Goal: Use online tool/utility: Use online tool/utility

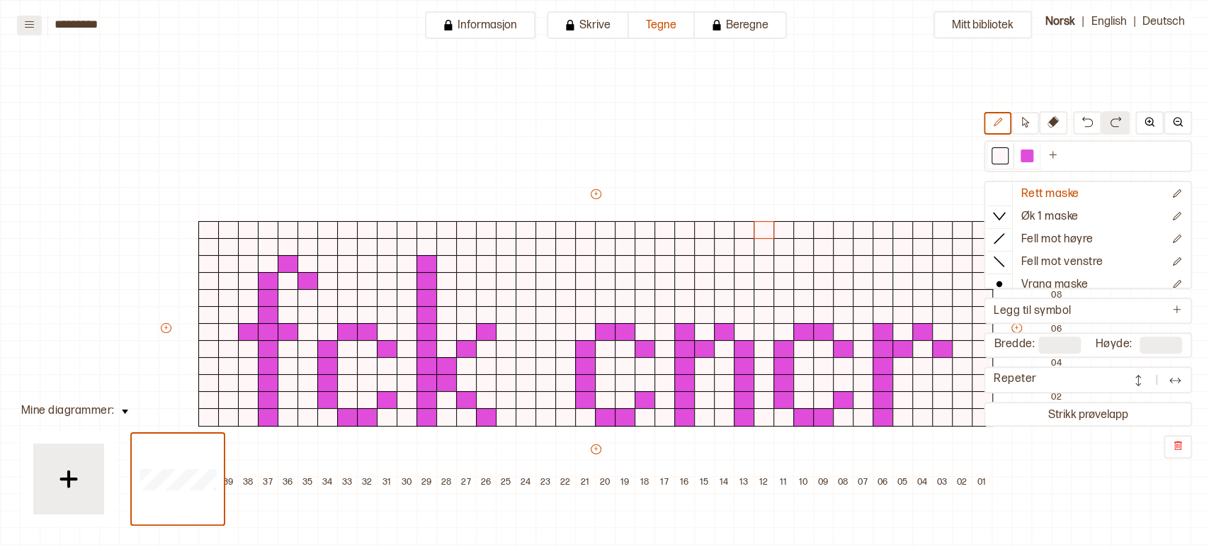
scroll to position [135, 115]
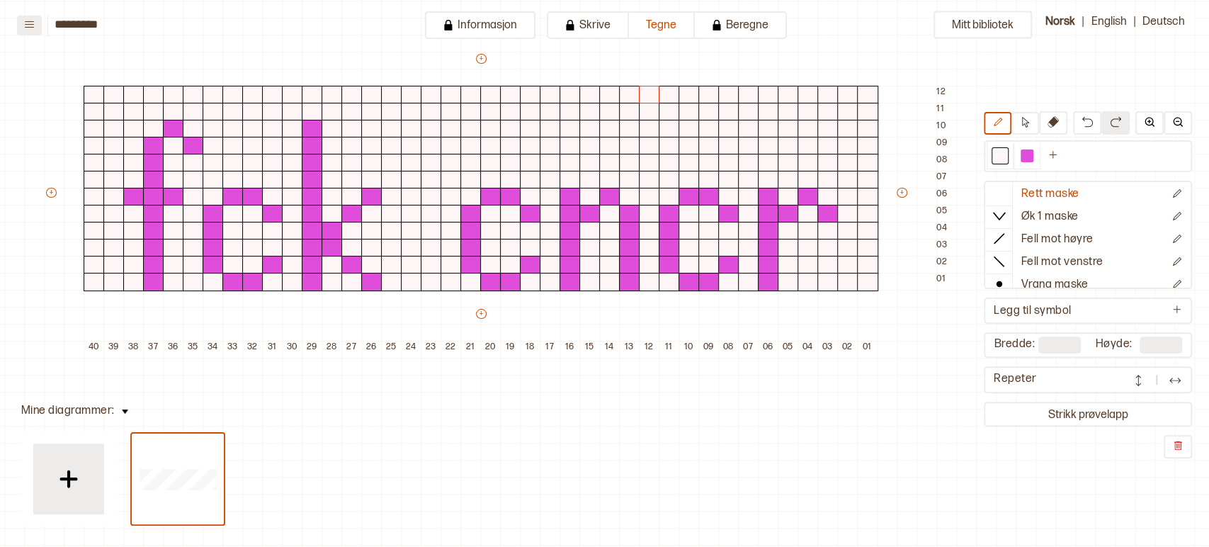
click at [26, 21] on icon at bounding box center [29, 24] width 9 height 6
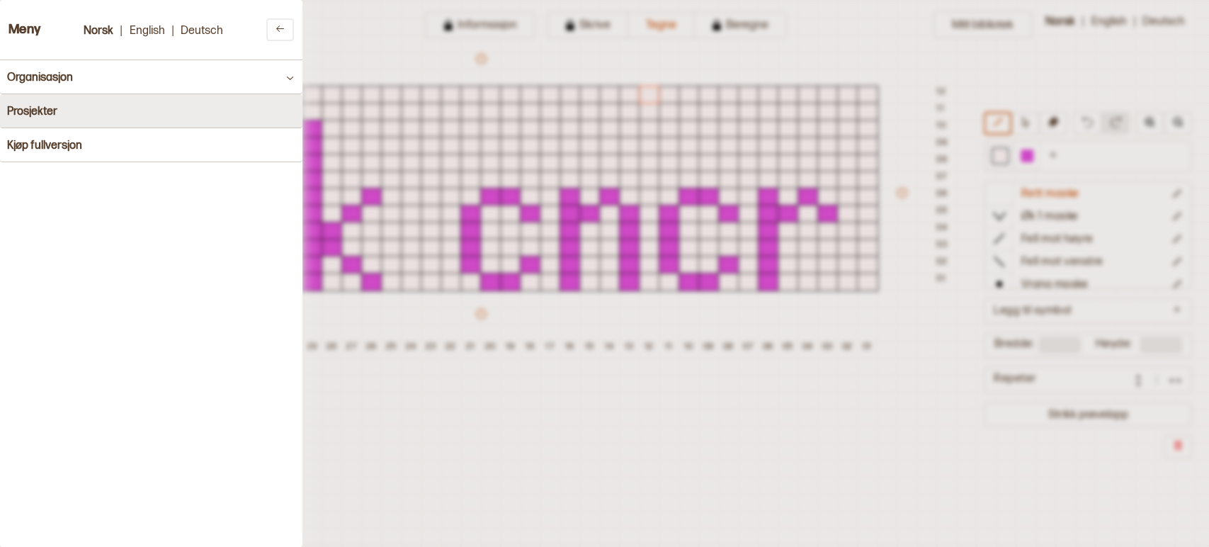
click at [31, 108] on h4 "Prosjekter" at bounding box center [32, 111] width 50 height 13
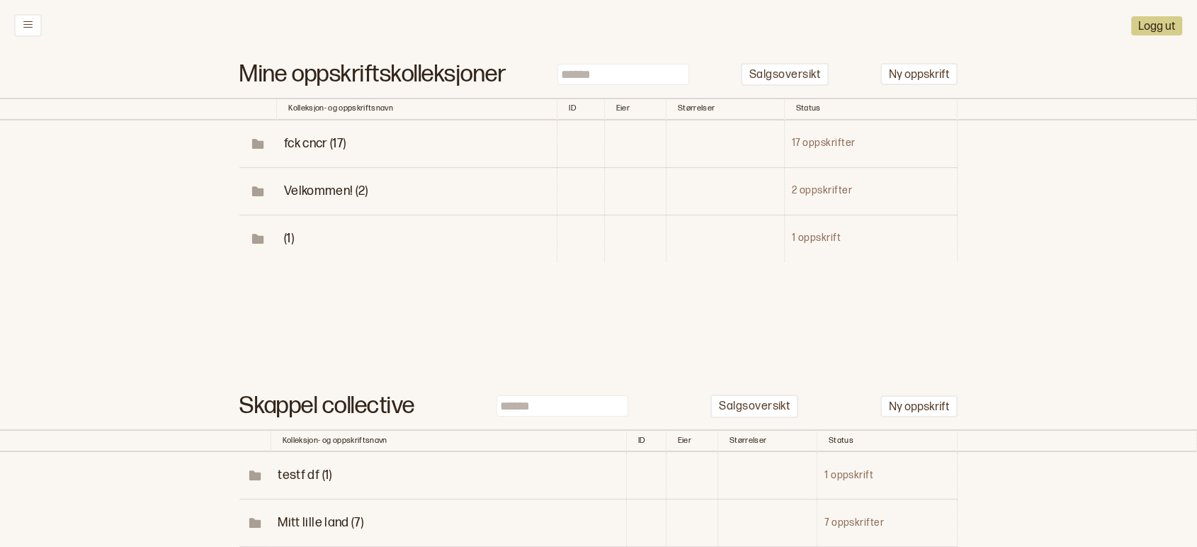
click at [319, 141] on span "fck cncr (17)" at bounding box center [315, 143] width 62 height 15
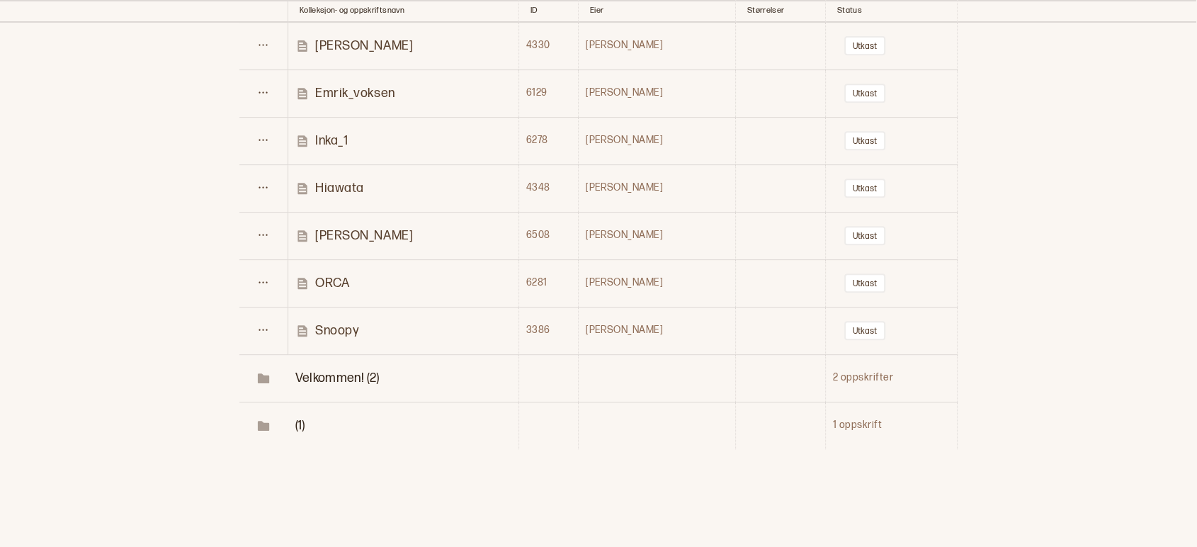
scroll to position [626, 0]
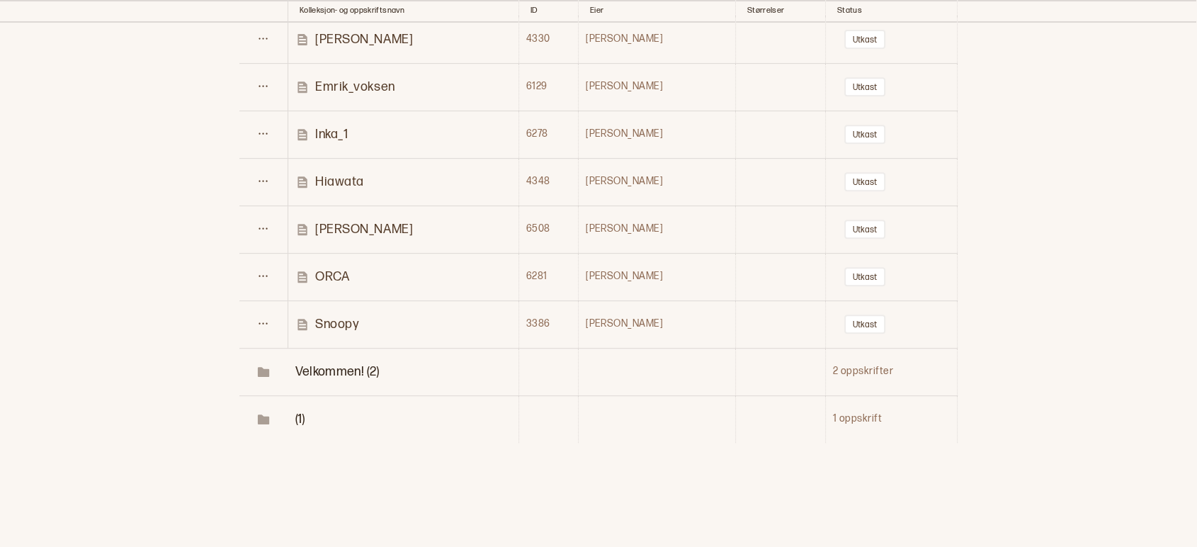
click at [328, 276] on p "ORCA" at bounding box center [332, 276] width 34 height 16
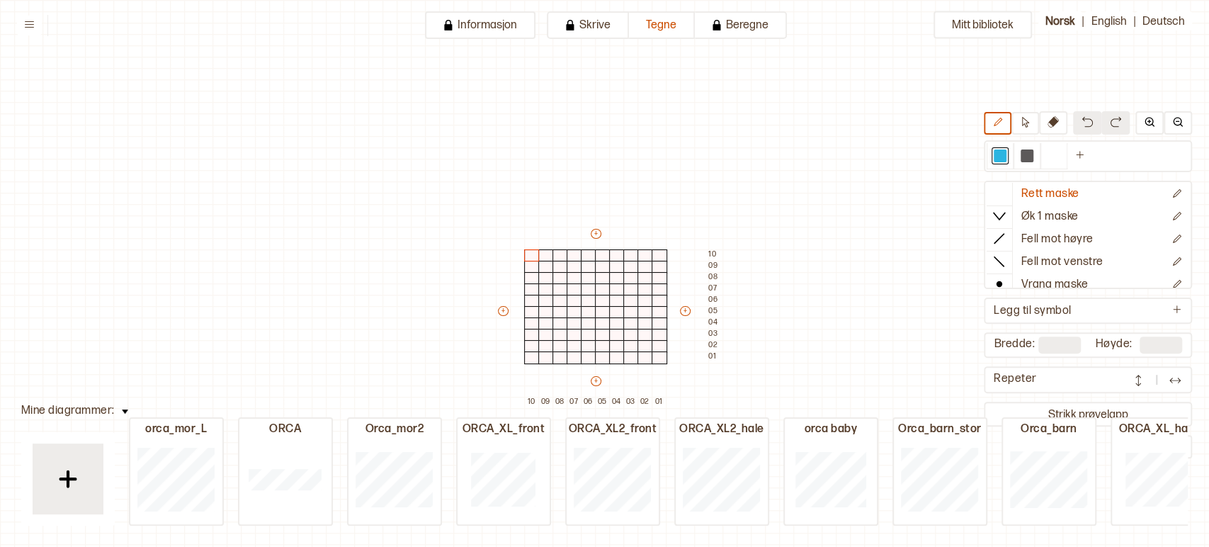
type input "****"
type input "**"
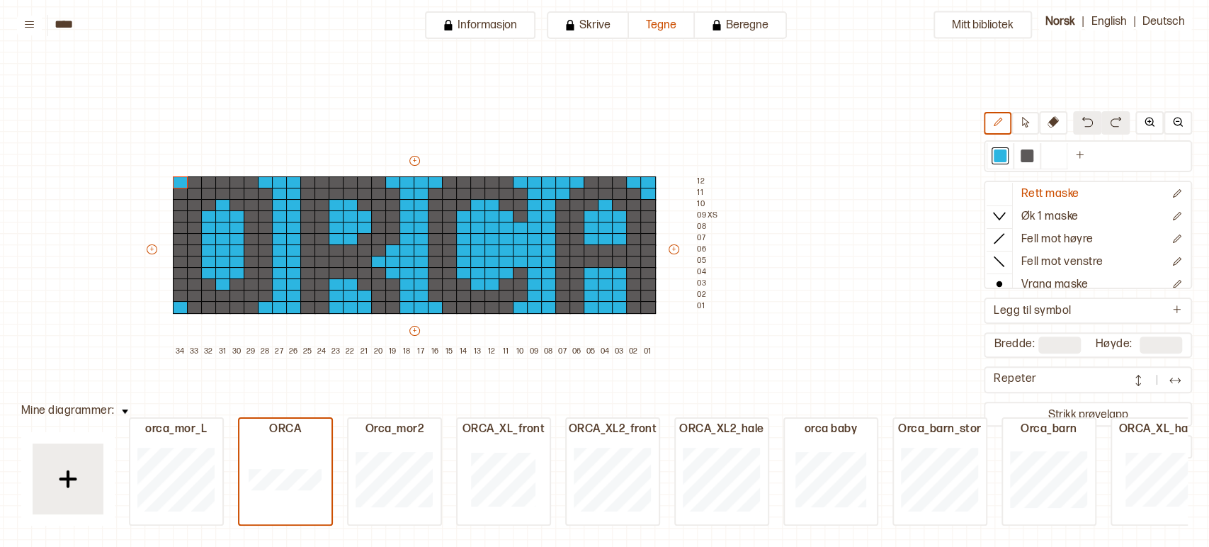
scroll to position [0, 15]
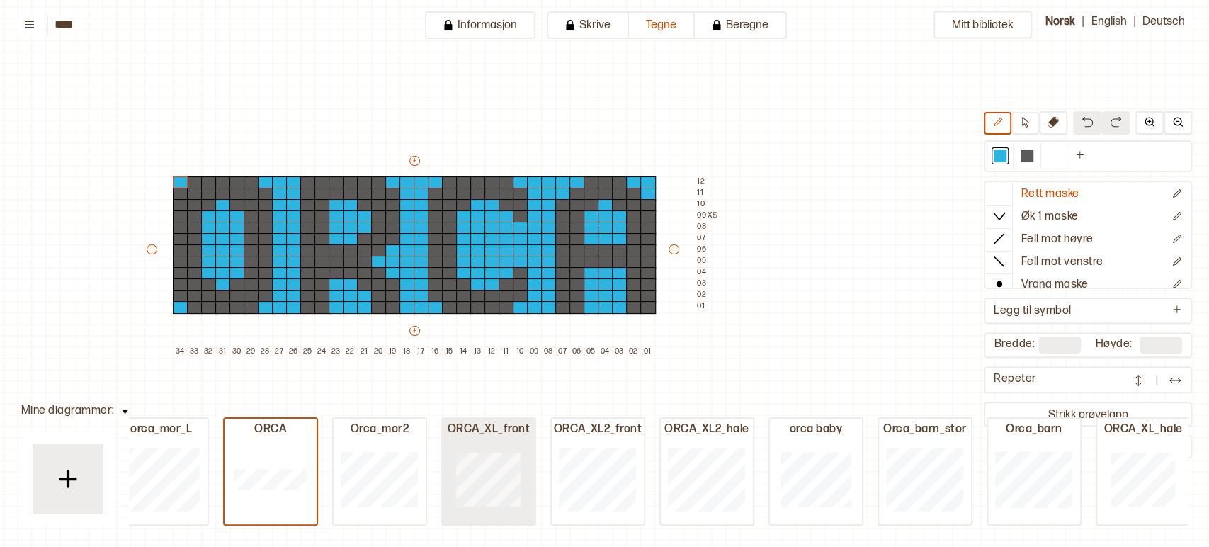
type input "**"
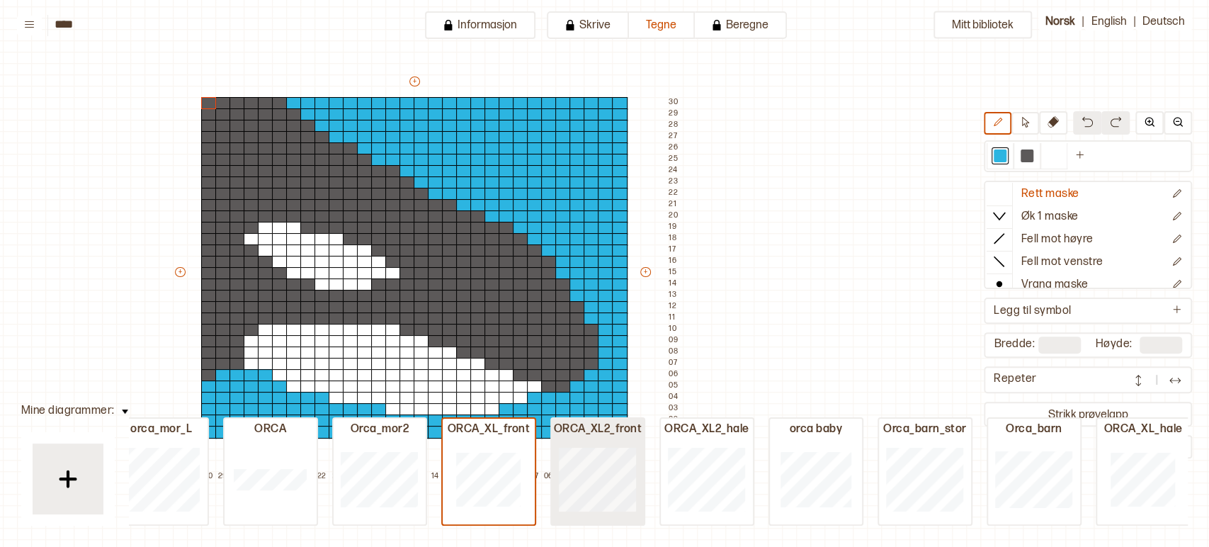
type input "**"
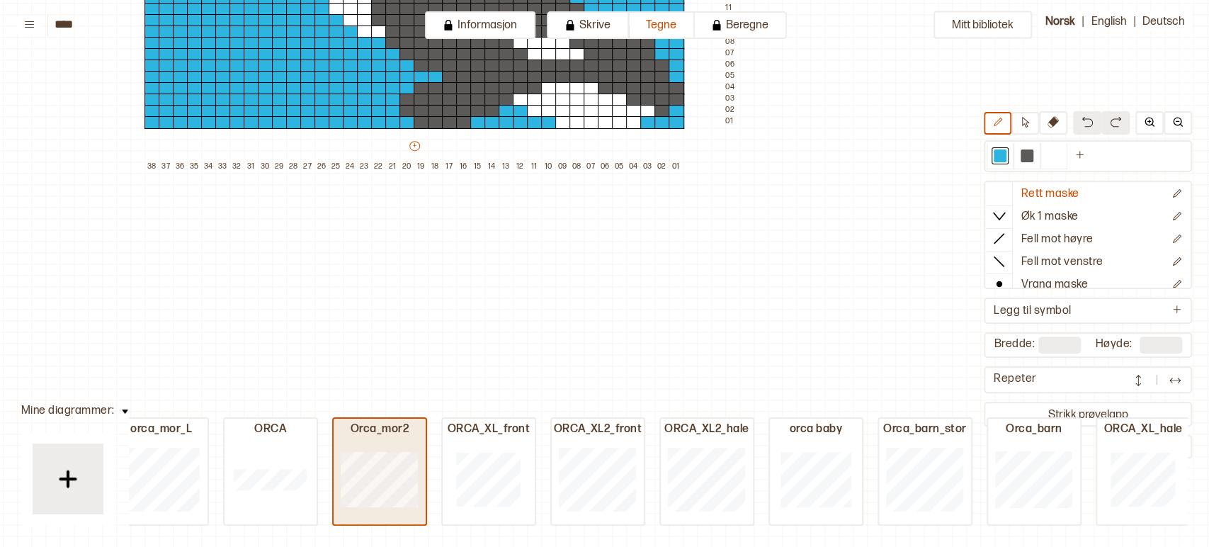
type input "**"
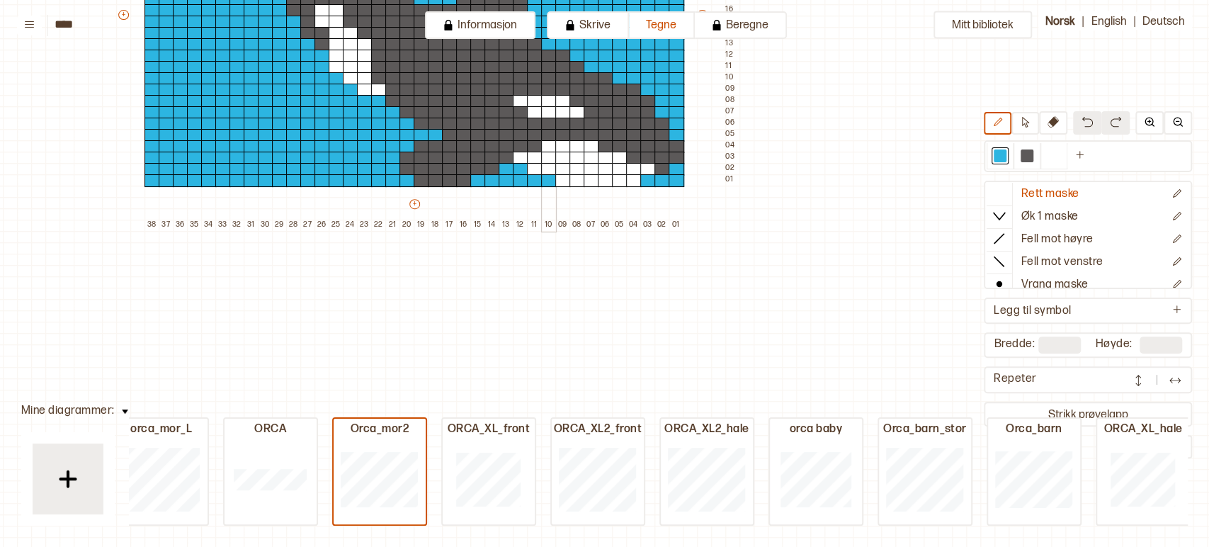
scroll to position [326, 181]
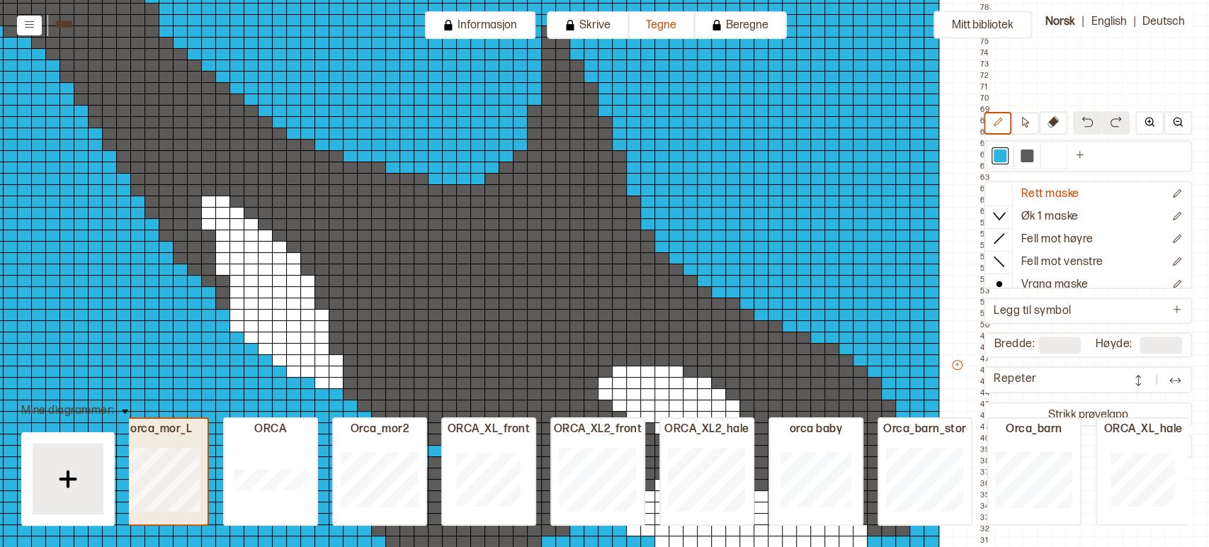
type input "**"
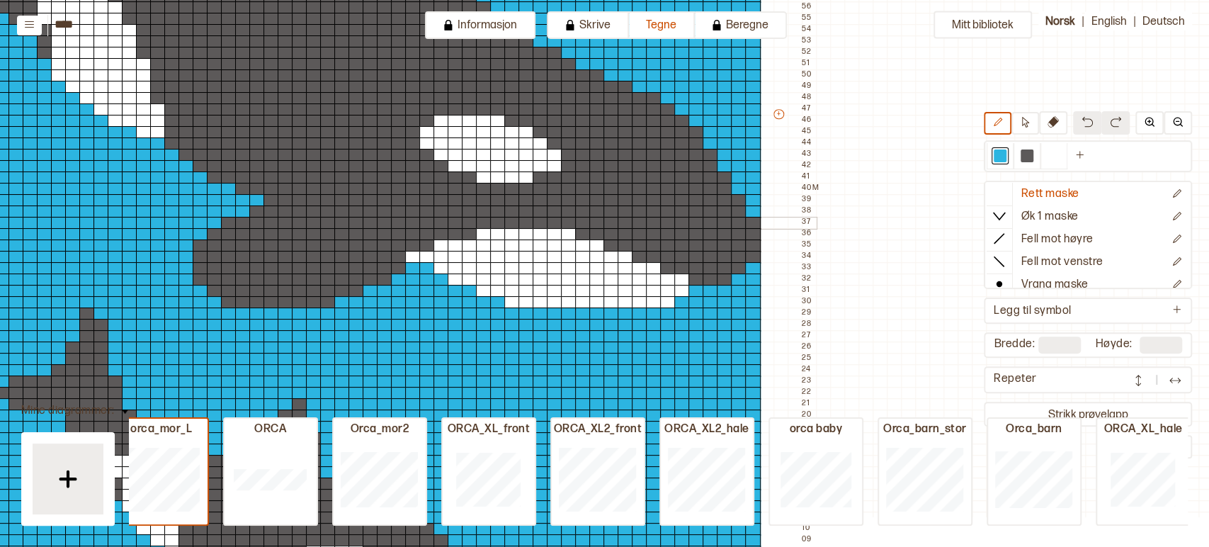
scroll to position [617, 360]
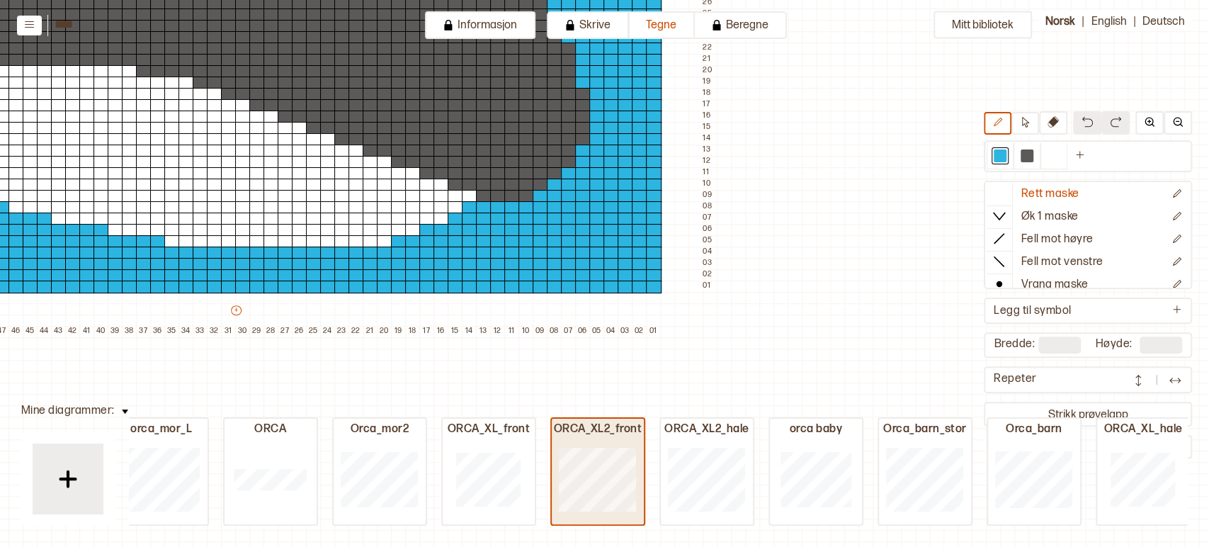
type input "**"
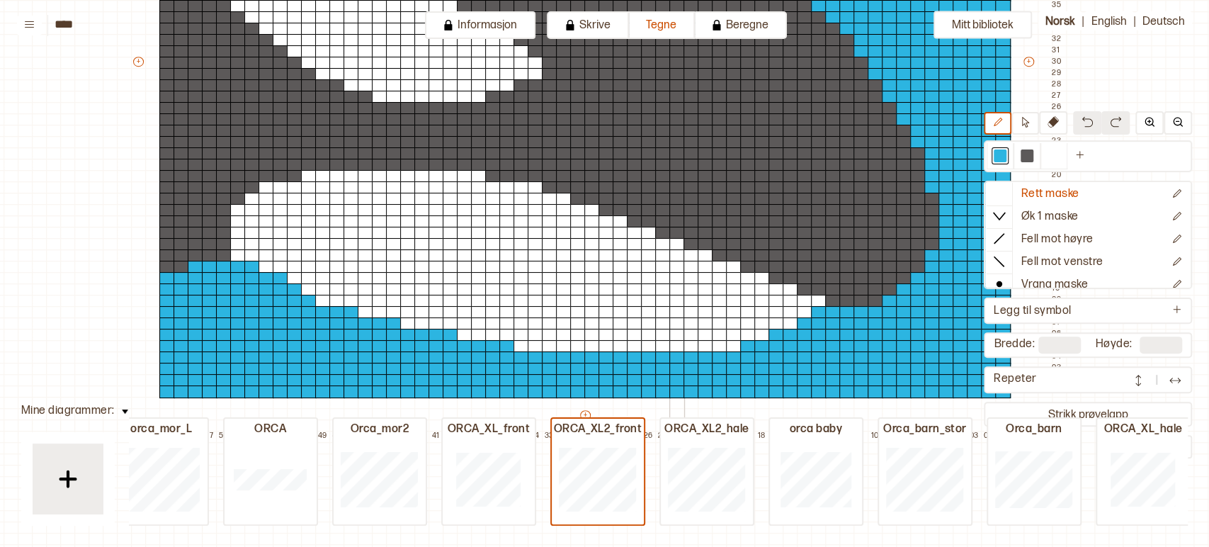
scroll to position [443, 11]
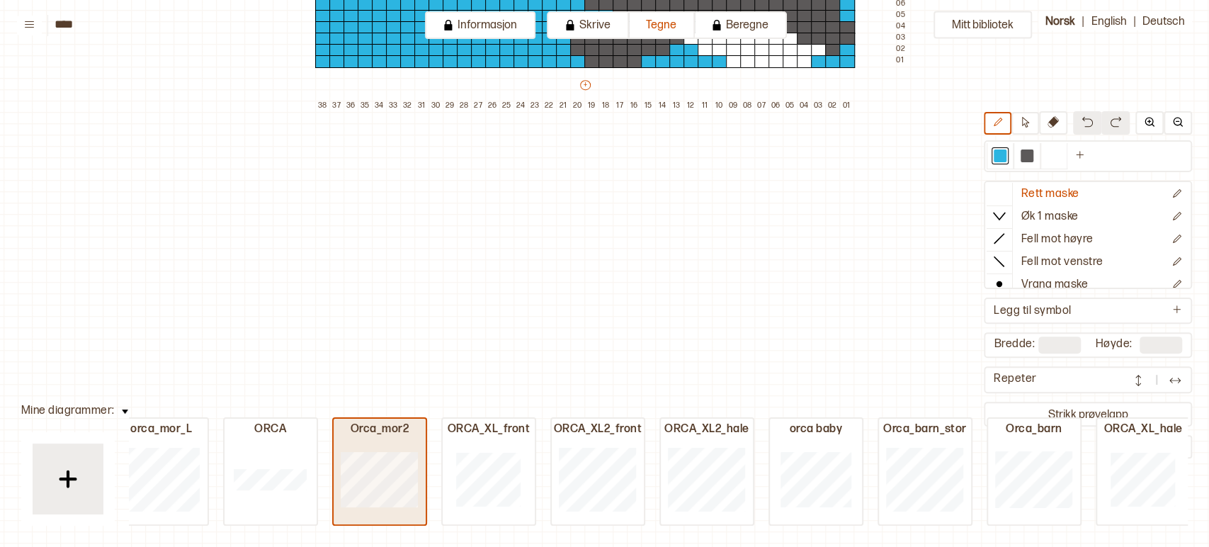
type input "**"
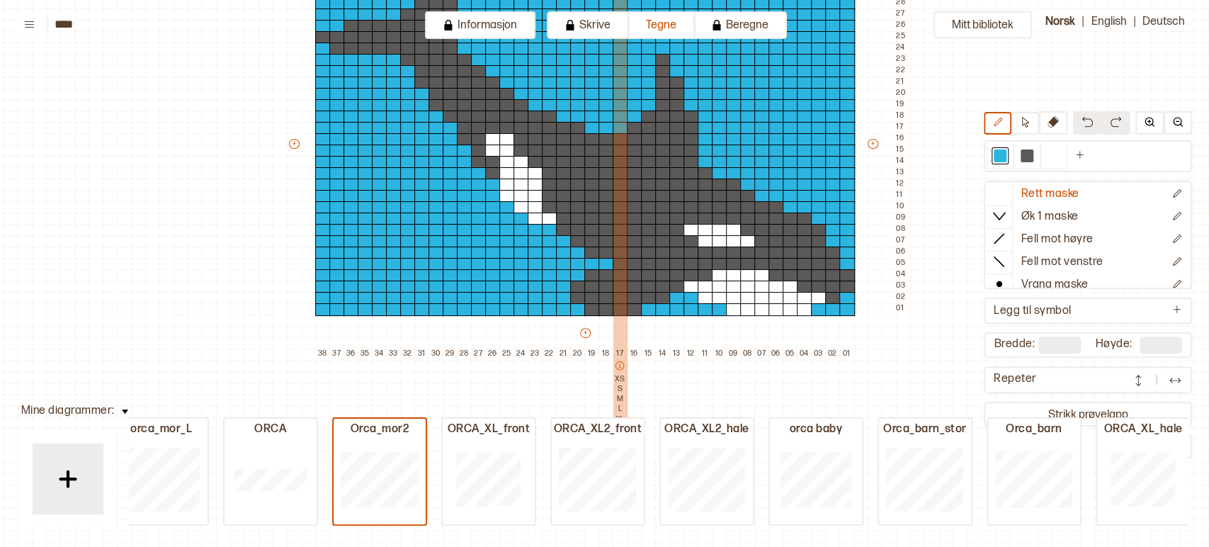
scroll to position [195, 11]
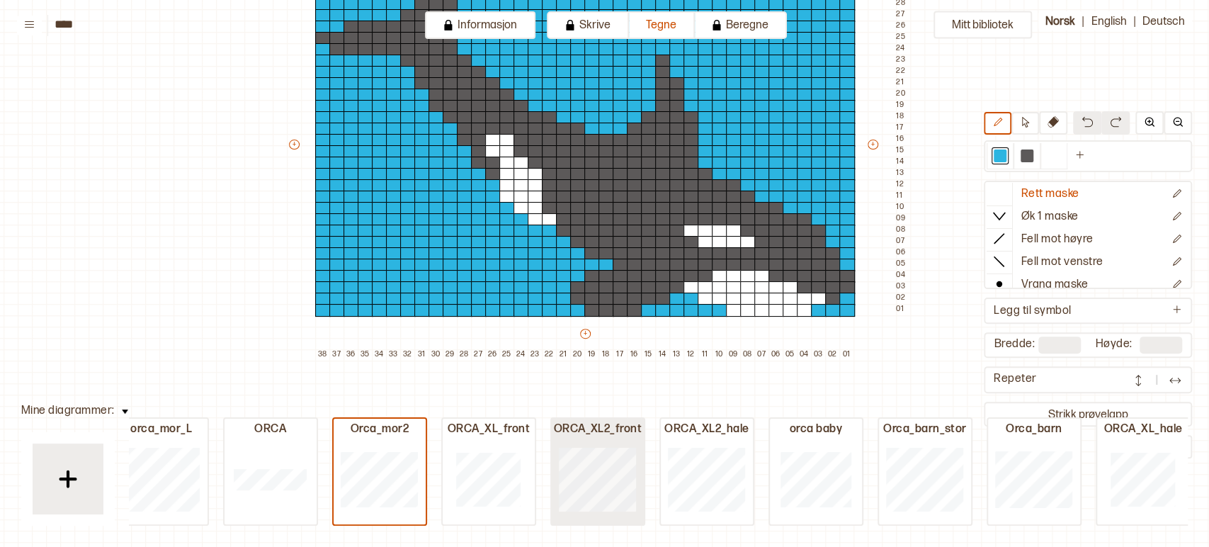
type input "**"
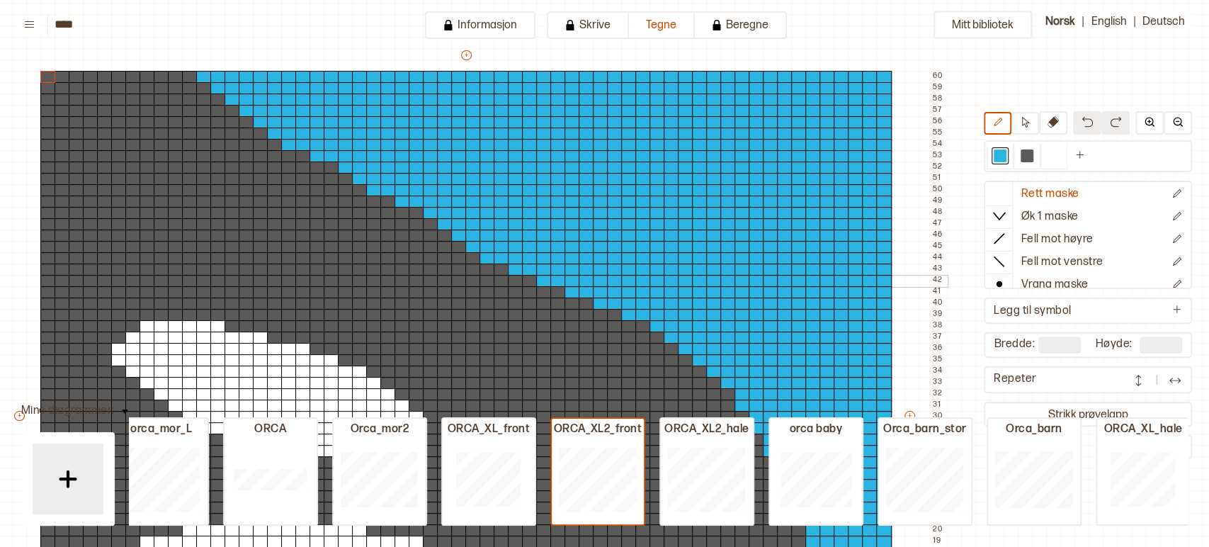
scroll to position [88, 130]
click at [618, 236] on div at bounding box center [614, 235] width 16 height 13
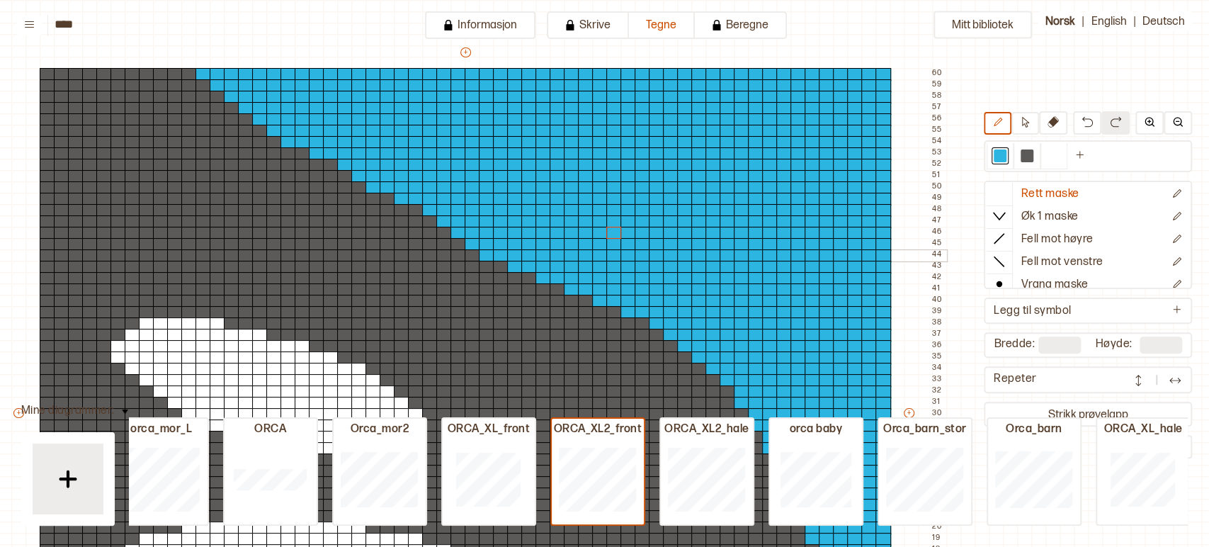
scroll to position [87, 130]
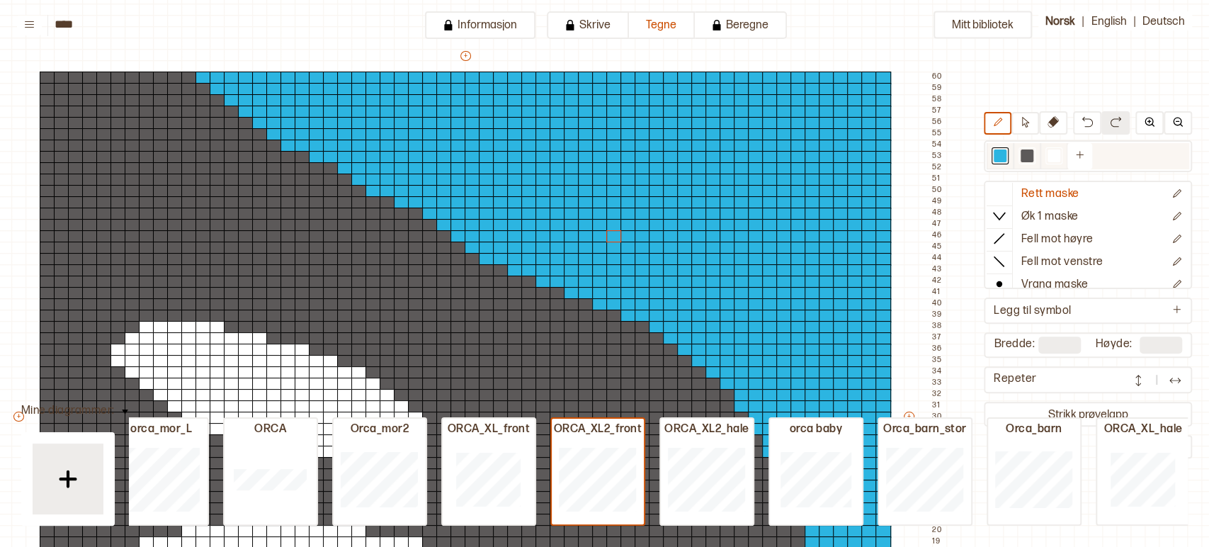
click at [1022, 155] on div at bounding box center [1027, 155] width 13 height 13
click at [370, 191] on div at bounding box center [373, 191] width 16 height 13
click at [285, 146] on div at bounding box center [288, 146] width 16 height 13
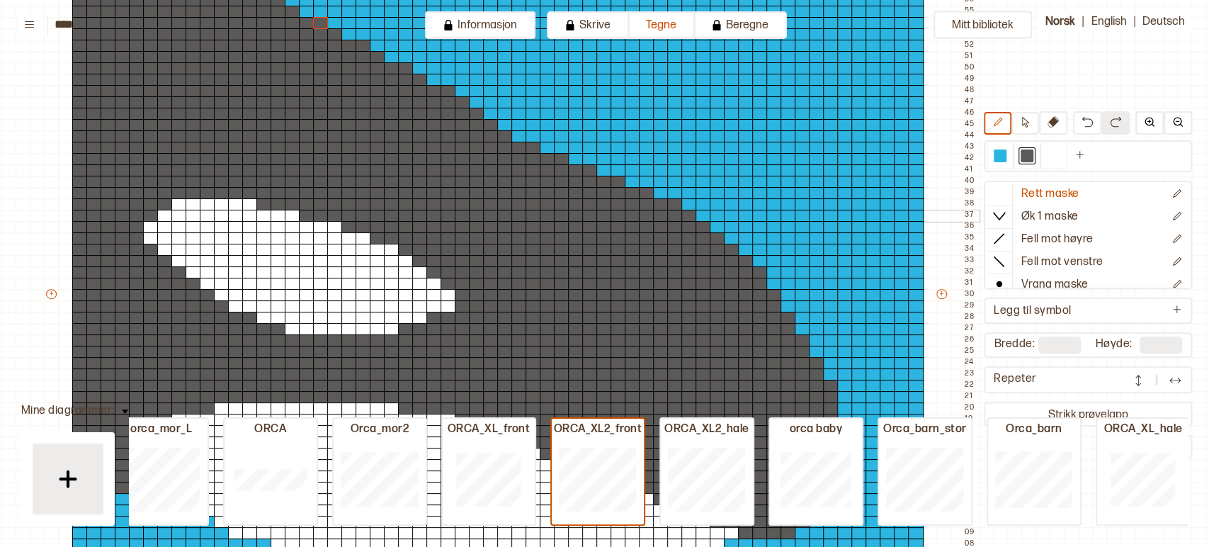
scroll to position [206, 98]
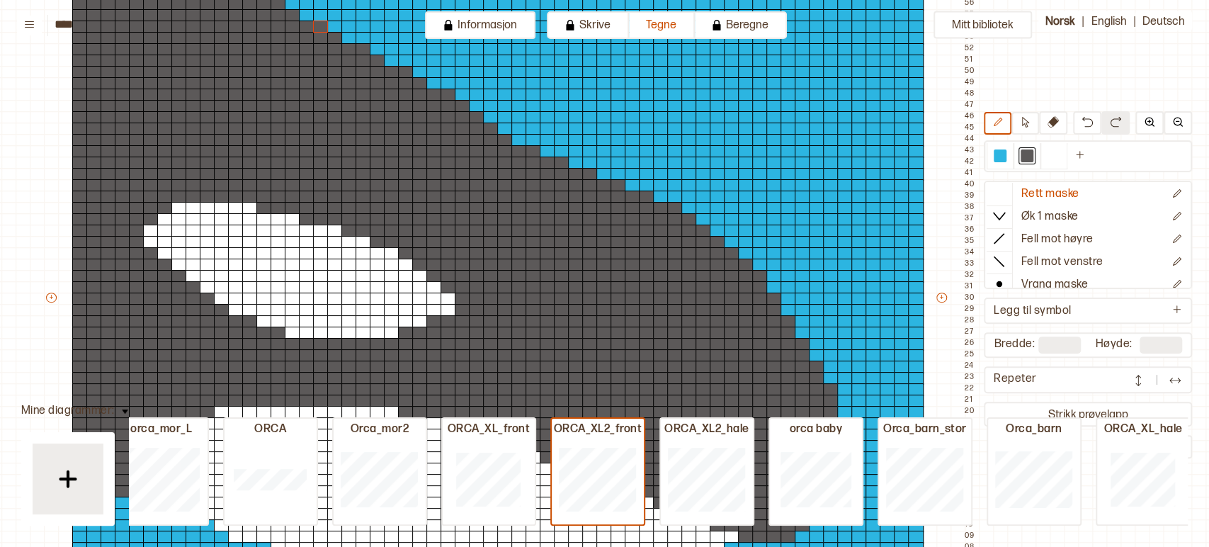
type input "**"
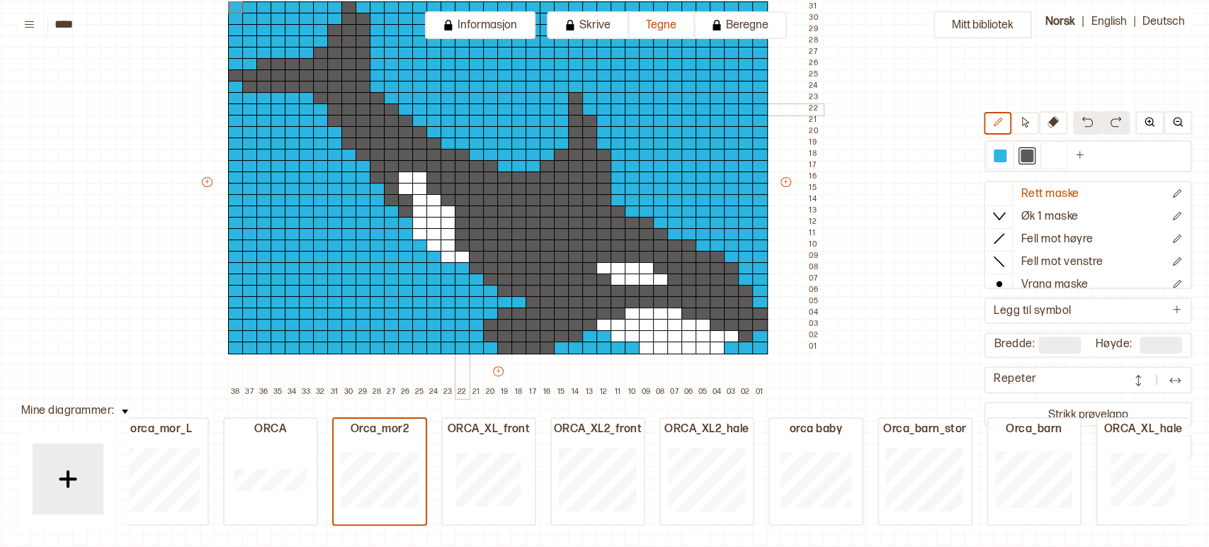
scroll to position [172, 98]
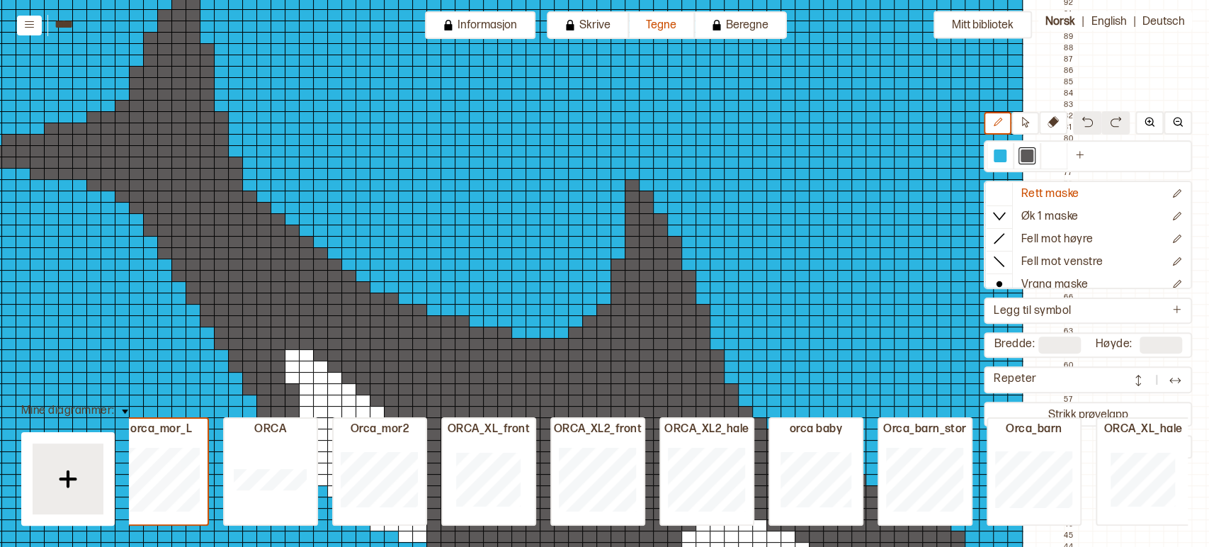
type input "**"
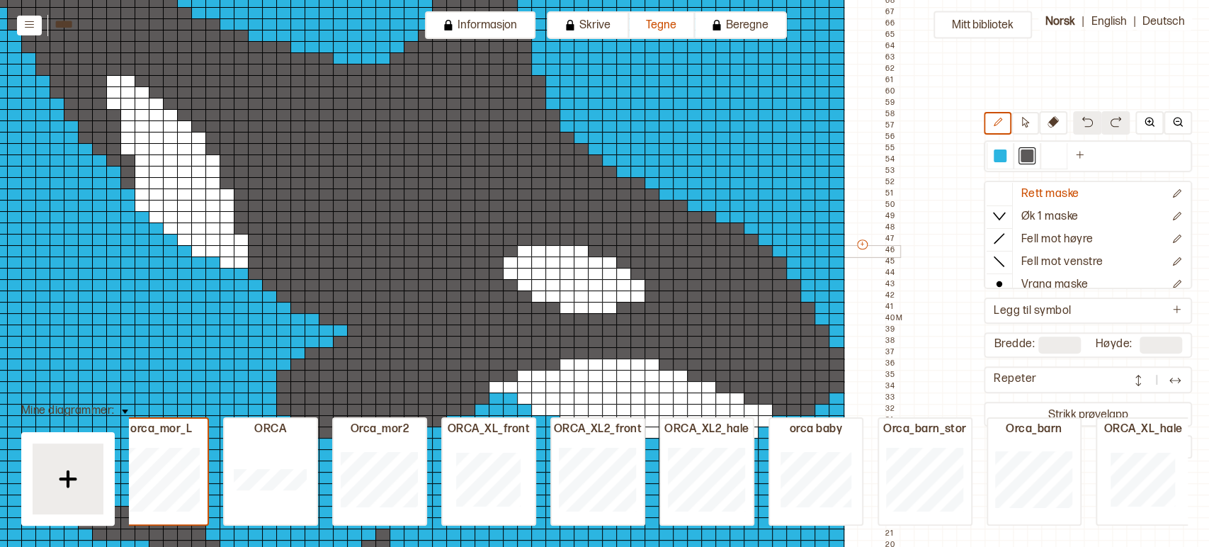
scroll to position [445, 276]
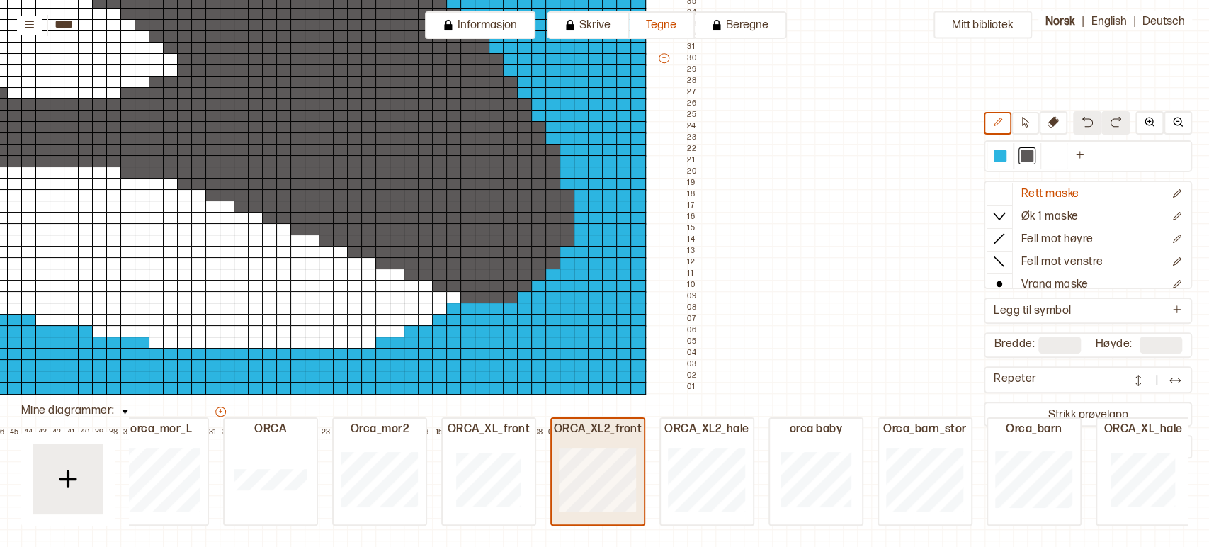
type input "**"
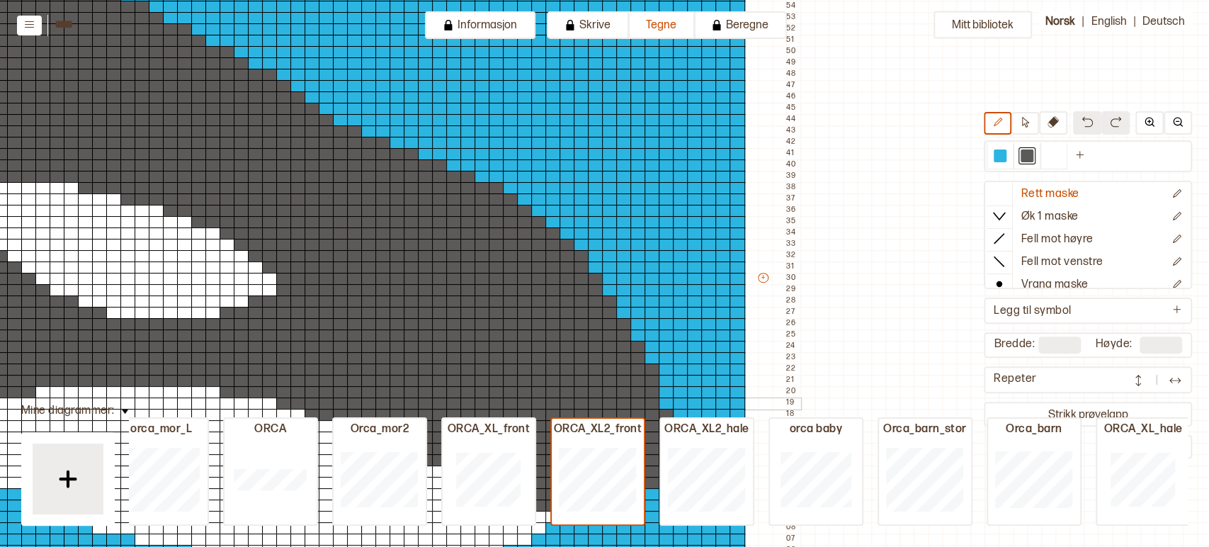
scroll to position [219, 276]
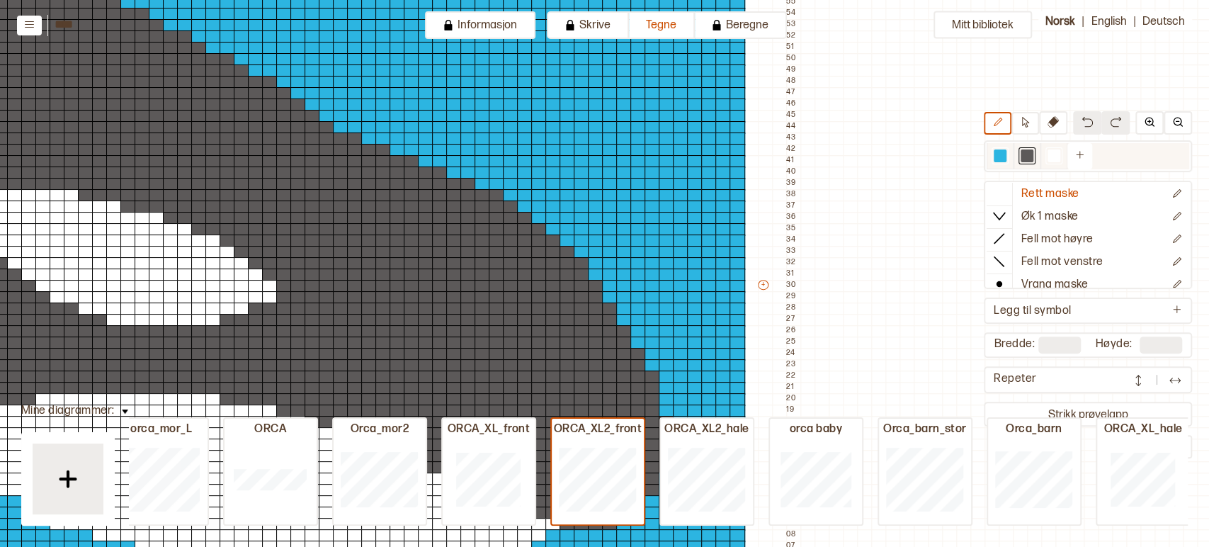
click at [1001, 152] on div at bounding box center [1000, 155] width 13 height 13
click at [297, 106] on div at bounding box center [298, 104] width 16 height 13
click at [278, 89] on div at bounding box center [284, 93] width 16 height 13
click at [270, 84] on div at bounding box center [270, 82] width 16 height 13
click at [257, 83] on div at bounding box center [256, 82] width 16 height 13
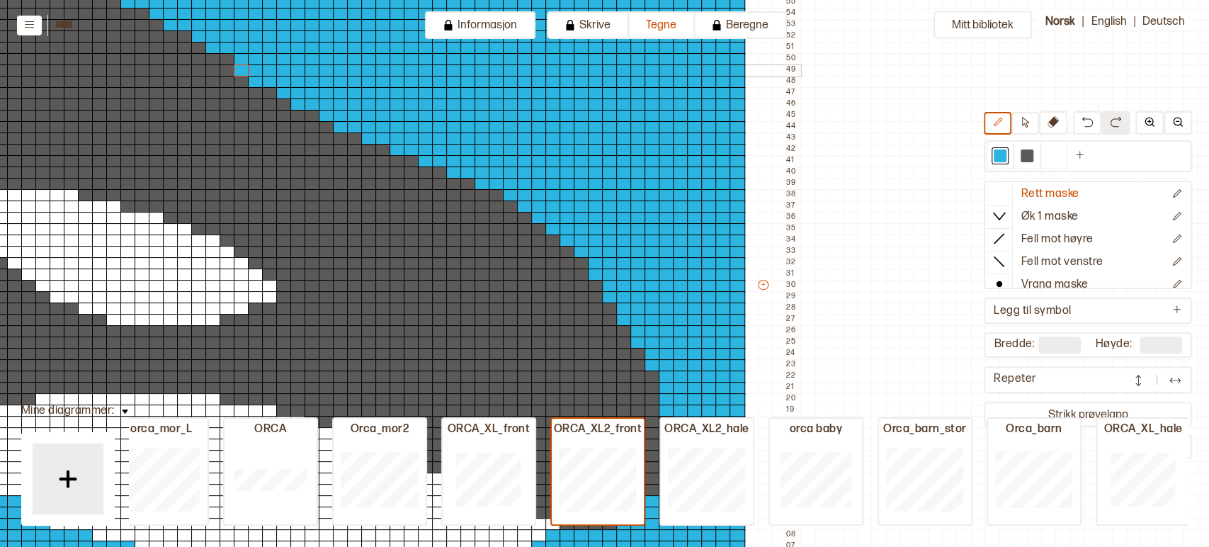
click at [242, 71] on div at bounding box center [242, 70] width 16 height 13
click at [225, 59] on div at bounding box center [228, 59] width 16 height 13
click at [213, 59] on div at bounding box center [213, 59] width 16 height 13
click at [198, 47] on div at bounding box center [199, 48] width 16 height 13
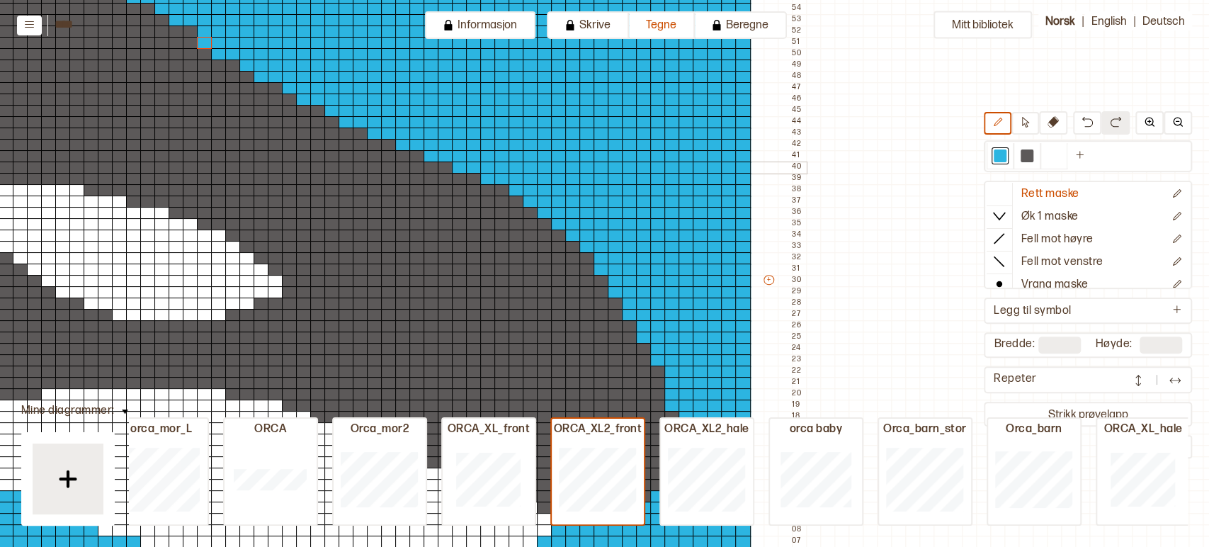
scroll to position [219, 271]
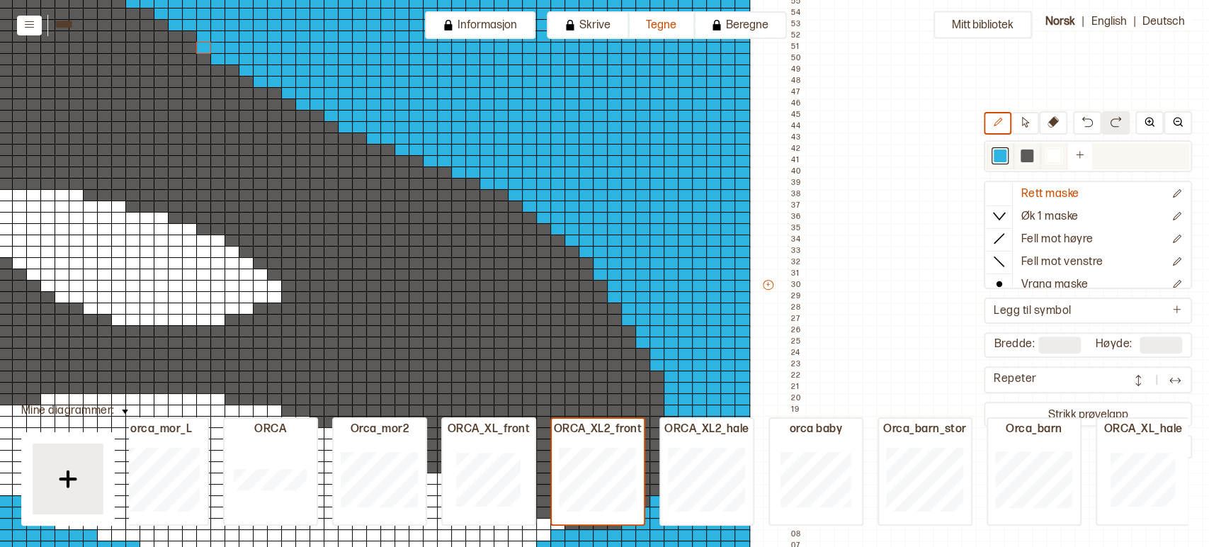
click at [1033, 157] on div at bounding box center [1027, 155] width 13 height 13
click at [261, 83] on div at bounding box center [261, 82] width 16 height 13
click at [245, 69] on div at bounding box center [247, 70] width 16 height 13
click at [232, 58] on div at bounding box center [232, 59] width 16 height 13
click at [216, 45] on div at bounding box center [218, 48] width 16 height 13
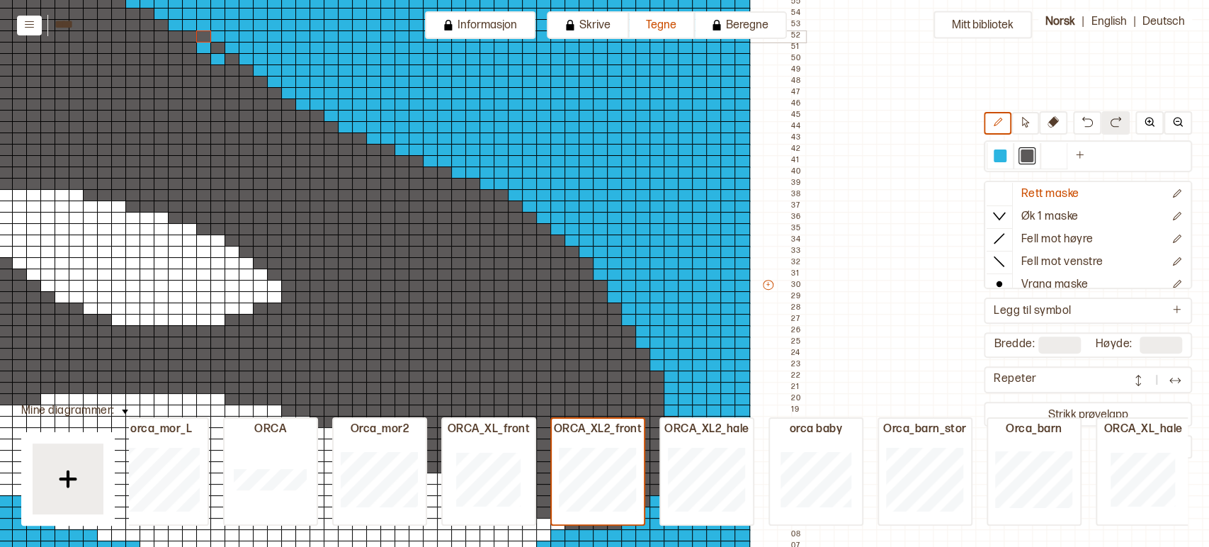
click at [205, 35] on div at bounding box center [204, 36] width 16 height 13
click at [191, 26] on input "****" at bounding box center [126, 24] width 142 height 13
click at [205, 50] on div at bounding box center [204, 48] width 16 height 13
click at [219, 60] on div at bounding box center [218, 59] width 16 height 13
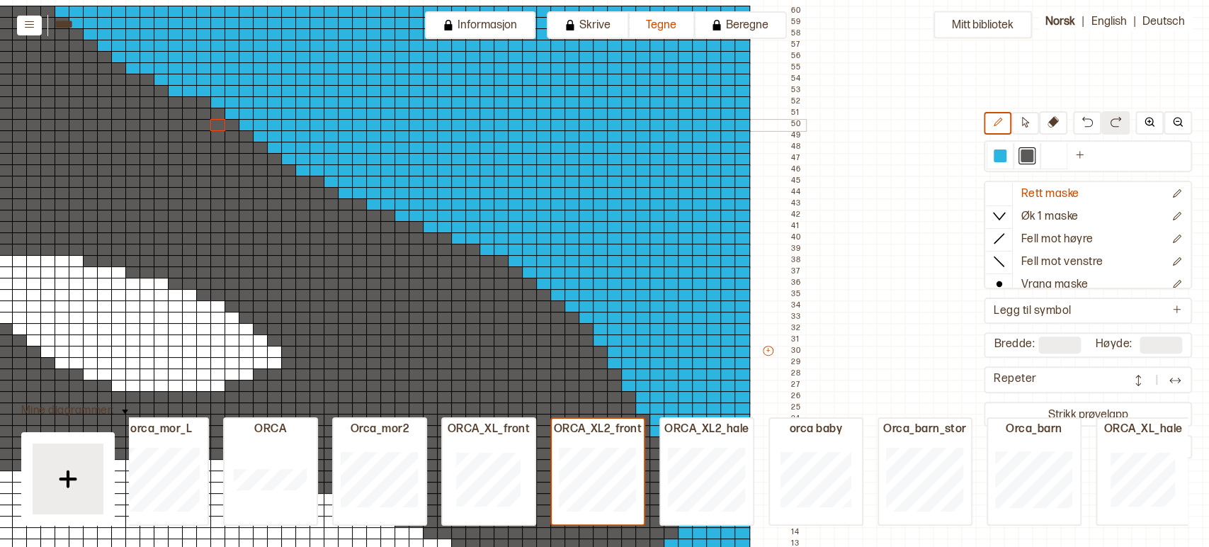
scroll to position [147, 271]
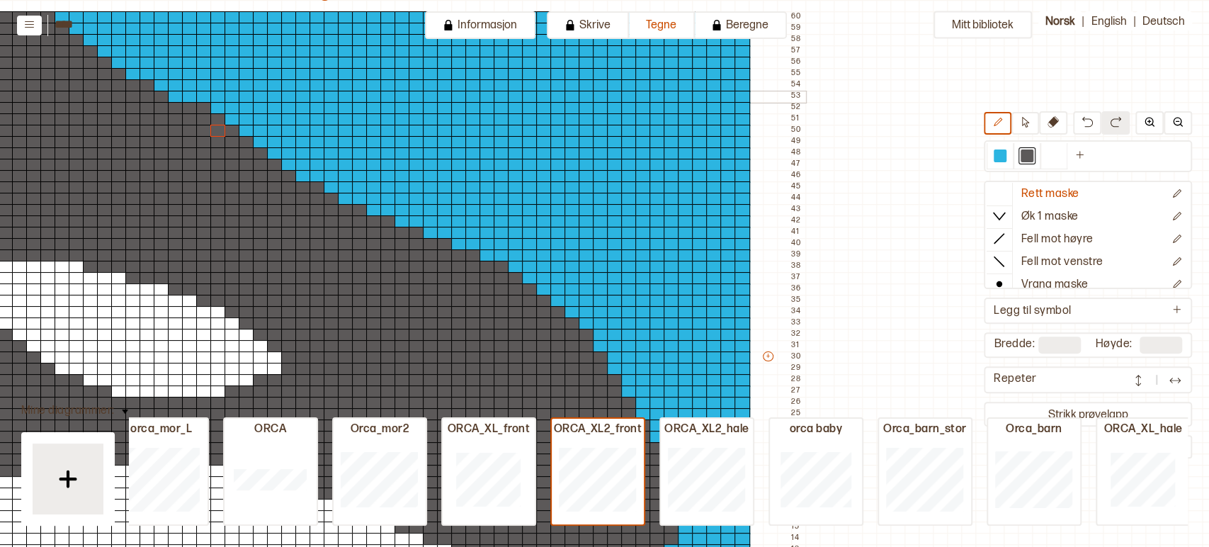
click at [188, 95] on div at bounding box center [190, 97] width 16 height 13
click at [176, 95] on div at bounding box center [176, 97] width 16 height 13
click at [173, 86] on div at bounding box center [176, 85] width 16 height 13
click at [160, 85] on div at bounding box center [162, 85] width 16 height 13
click at [158, 72] on div at bounding box center [162, 74] width 16 height 13
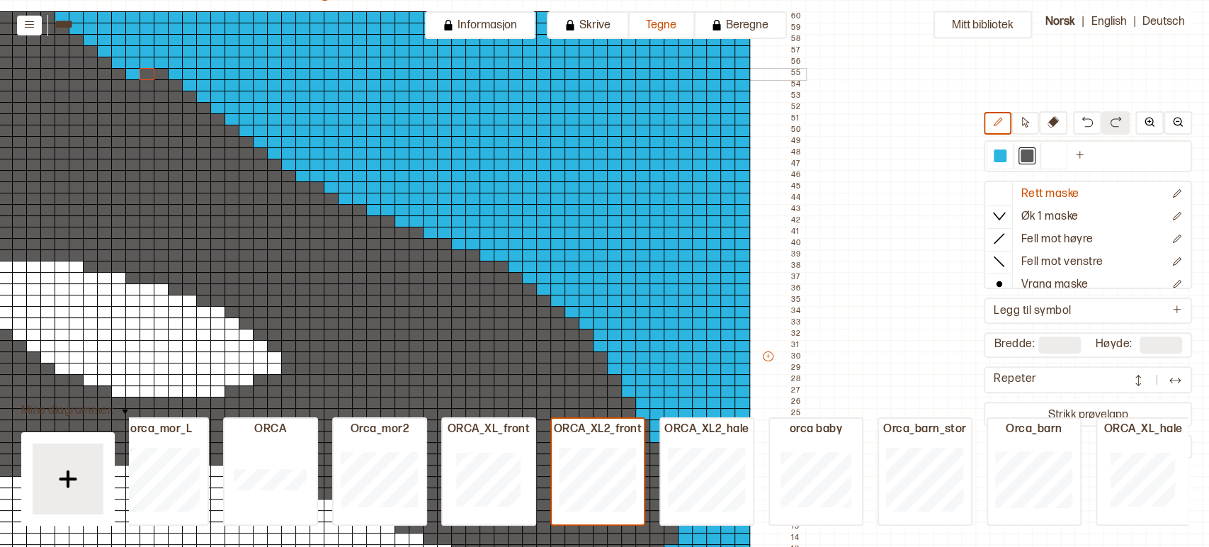
click at [149, 72] on div at bounding box center [148, 74] width 16 height 13
click at [135, 72] on div at bounding box center [133, 74] width 16 height 13
drag, startPoint x: 118, startPoint y: 64, endPoint x: 146, endPoint y: 63, distance: 27.6
click at [146, 63] on div "+ + + + 60 59 58 57 56 55 54 53 52 51 50 49 48 47 46 45 44 43 42 41 40 39 38 37…" at bounding box center [337, 363] width 935 height 748
drag, startPoint x: 102, startPoint y: 50, endPoint x: 130, endPoint y: 52, distance: 28.4
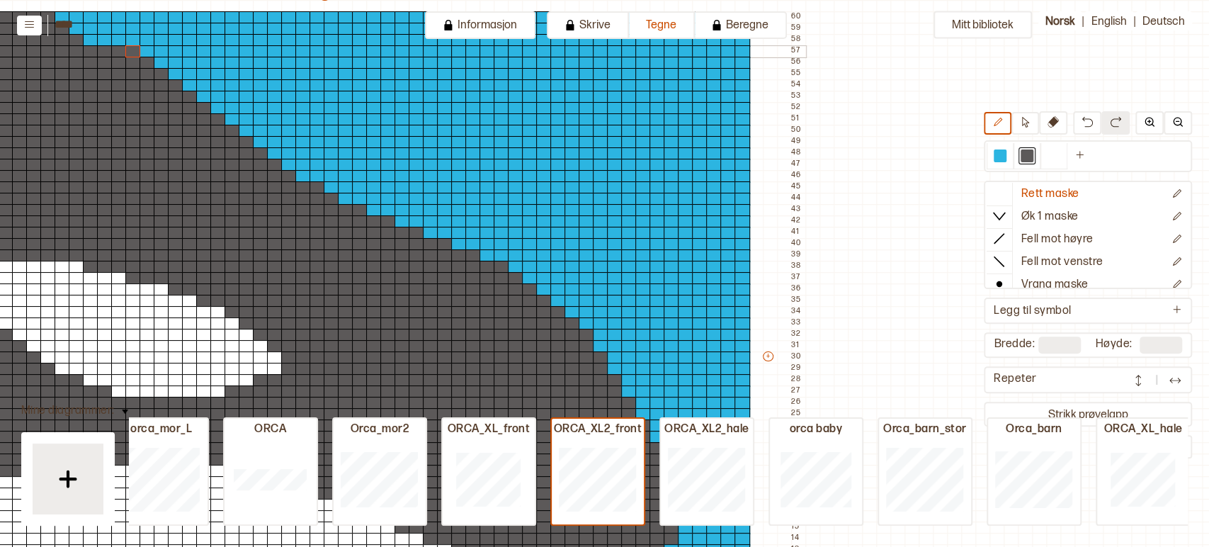
click at [130, 52] on div "+ + + + 60 59 58 57 56 55 54 53 52 51 50 49 48 47 46 45 44 43 42 41 40 39 38 37…" at bounding box center [337, 363] width 935 height 748
drag, startPoint x: 87, startPoint y: 38, endPoint x: 115, endPoint y: 42, distance: 27.8
click at [115, 42] on div "+ + + + 60 59 58 57 56 55 54 53 52 51 50 49 48 47 46 45 44 43 42 41 40 39 38 37…" at bounding box center [337, 363] width 935 height 748
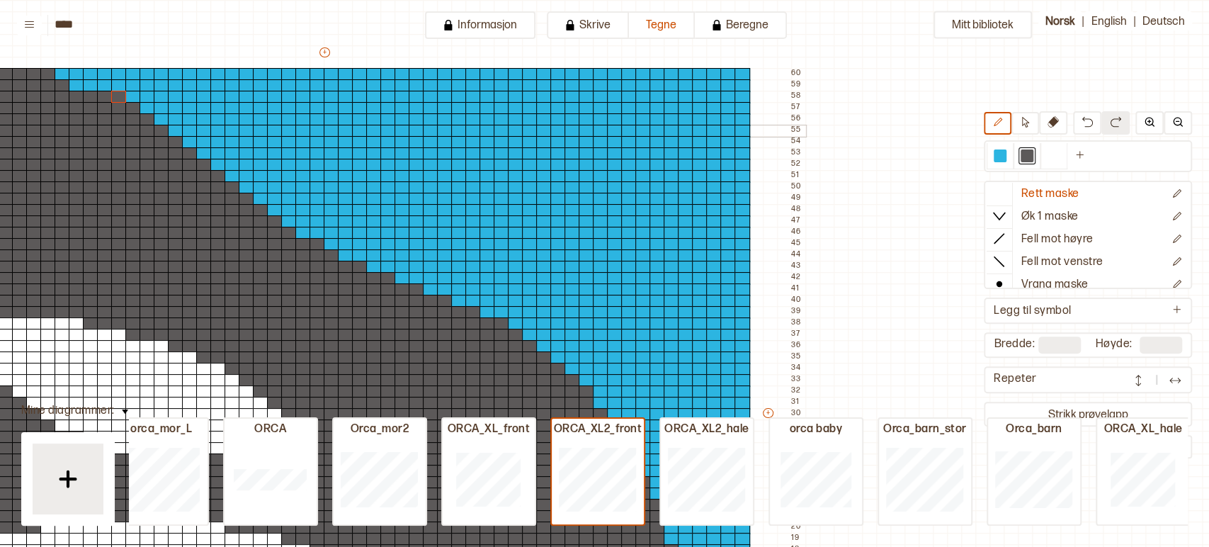
scroll to position [90, 271]
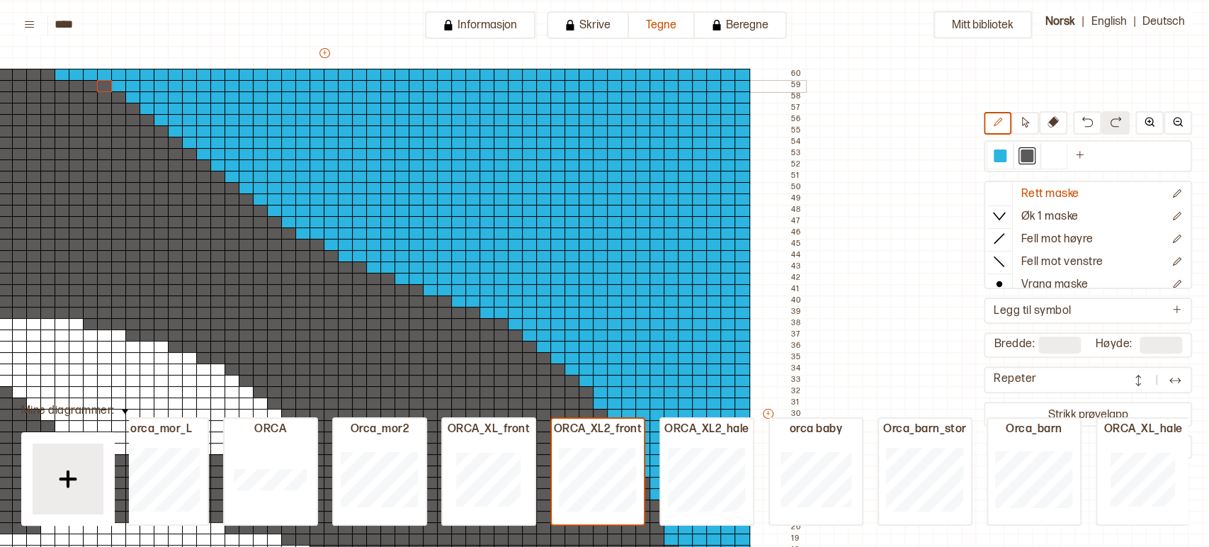
drag, startPoint x: 74, startPoint y: 84, endPoint x: 103, endPoint y: 84, distance: 28.3
click at [103, 84] on div "+ + + + 60 59 58 57 56 55 54 53 52 51 50 49 48 47 46 45 44 43 42 41 40 39 38 37…" at bounding box center [337, 420] width 935 height 748
drag, startPoint x: 57, startPoint y: 72, endPoint x: 88, endPoint y: 73, distance: 31.2
click at [88, 73] on div "+ + + + 60 59 58 57 56 55 54 53 52 51 50 49 48 47 46 45 44 43 42 41 40 39 38 37…" at bounding box center [337, 420] width 935 height 748
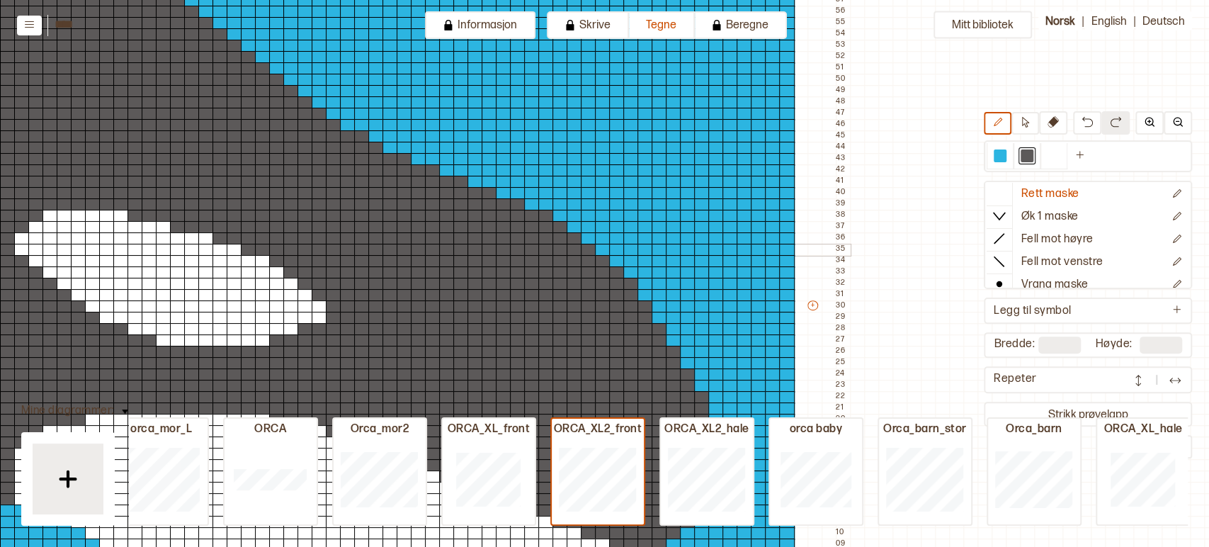
scroll to position [195, 227]
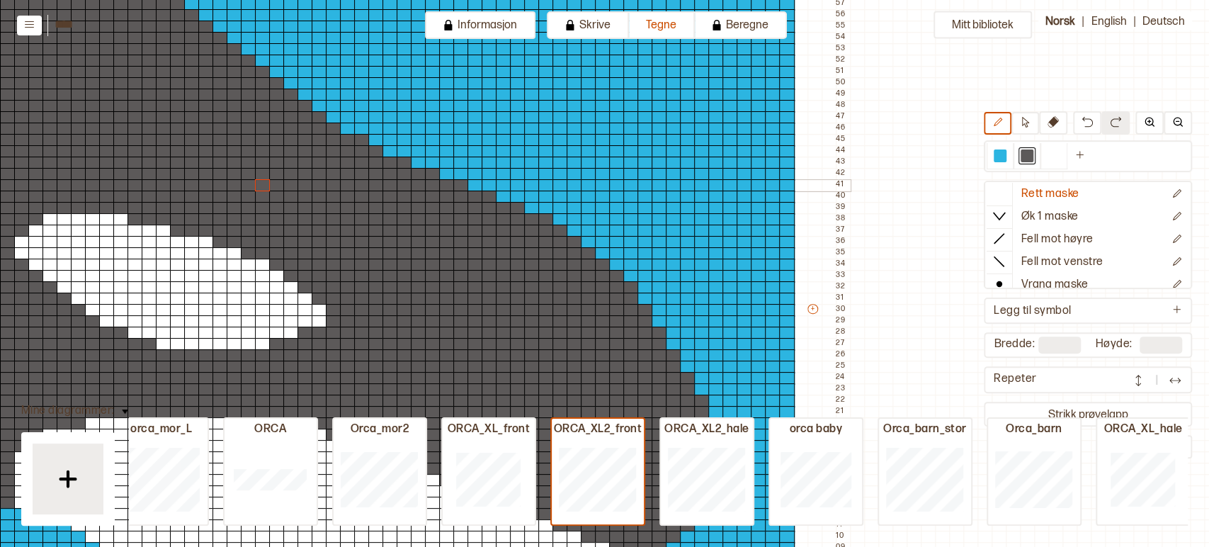
click at [267, 182] on div at bounding box center [263, 185] width 16 height 13
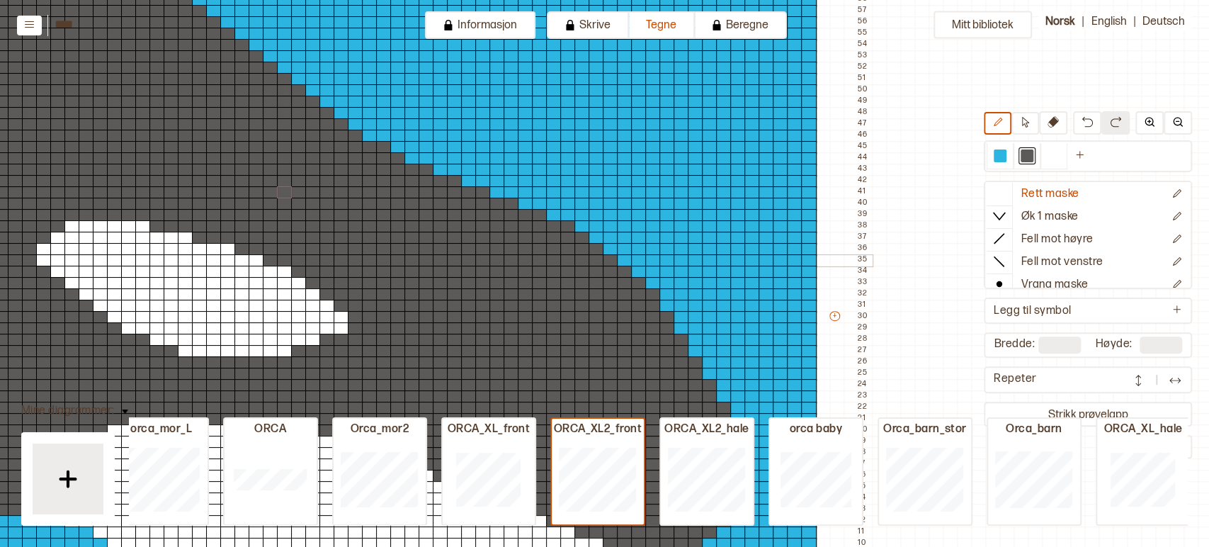
scroll to position [161, 205]
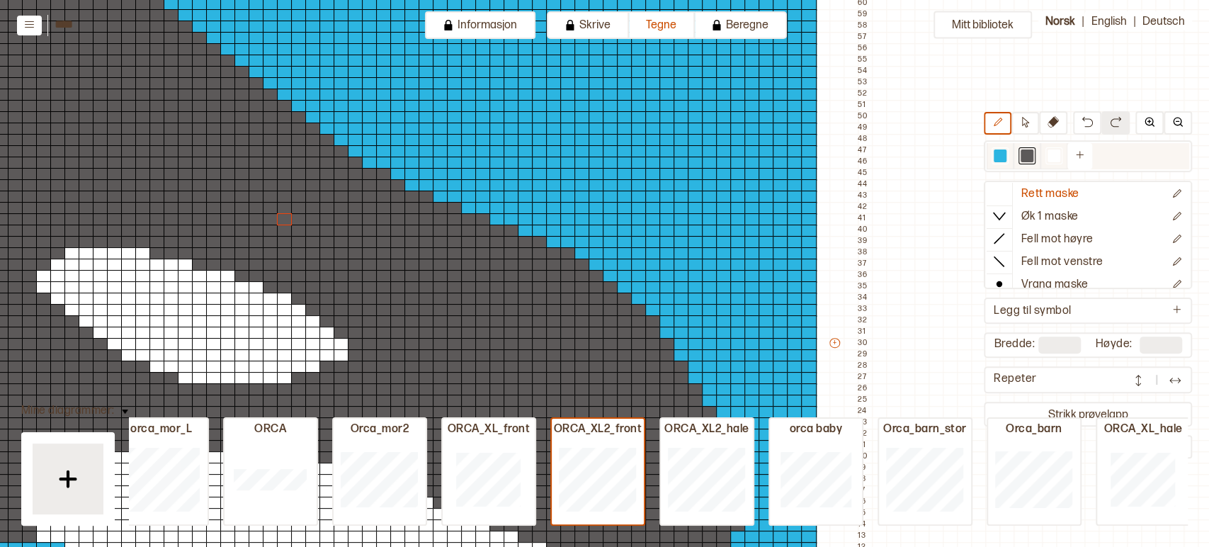
click at [1001, 157] on div at bounding box center [1000, 155] width 13 height 13
click at [339, 149] on div at bounding box center [342, 151] width 16 height 13
click at [324, 139] on div at bounding box center [327, 140] width 16 height 13
click at [312, 126] on div at bounding box center [313, 129] width 16 height 13
click at [298, 112] on div at bounding box center [299, 117] width 16 height 13
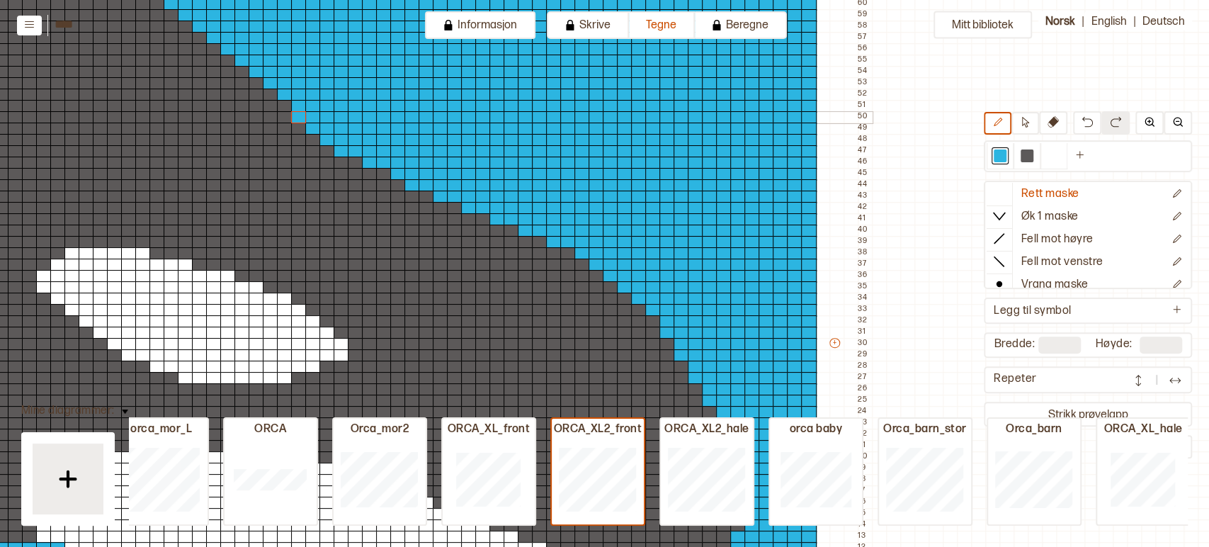
click at [283, 113] on div at bounding box center [285, 117] width 16 height 13
click at [283, 104] on div at bounding box center [285, 106] width 16 height 13
click at [268, 104] on div at bounding box center [271, 106] width 16 height 13
click at [267, 91] on div at bounding box center [271, 95] width 16 height 13
click at [256, 91] on div at bounding box center [257, 95] width 16 height 13
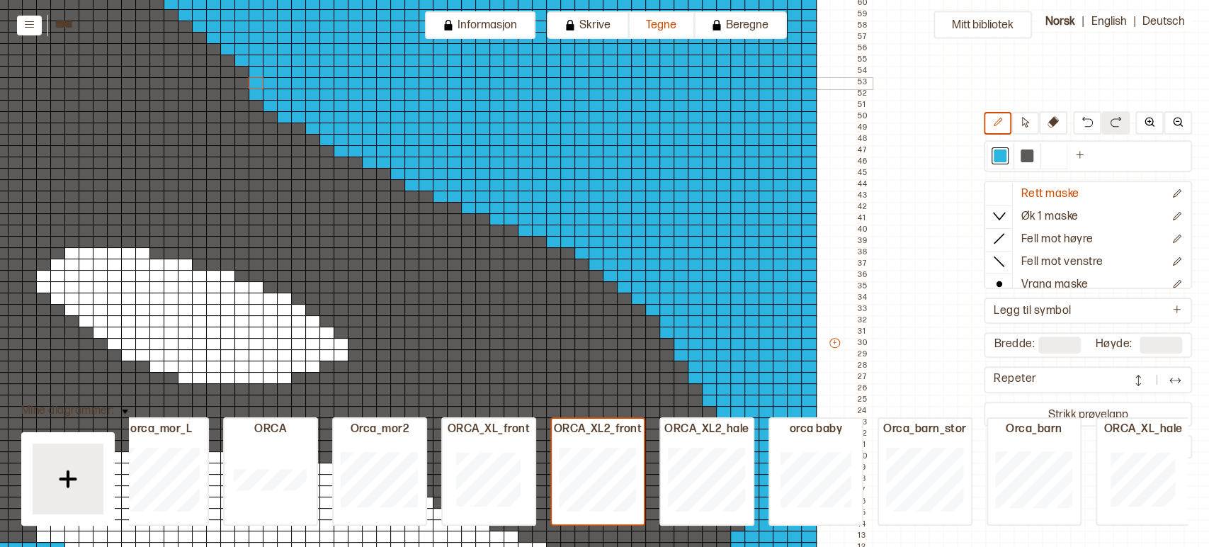
click at [256, 81] on div at bounding box center [257, 83] width 16 height 13
click at [243, 81] on div at bounding box center [242, 83] width 16 height 13
click at [227, 81] on div at bounding box center [228, 83] width 16 height 13
drag, startPoint x: 241, startPoint y: 70, endPoint x: 211, endPoint y: 71, distance: 30.5
click at [211, 71] on div "+ + + + 60 59 58 57 56 55 54 53 52 51 50 49 48 47 46 45 44 43 42 41 40 39 38 37…" at bounding box center [404, 349] width 935 height 748
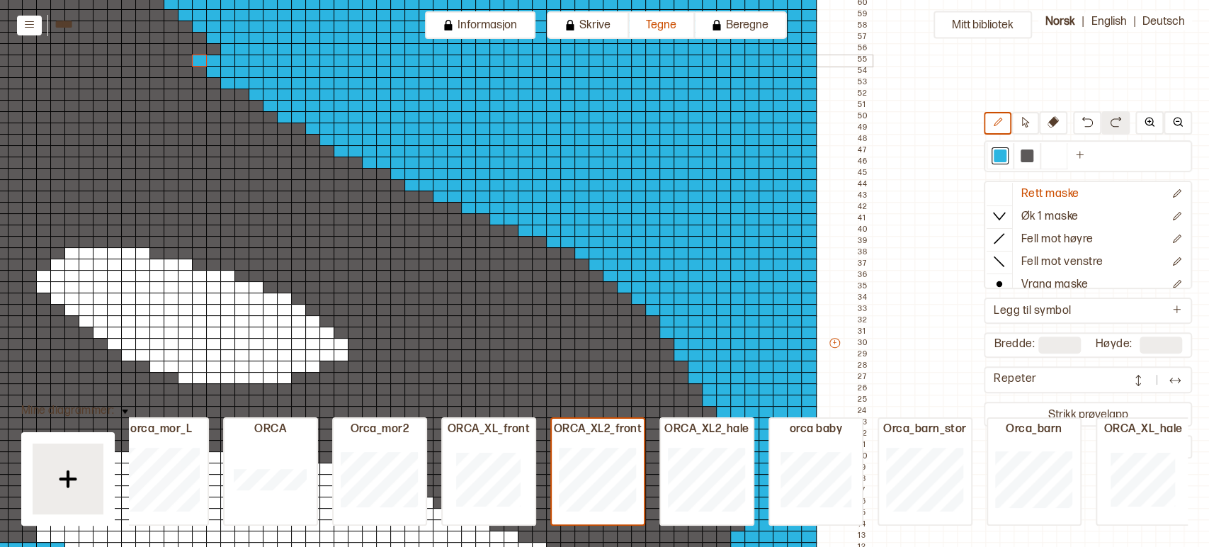
drag, startPoint x: 227, startPoint y: 58, endPoint x: 195, endPoint y: 58, distance: 31.2
click at [195, 58] on div "+ + + + 60 59 58 57 56 55 54 53 52 51 50 49 48 47 46 45 44 43 42 41 40 39 38 37…" at bounding box center [404, 349] width 935 height 748
drag, startPoint x: 221, startPoint y: 46, endPoint x: 185, endPoint y: 47, distance: 36.1
click at [185, 47] on div "+ + + + 60 59 58 57 56 55 54 53 52 51 50 49 48 47 46 45 44 43 42 41 40 39 38 37…" at bounding box center [404, 349] width 935 height 748
drag, startPoint x: 201, startPoint y: 34, endPoint x: 159, endPoint y: 38, distance: 42.7
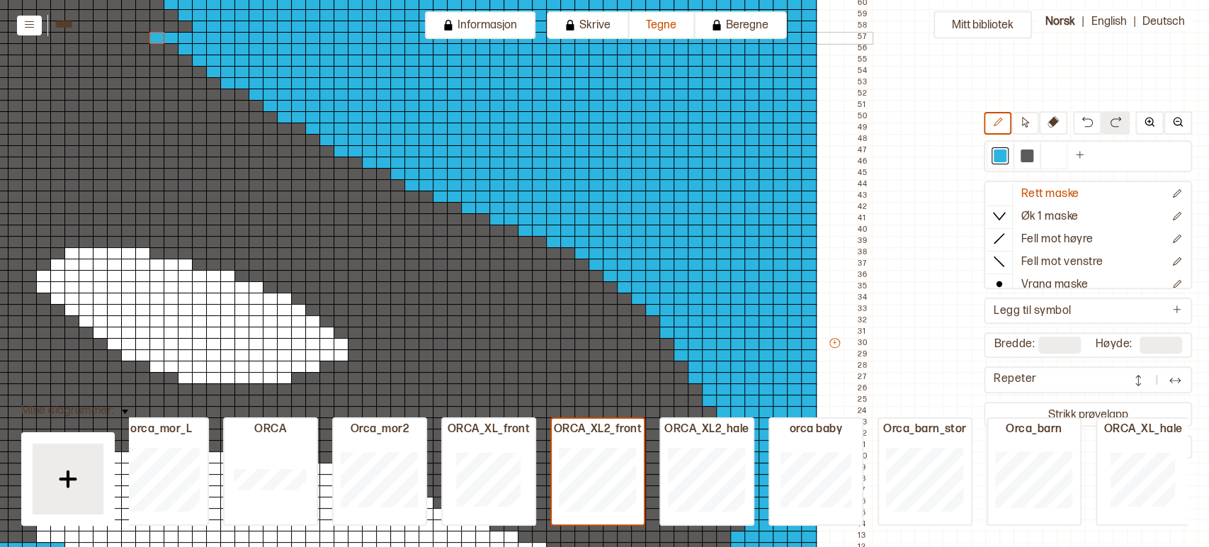
click at [159, 38] on div "+ + + + 60 59 58 57 56 55 54 53 52 51 50 49 48 47 46 45 44 43 42 41 40 39 38 37…" at bounding box center [404, 349] width 935 height 748
click at [1029, 152] on div at bounding box center [1027, 155] width 13 height 13
click at [153, 38] on div at bounding box center [157, 38] width 16 height 13
click at [999, 160] on div at bounding box center [1000, 155] width 13 height 13
click at [186, 27] on input "****" at bounding box center [126, 24] width 142 height 13
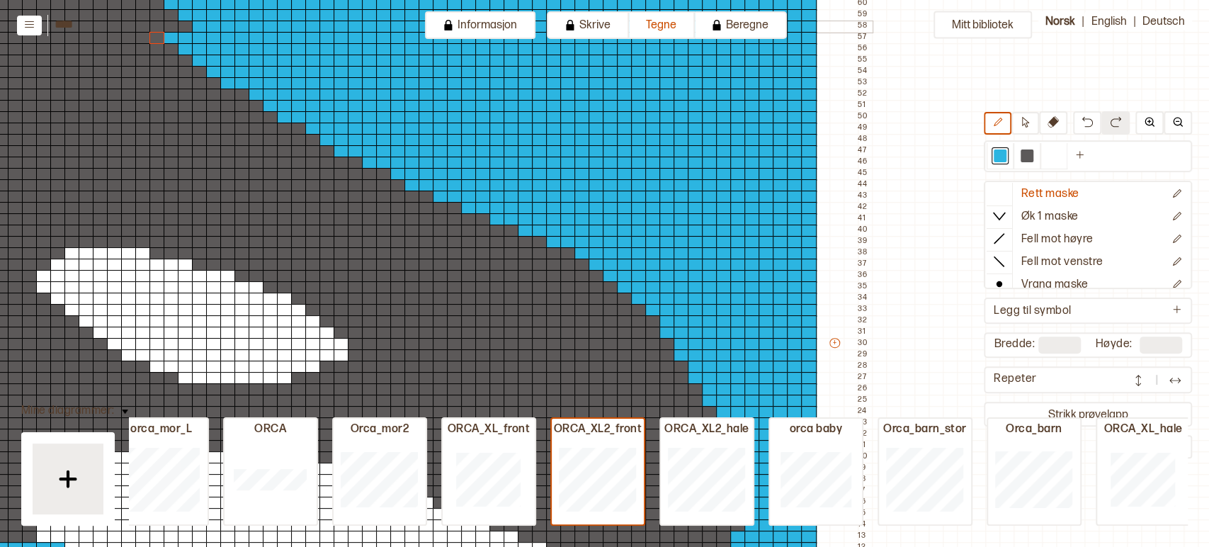
click at [213, 28] on div at bounding box center [214, 27] width 16 height 13
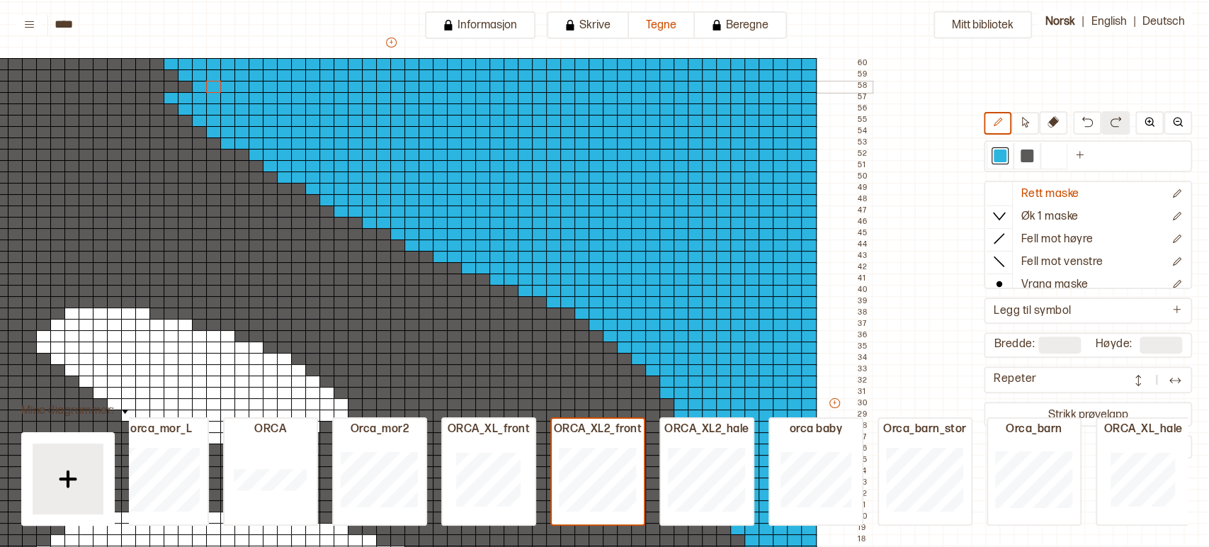
scroll to position [79, 205]
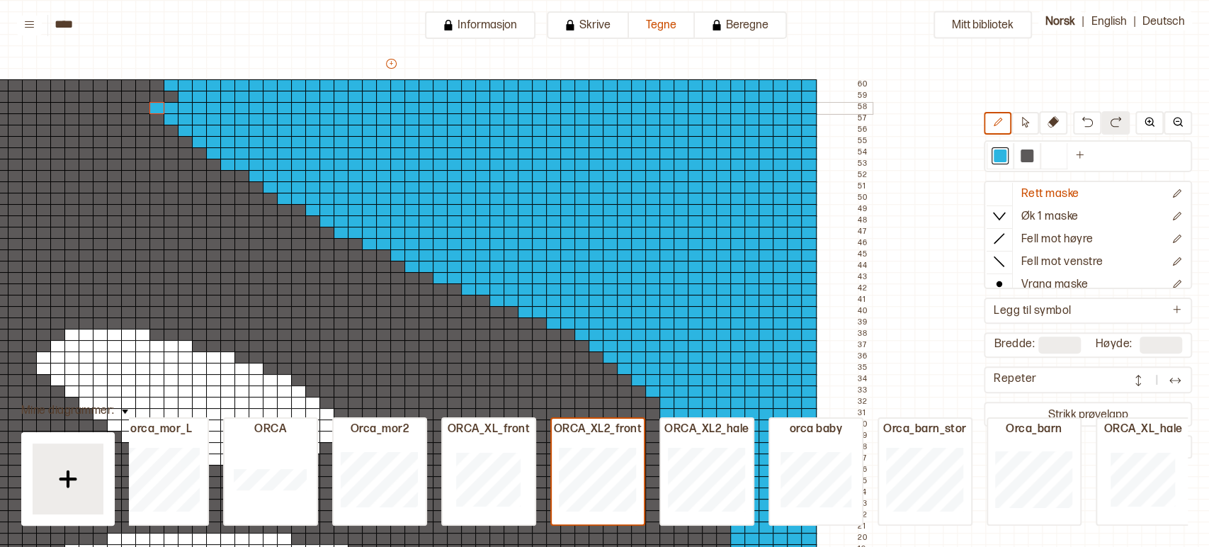
drag, startPoint x: 185, startPoint y: 105, endPoint x: 155, endPoint y: 105, distance: 29.7
click at [155, 105] on div "+ + + + 60 59 58 57 56 55 54 53 52 51 50 49 48 47 46 45 44 43 42 41 40 39 38 37…" at bounding box center [404, 431] width 935 height 748
drag, startPoint x: 174, startPoint y: 92, endPoint x: 142, endPoint y: 92, distance: 32.6
click at [142, 92] on div "+ + + + 60 59 58 57 56 55 54 53 52 51 50 49 48 47 46 45 44 43 42 41 40 39 38 37…" at bounding box center [404, 431] width 935 height 748
drag, startPoint x: 159, startPoint y: 84, endPoint x: 140, endPoint y: 84, distance: 18.4
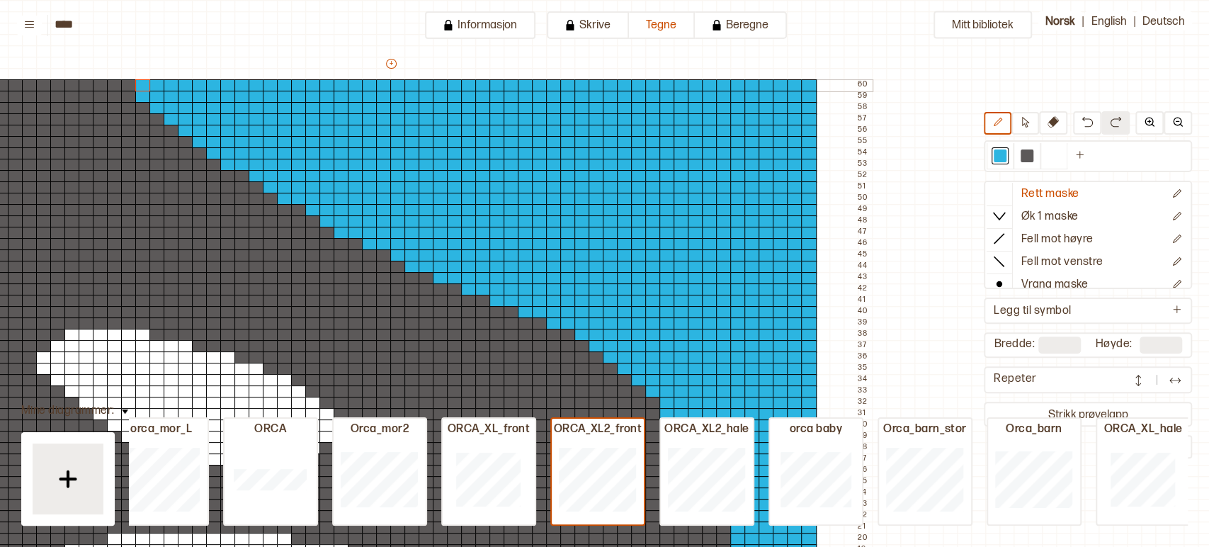
click at [140, 84] on div "+ + + + 60 59 58 57 56 55 54 53 52 51 50 49 48 47 46 45 44 43 42 41 40 39 38 37…" at bounding box center [404, 431] width 935 height 748
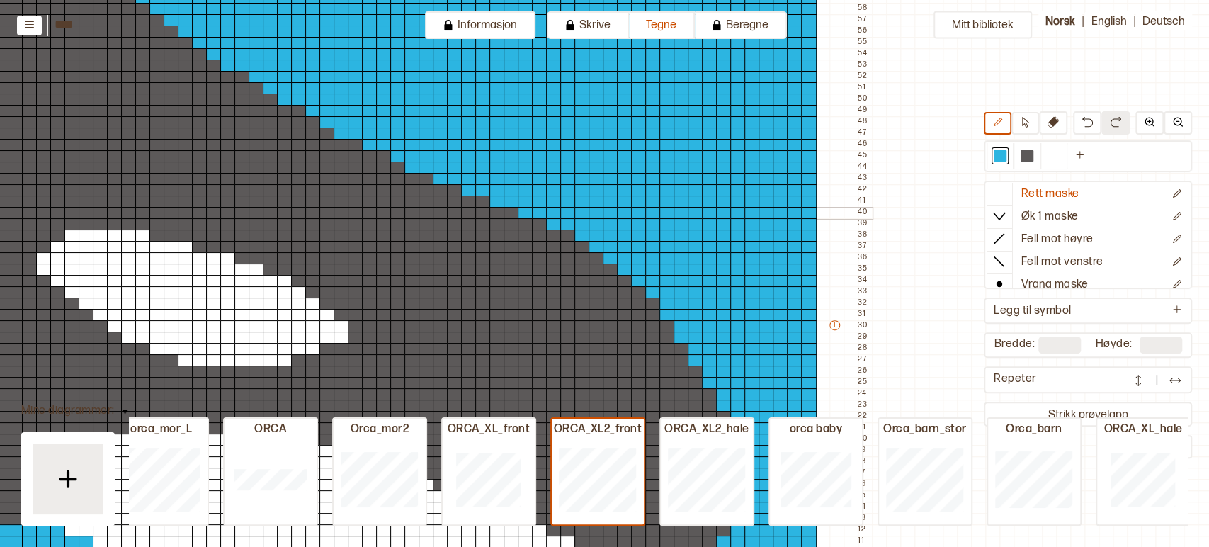
scroll to position [174, 205]
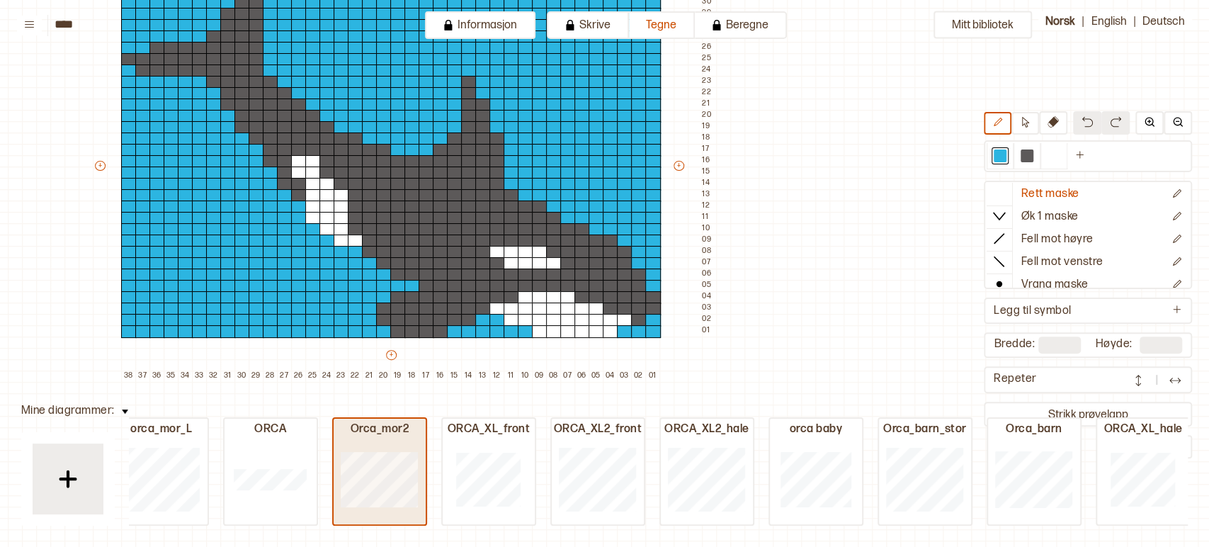
type input "**"
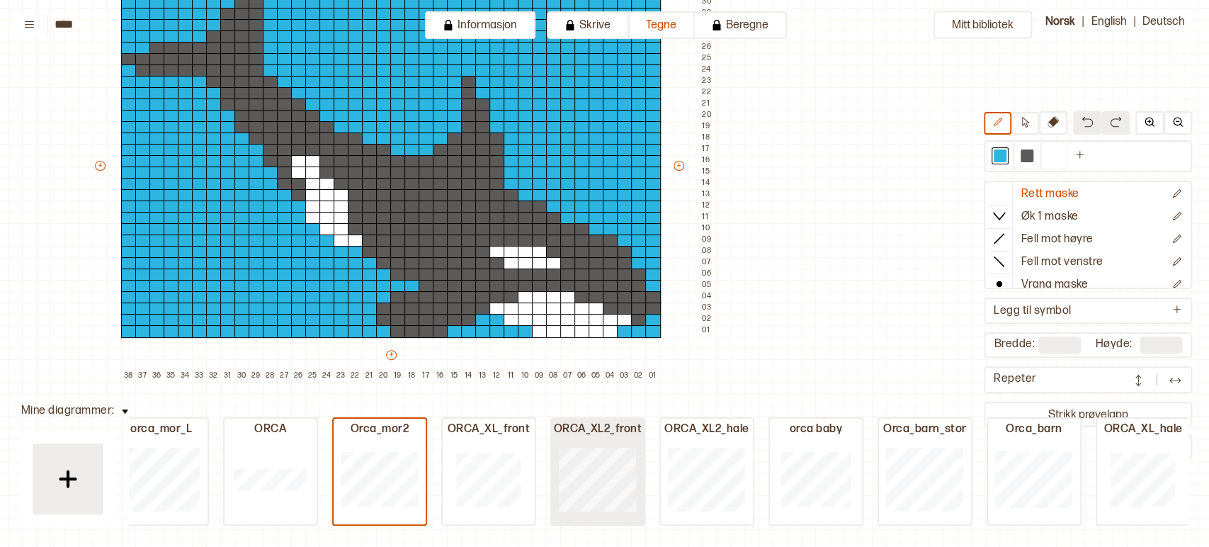
type input "**"
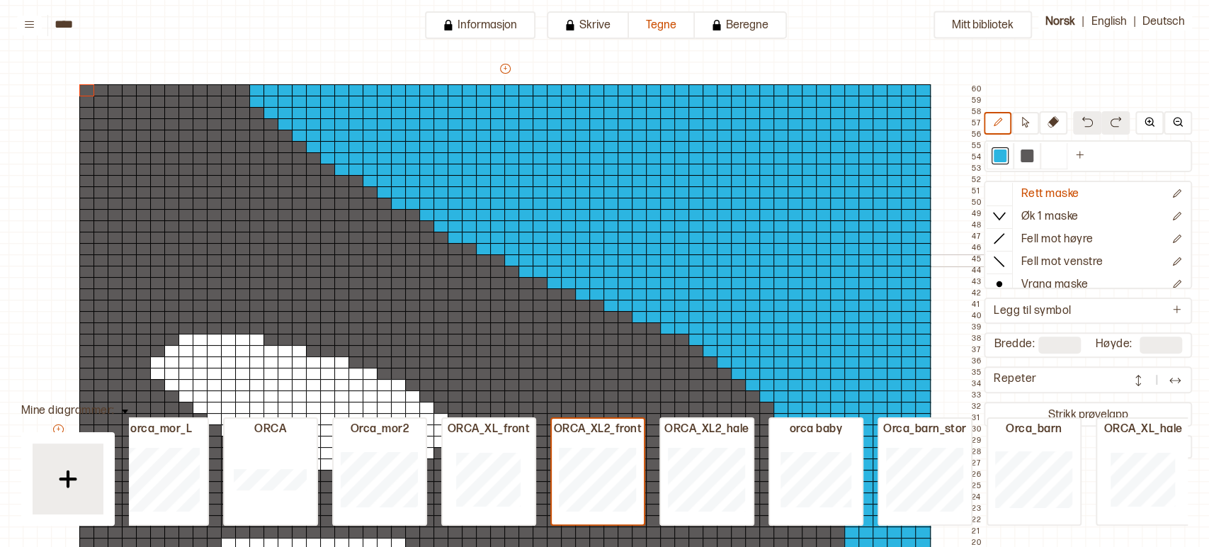
scroll to position [85, 91]
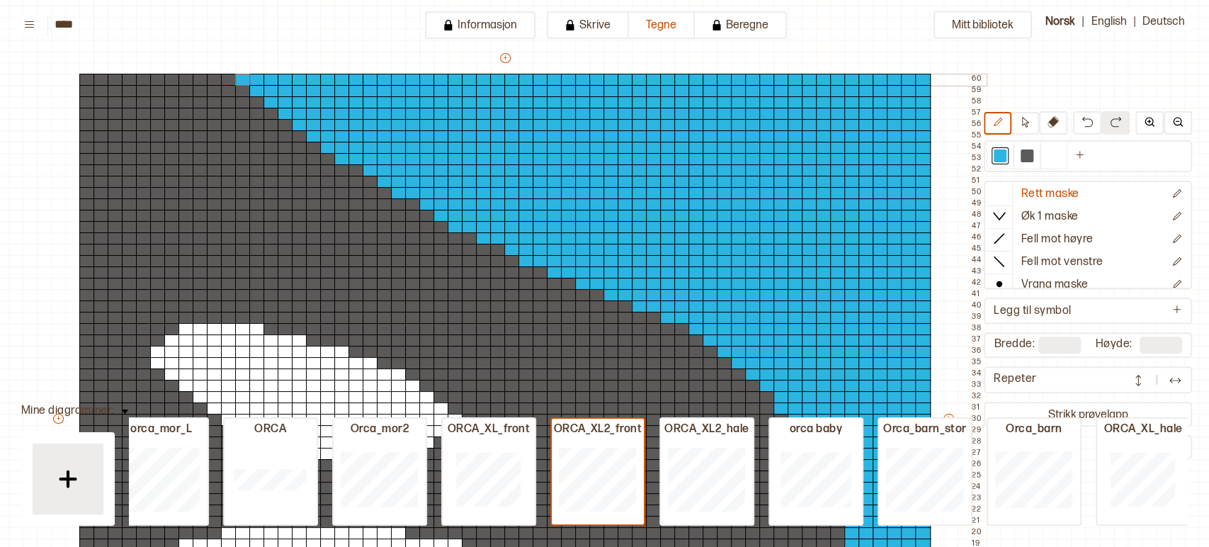
click at [240, 80] on div at bounding box center [243, 80] width 16 height 13
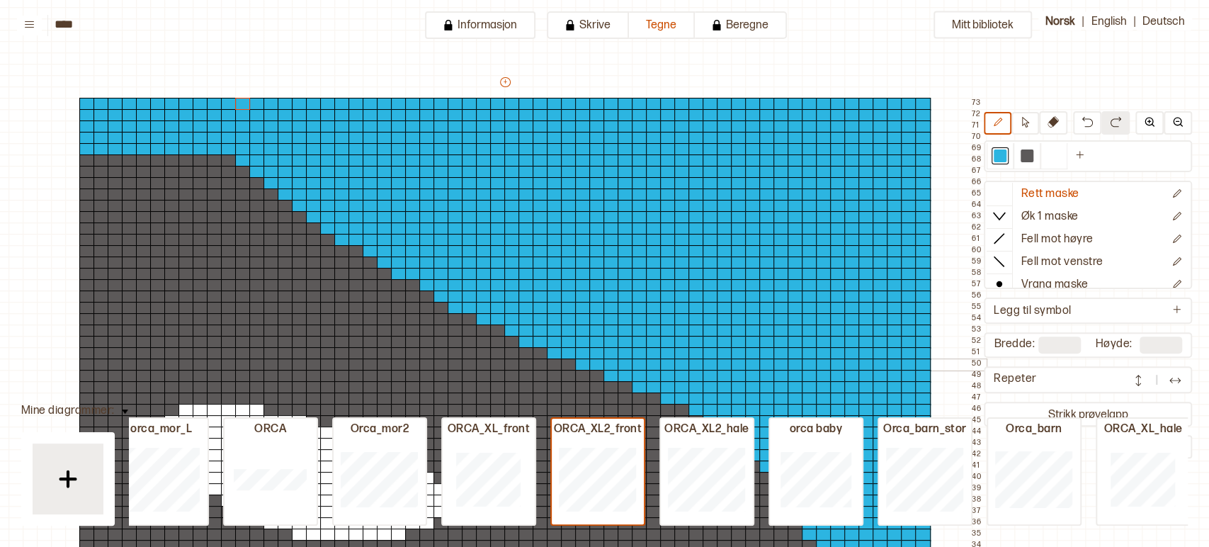
scroll to position [60, 91]
click at [1030, 152] on div at bounding box center [1027, 155] width 13 height 13
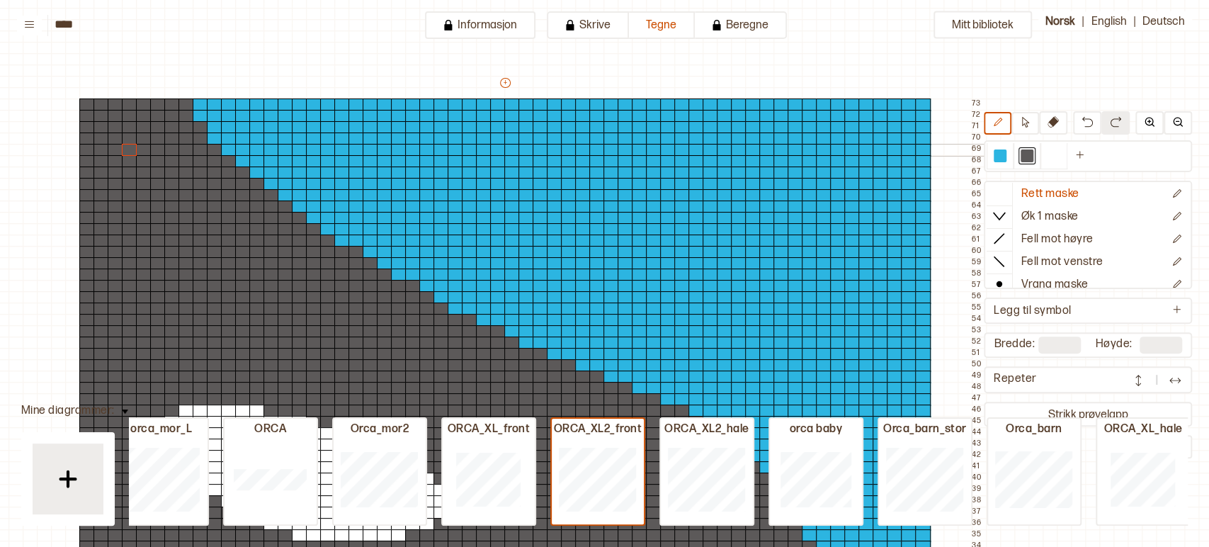
drag, startPoint x: 215, startPoint y: 146, endPoint x: 125, endPoint y: 149, distance: 90.0
click at [125, 149] on div "+ + + + 60 59 58 57 56 55 54 53 52 51 50 49 48 47 46 45 44 43 42 41 40 39 38 37…" at bounding box center [518, 523] width 935 height 895
click at [150, 149] on div at bounding box center [158, 150] width 16 height 13
click at [399, 135] on div at bounding box center [399, 138] width 16 height 13
click at [1078, 127] on button at bounding box center [1087, 122] width 28 height 23
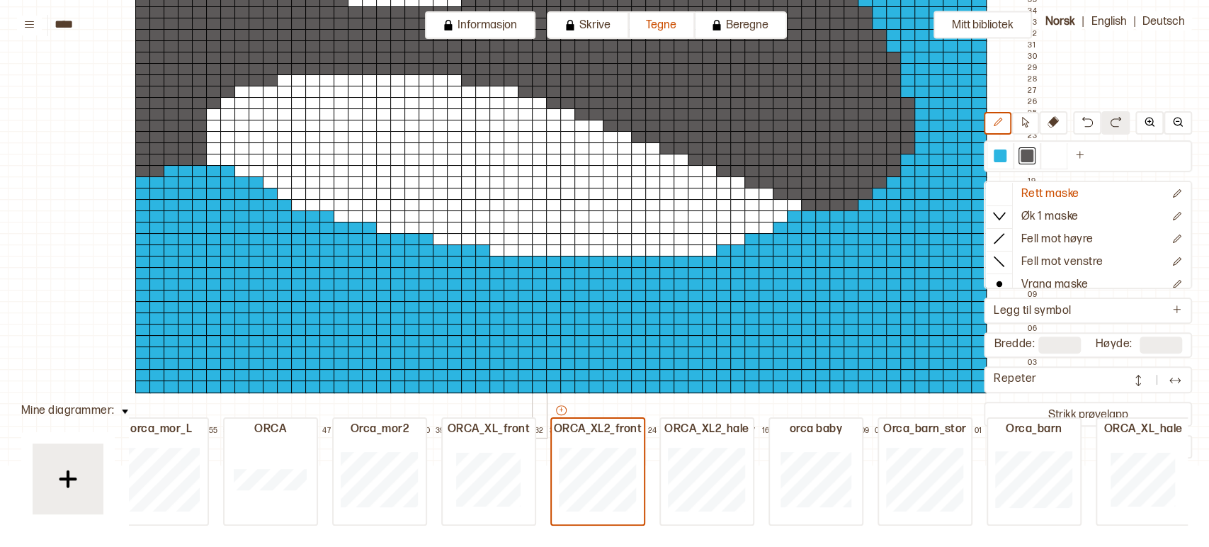
scroll to position [688, 35]
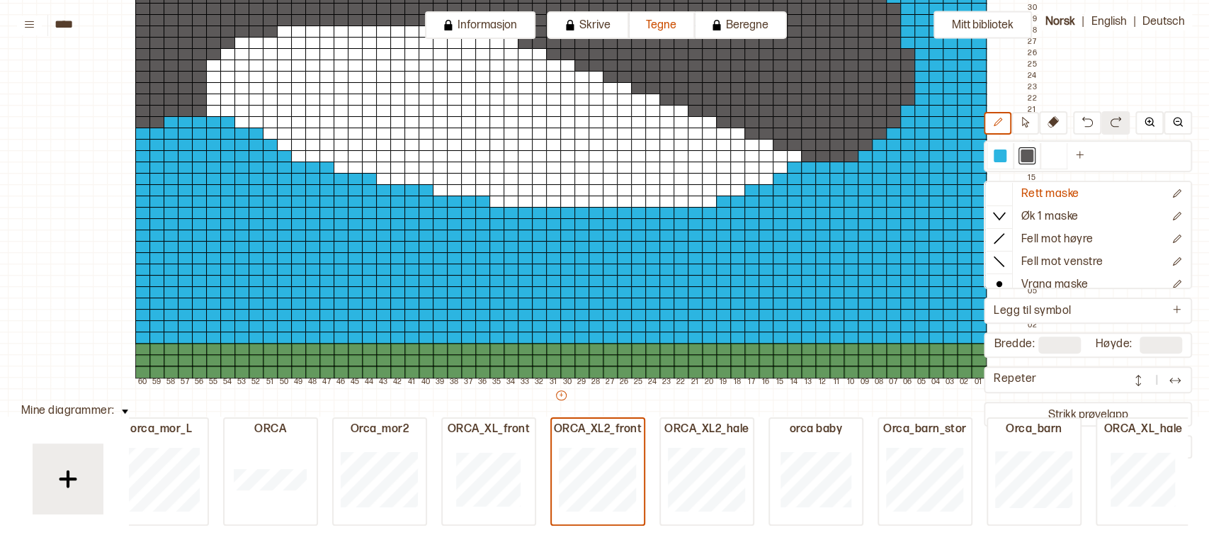
type input "**"
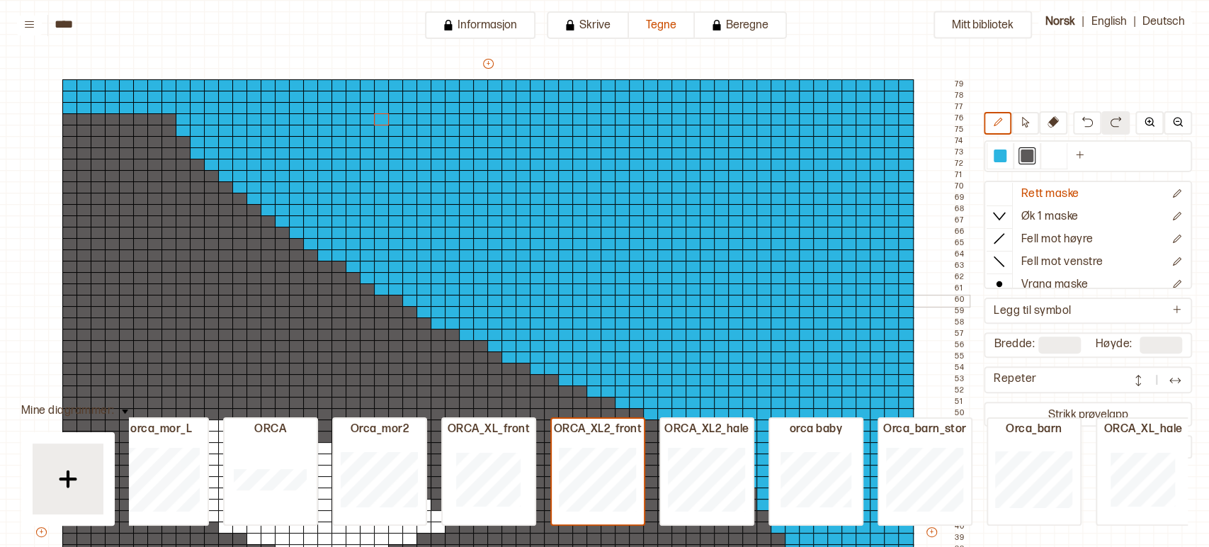
scroll to position [68, 108]
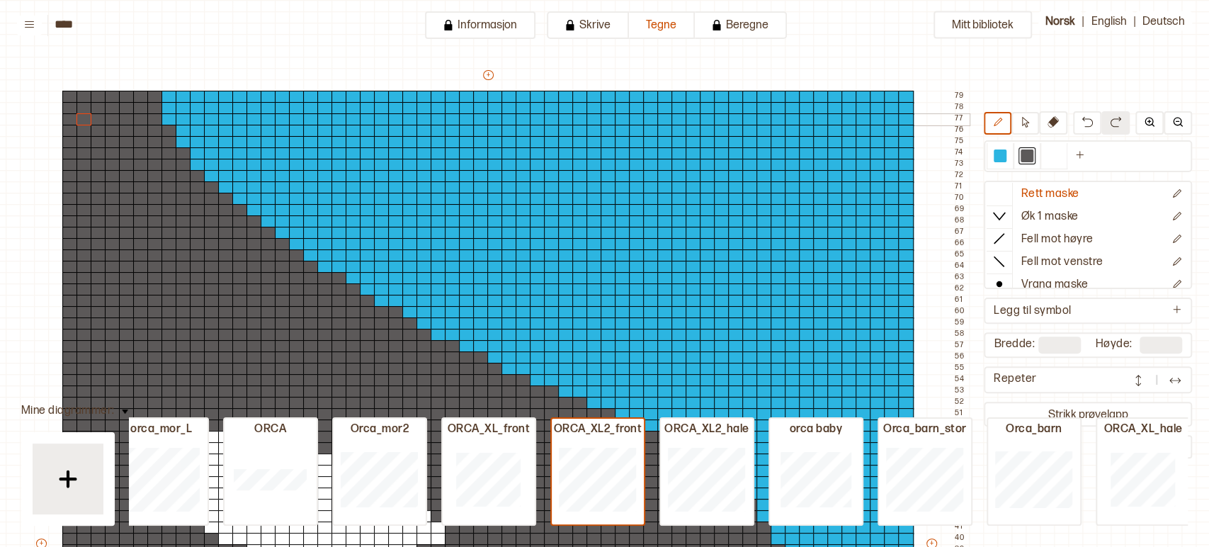
drag, startPoint x: 155, startPoint y: 115, endPoint x: 81, endPoint y: 118, distance: 73.7
click at [81, 118] on div "+ + + + 60 59 58 57 56 55 54 53 52 51 50 49 48 47 46 45 44 43 42 41 40 39 38 37…" at bounding box center [501, 549] width 935 height 963
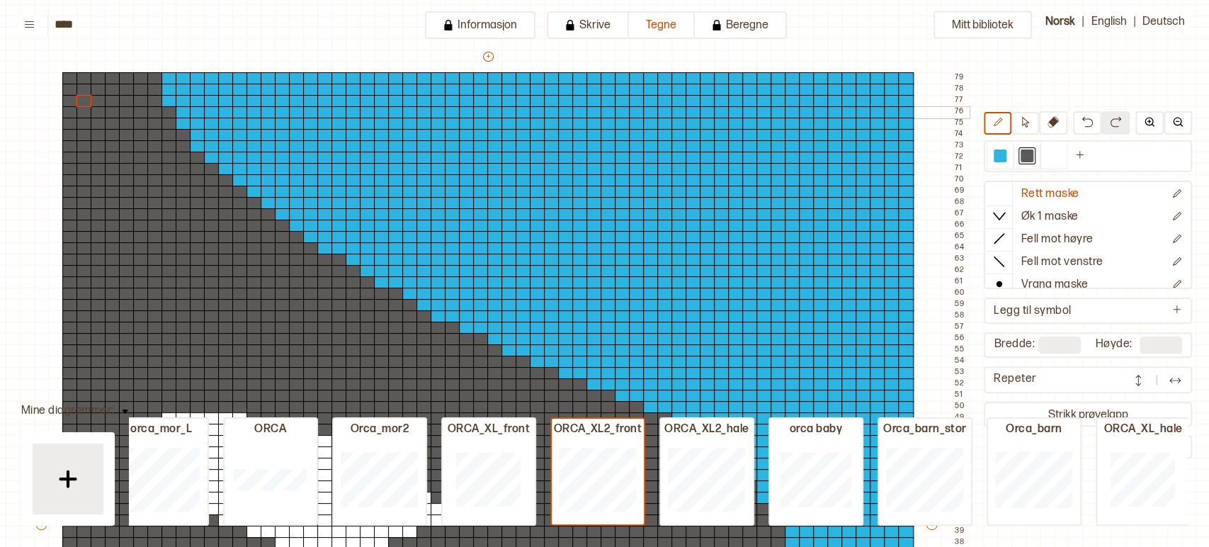
scroll to position [0, 108]
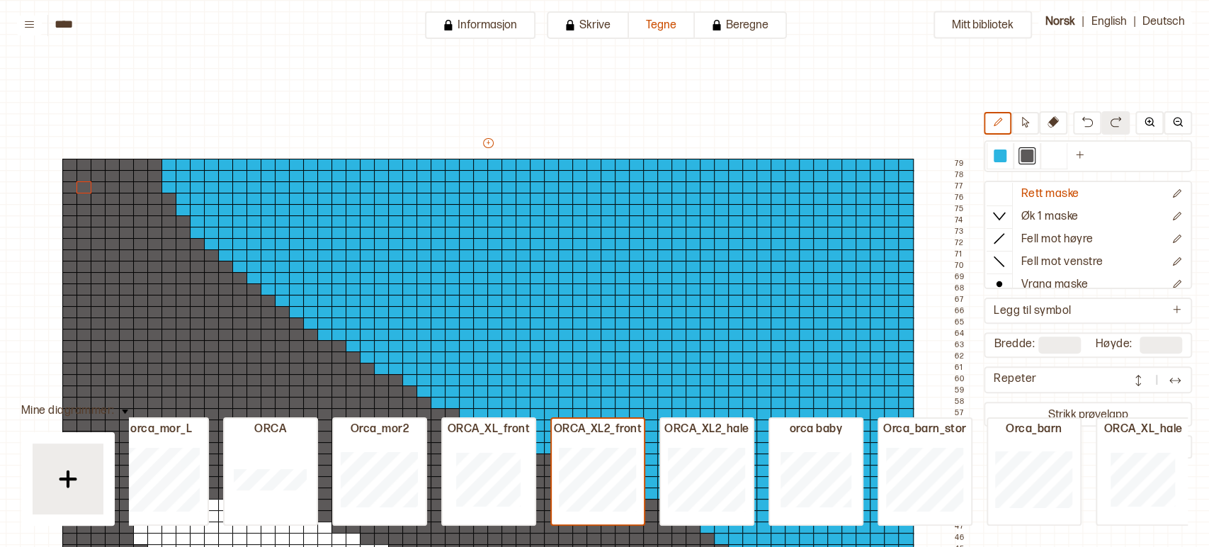
drag, startPoint x: 487, startPoint y: 140, endPoint x: 492, endPoint y: 58, distance: 82.3
drag, startPoint x: 492, startPoint y: 58, endPoint x: 485, endPoint y: 144, distance: 86.7
click at [485, 144] on button "+" at bounding box center [488, 143] width 11 height 10
drag, startPoint x: 485, startPoint y: 144, endPoint x: 485, endPoint y: 64, distance: 80.0
drag, startPoint x: 485, startPoint y: 64, endPoint x: 420, endPoint y: 218, distance: 166.9
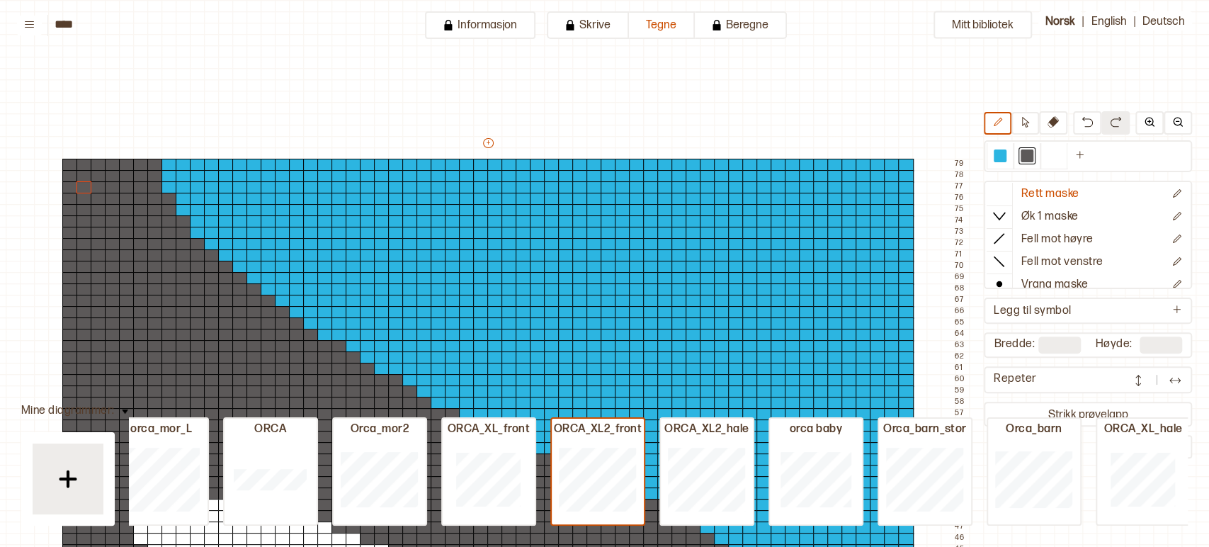
click at [420, 218] on div at bounding box center [424, 221] width 16 height 13
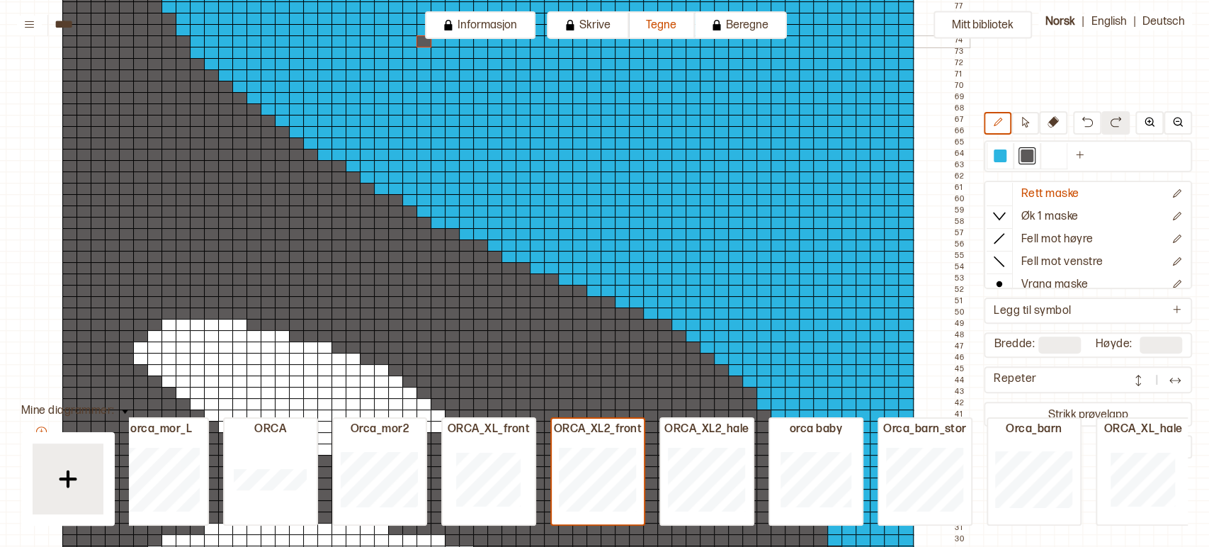
scroll to position [187, 108]
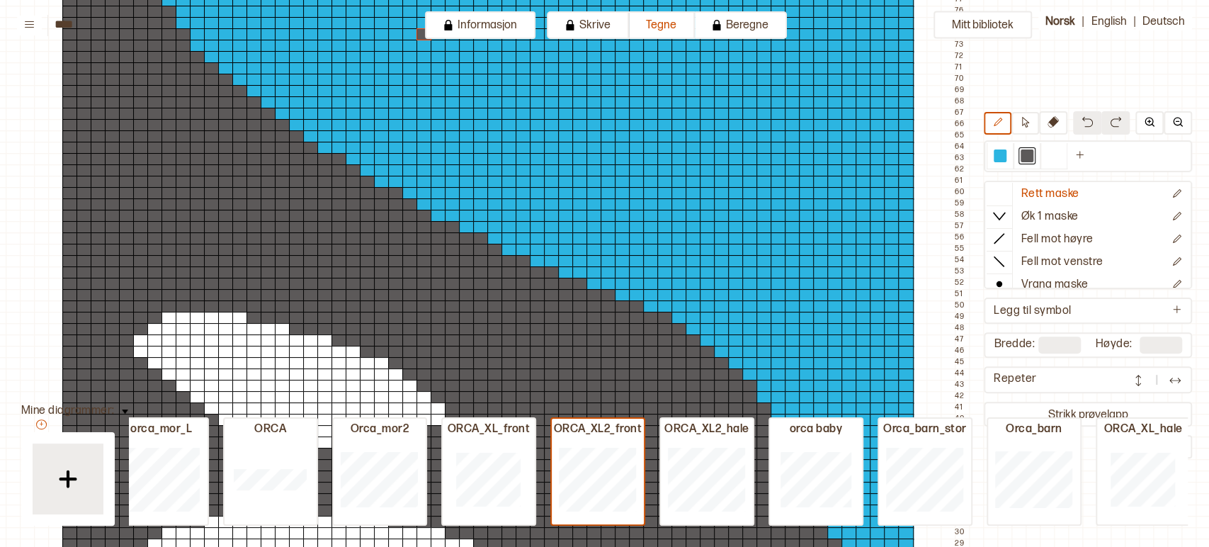
click at [1079, 123] on button at bounding box center [1087, 122] width 28 height 23
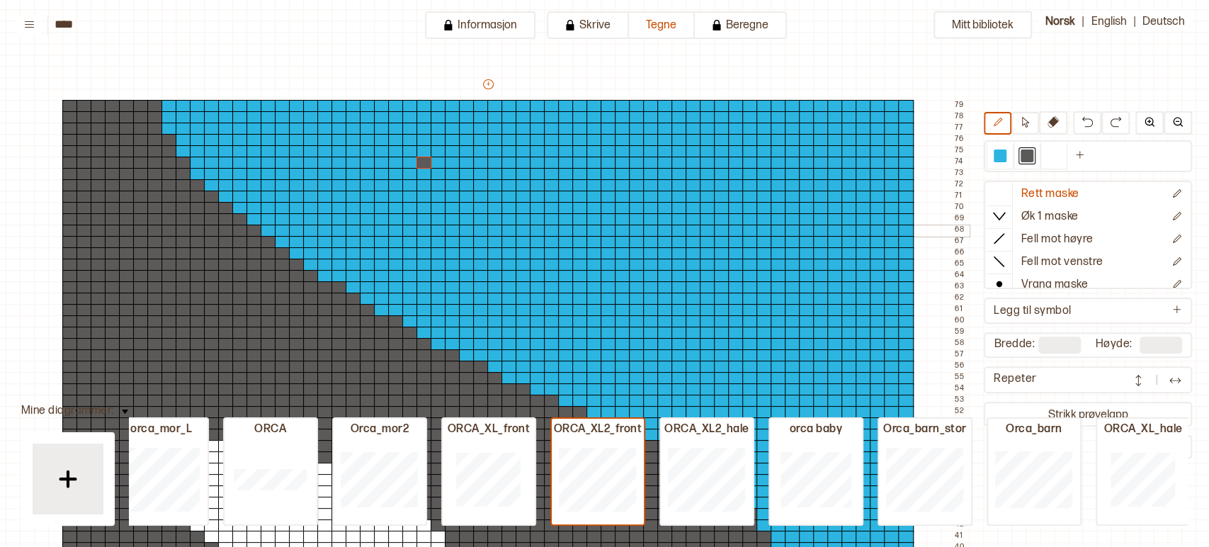
scroll to position [32, 108]
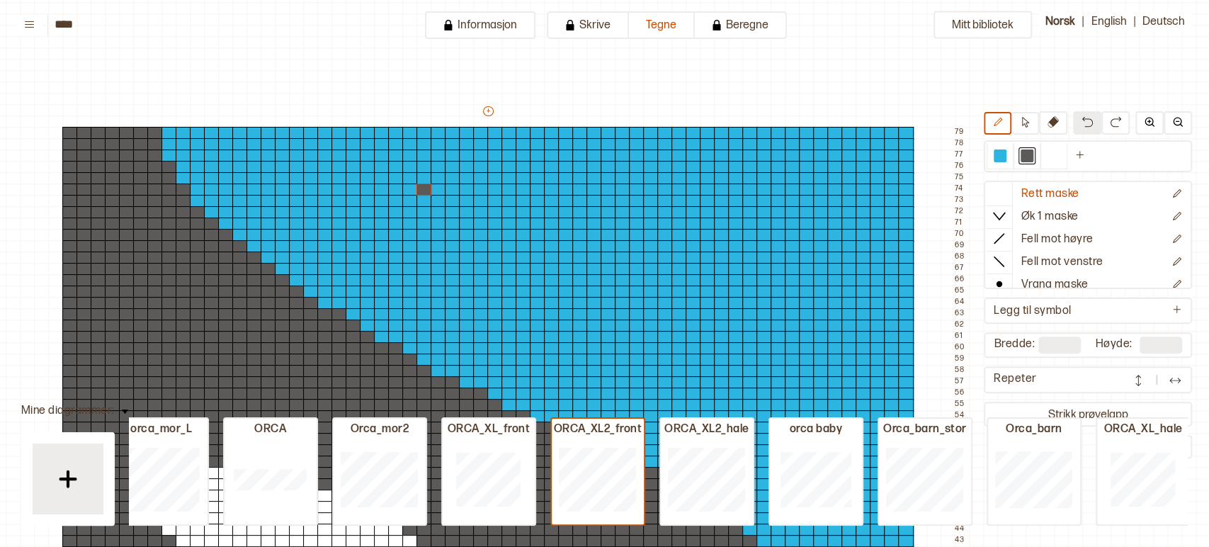
click at [1086, 127] on img at bounding box center [1086, 121] width 11 height 11
click at [1028, 116] on button at bounding box center [1025, 123] width 28 height 23
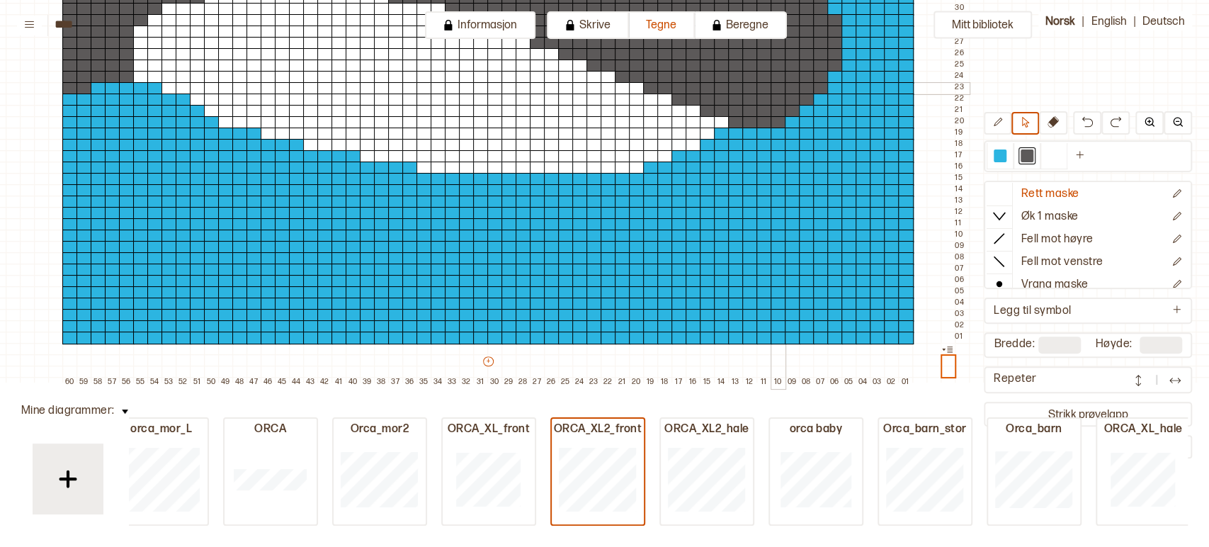
scroll to position [722, 108]
click at [841, 286] on div at bounding box center [849, 292] width 16 height 13
click at [910, 331] on div at bounding box center [906, 337] width 16 height 13
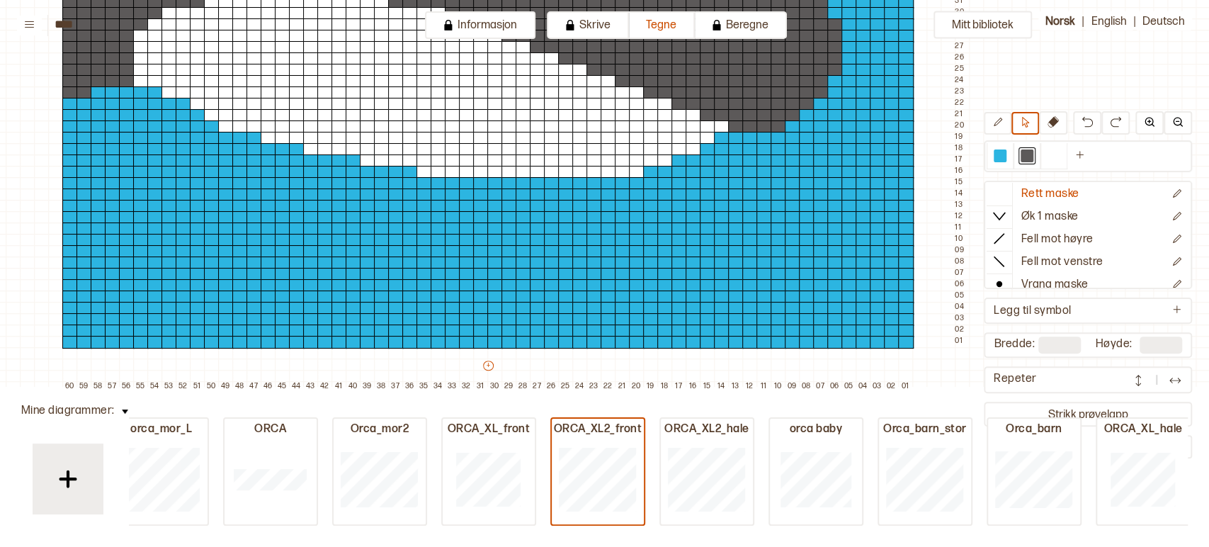
scroll to position [706, 108]
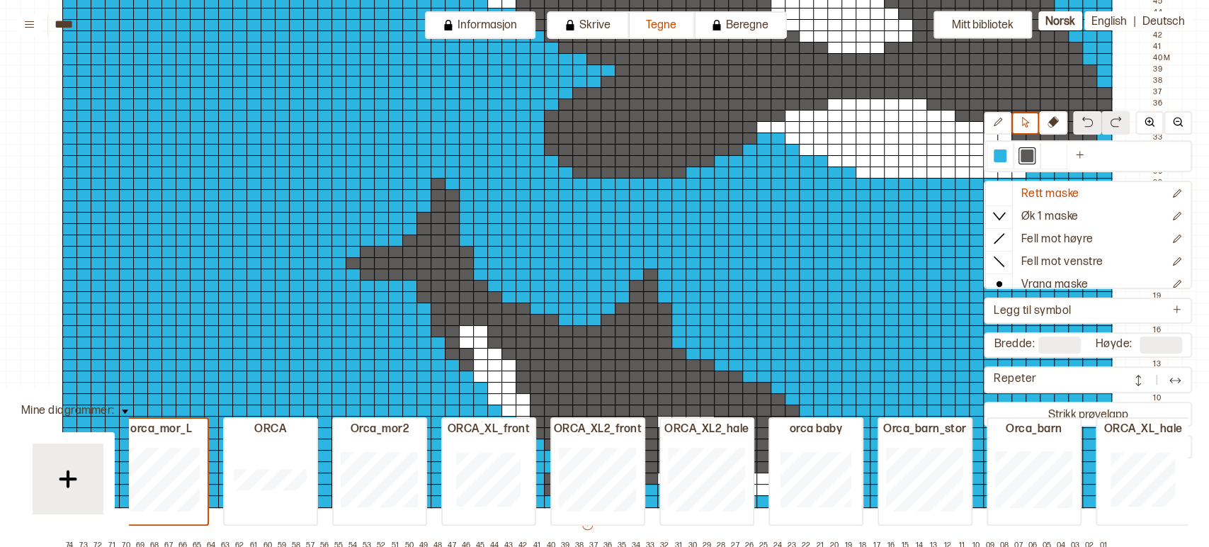
type input "**"
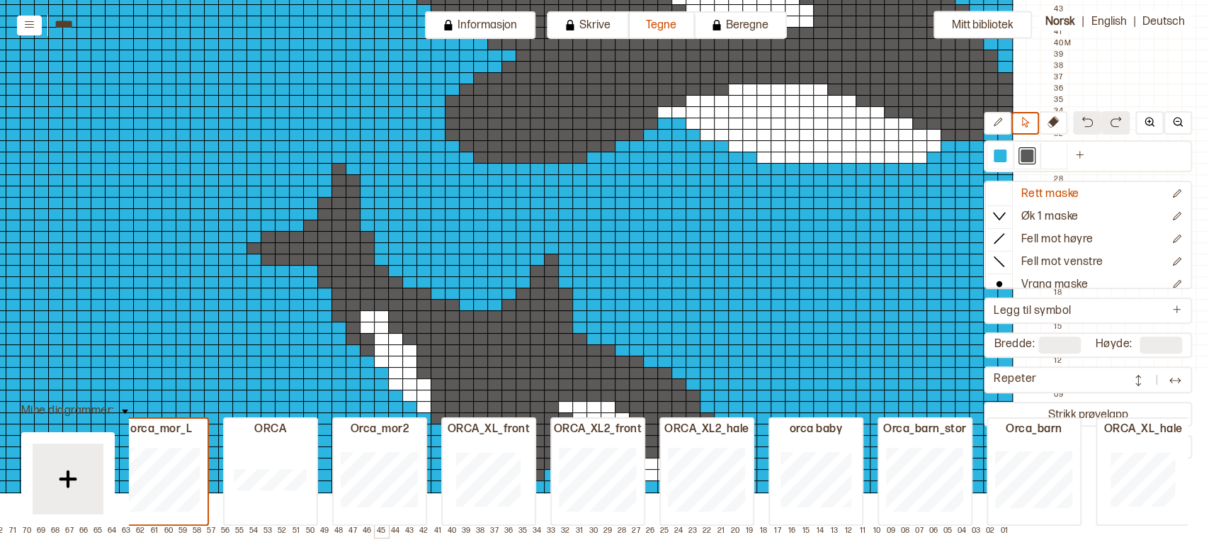
scroll to position [869, 108]
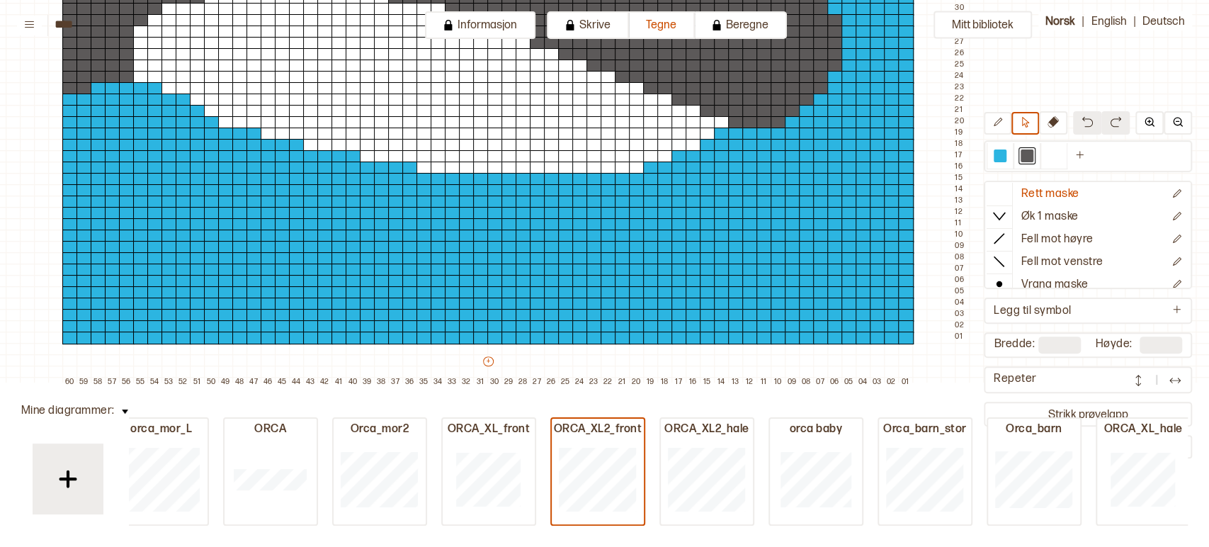
type input "**"
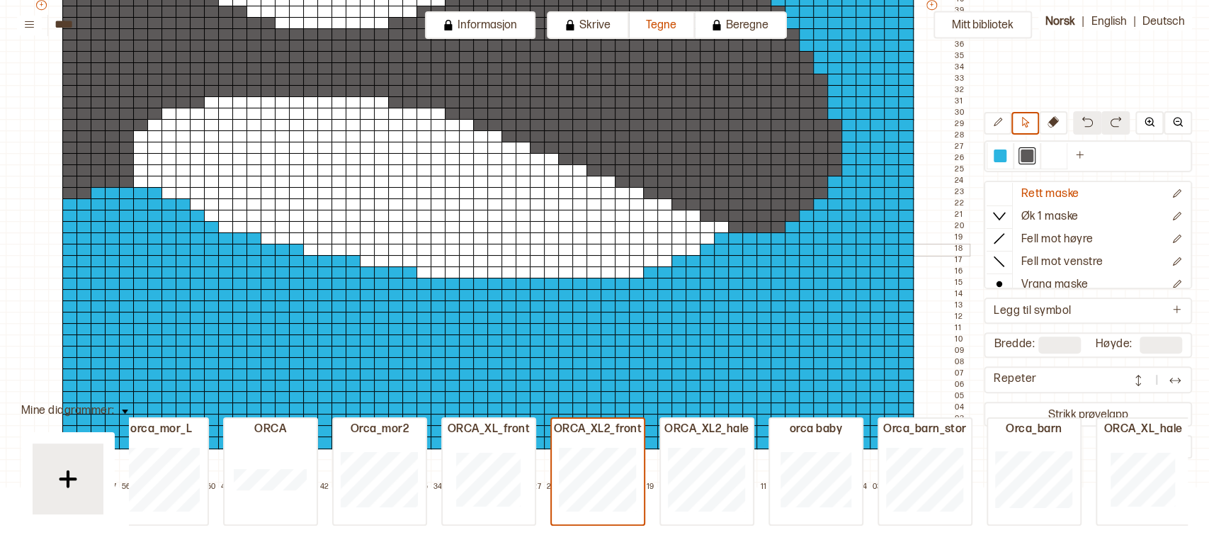
scroll to position [606, 108]
type input "**"
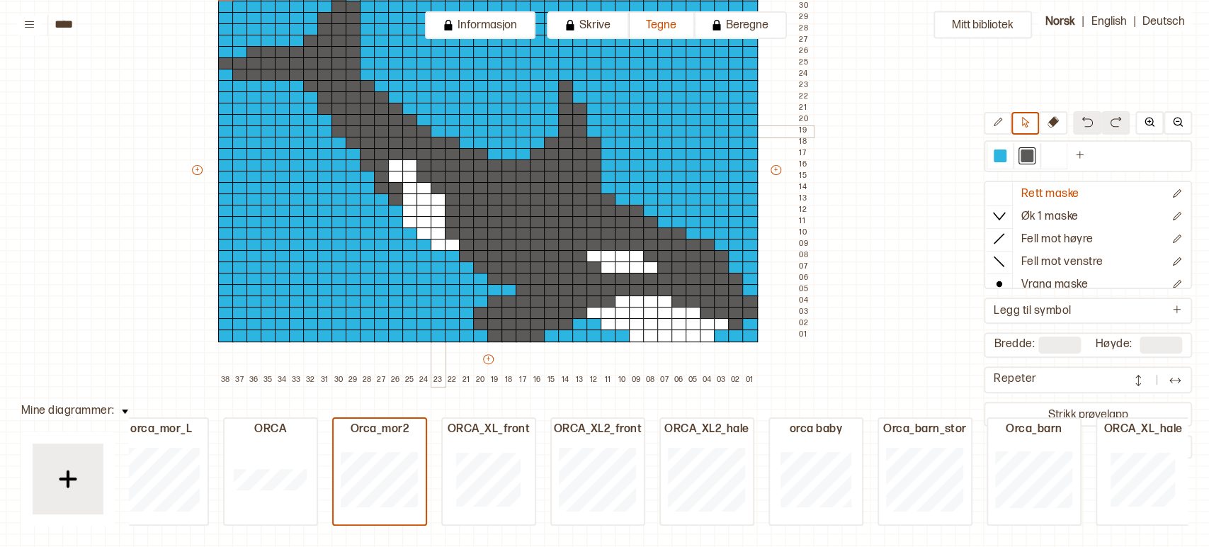
scroll to position [172, 108]
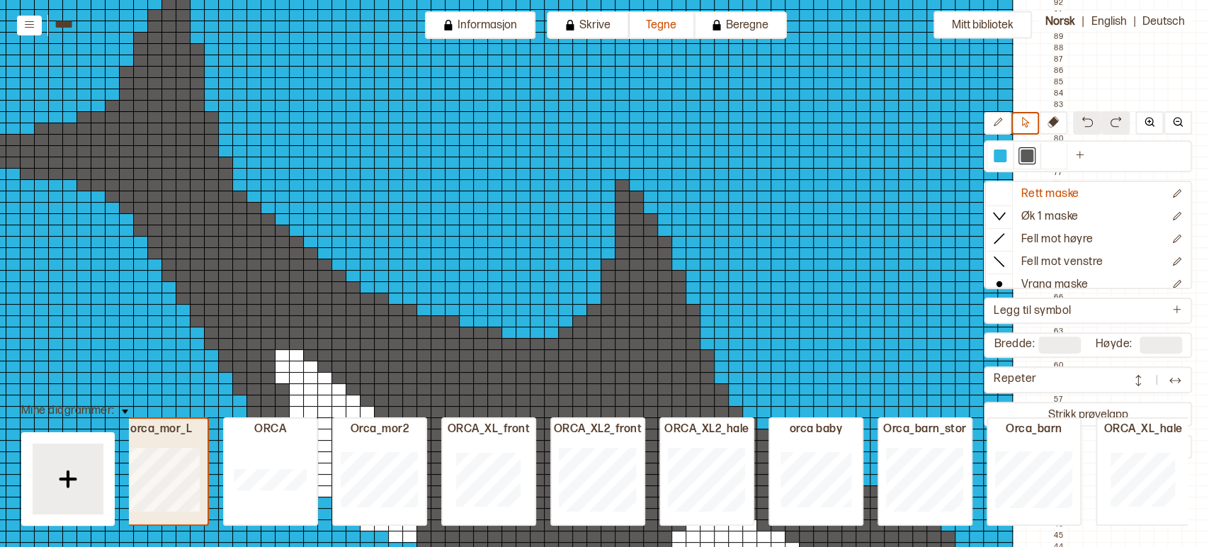
type input "**"
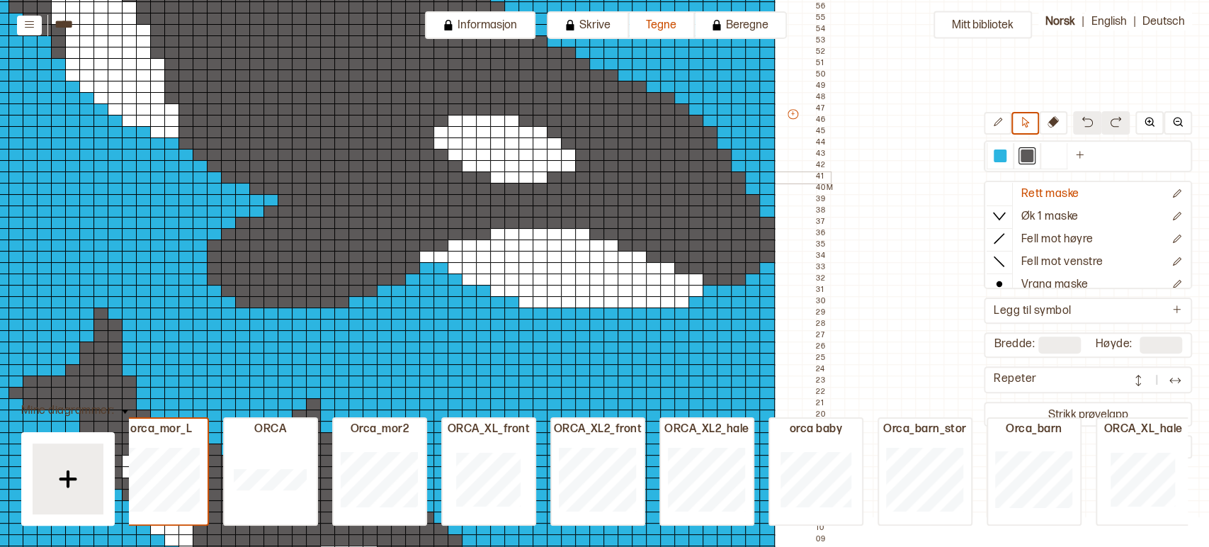
scroll to position [576, 367]
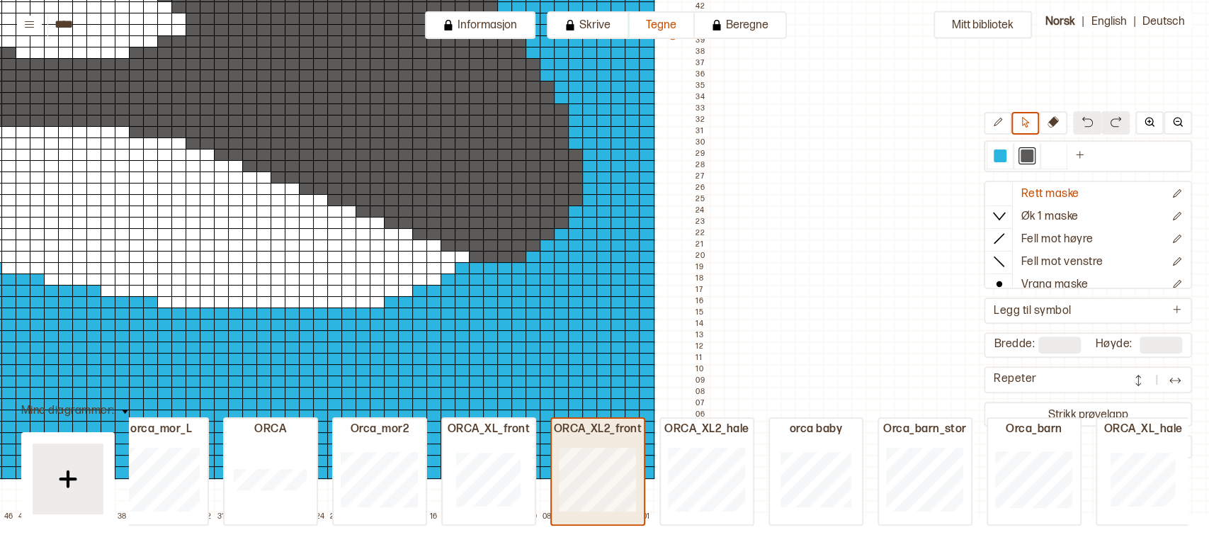
type input "**"
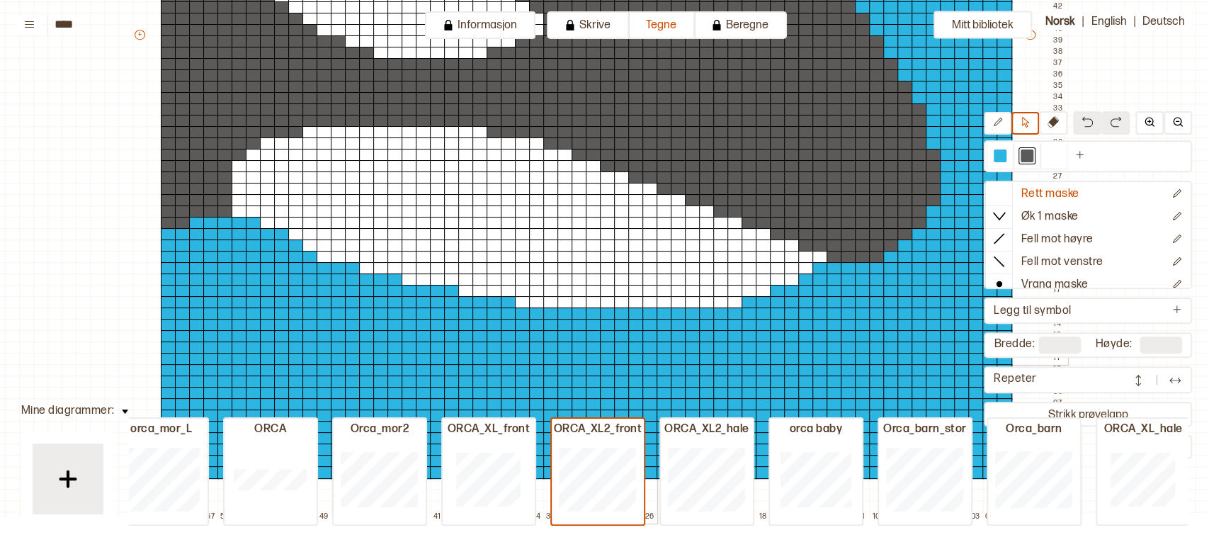
scroll to position [576, 0]
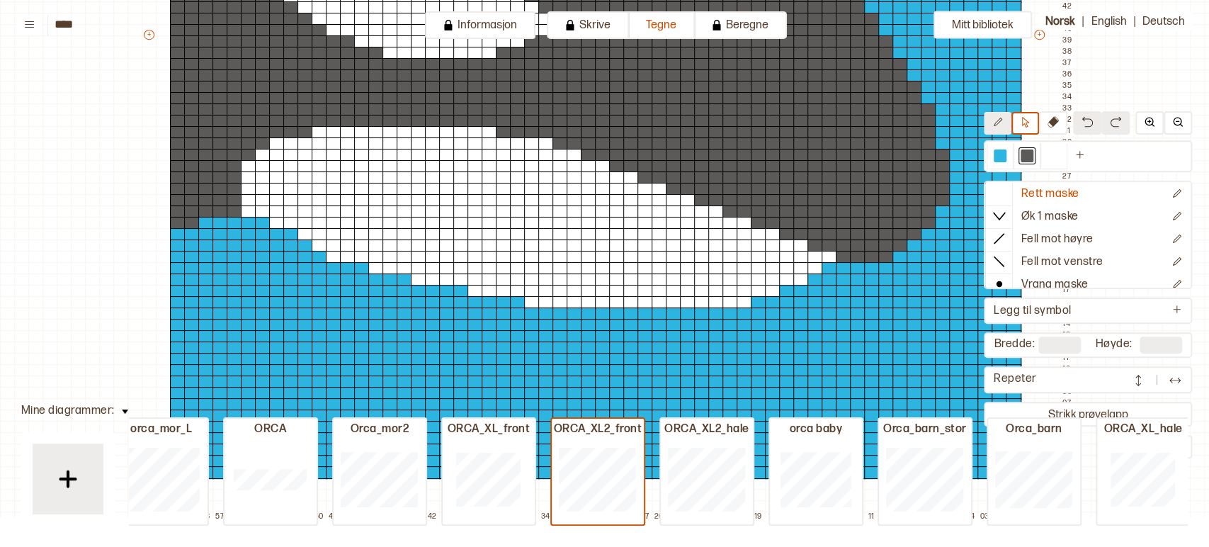
click at [996, 122] on icon at bounding box center [997, 122] width 11 height 11
click at [322, 132] on div at bounding box center [320, 132] width 16 height 13
drag, startPoint x: 304, startPoint y: 142, endPoint x: 273, endPoint y: 143, distance: 31.2
click at [273, 143] on div "+ + + + 60 59 58 57 56 55 54 53 52 51 50 49 48 47 46 45 44 43 42 41 40 39 38 37…" at bounding box center [609, 41] width 935 height 963
drag, startPoint x: 278, startPoint y: 156, endPoint x: 249, endPoint y: 157, distance: 28.3
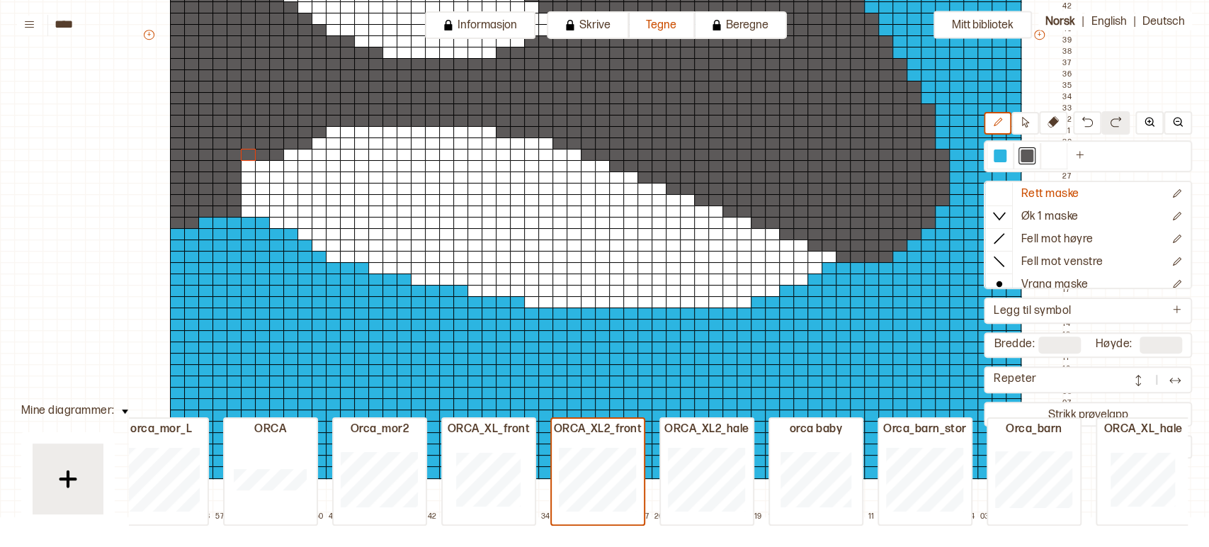
click at [249, 157] on div "+ + + + 60 59 58 57 56 55 54 53 52 51 50 49 48 47 46 45 44 43 42 41 40 39 38 37…" at bounding box center [609, 41] width 935 height 963
drag, startPoint x: 260, startPoint y: 169, endPoint x: 244, endPoint y: 169, distance: 16.3
click at [244, 169] on div "+ + + + 60 59 58 57 56 55 54 53 52 51 50 49 48 47 46 45 44 43 42 41 40 39 38 37…" at bounding box center [609, 41] width 935 height 963
click at [244, 180] on div at bounding box center [249, 177] width 16 height 13
click at [241, 189] on div at bounding box center [249, 189] width 16 height 13
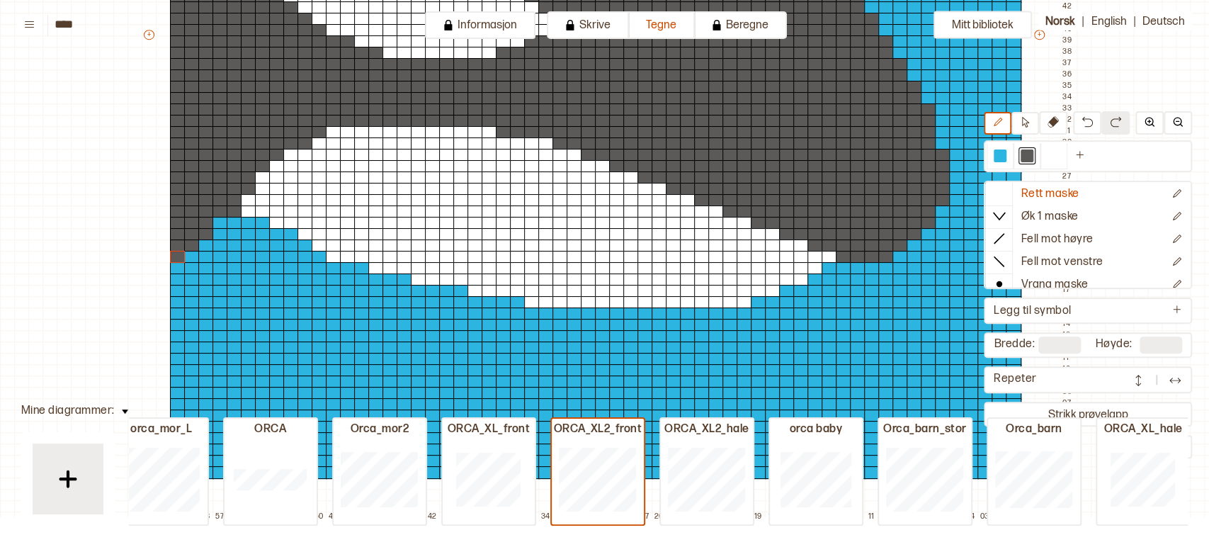
drag, startPoint x: 205, startPoint y: 222, endPoint x: 174, endPoint y: 254, distance: 45.1
click at [174, 254] on div "+ + + + 60 59 58 57 56 55 54 53 52 51 50 49 48 47 46 45 44 43 42 41 40 39 38 37…" at bounding box center [609, 41] width 935 height 963
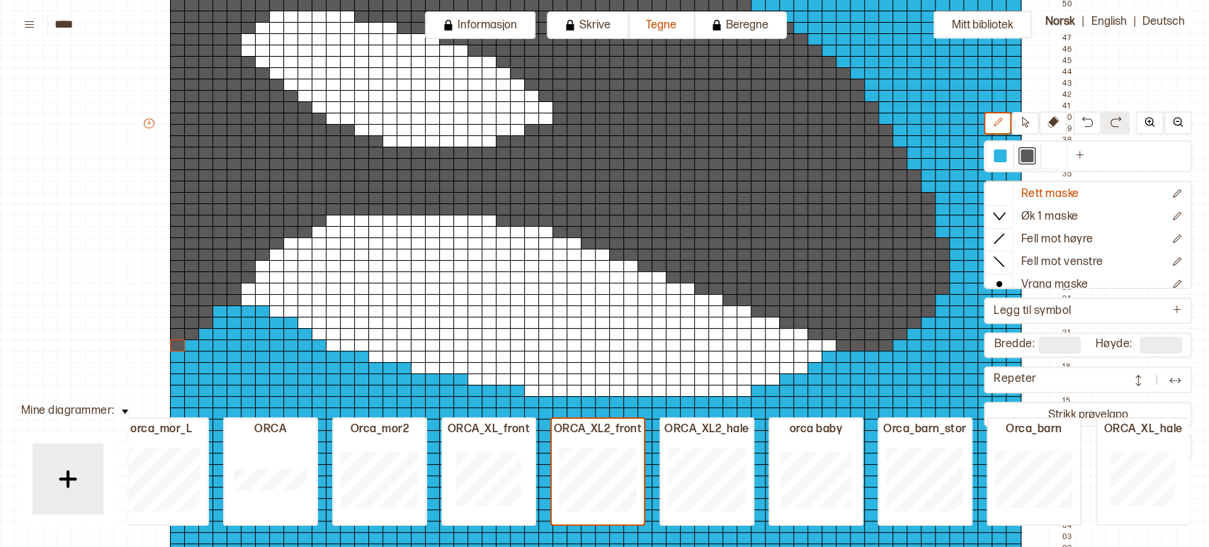
scroll to position [482, 0]
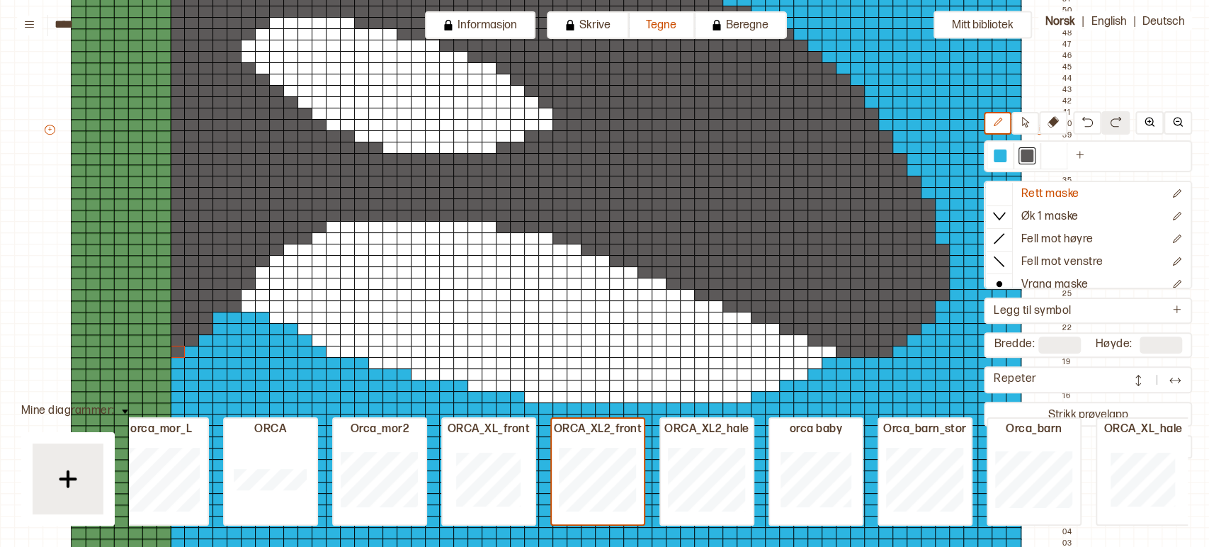
type input "**"
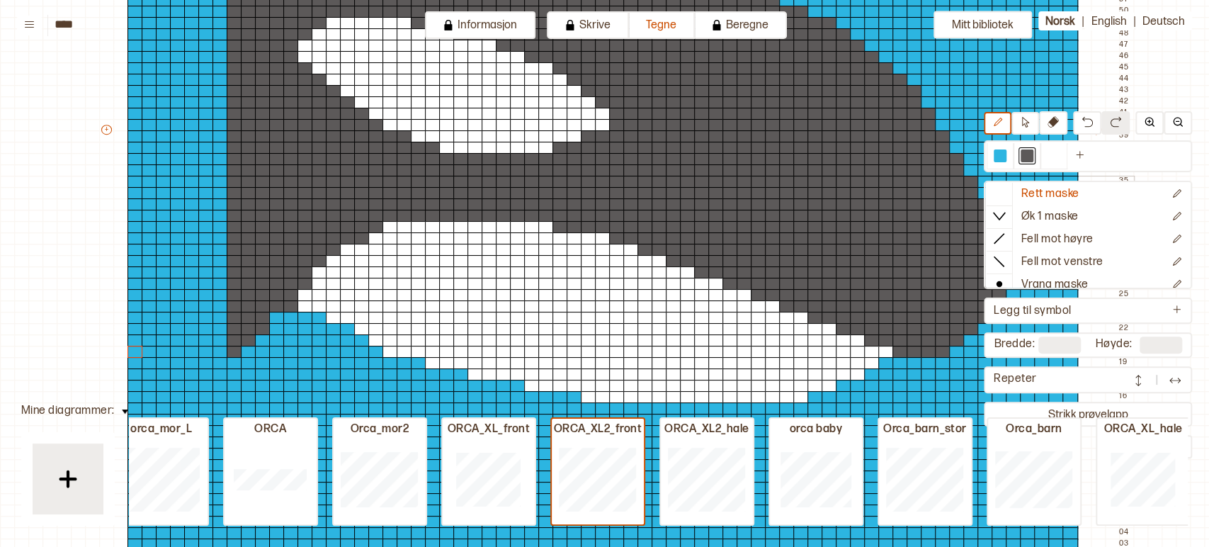
scroll to position [669, 0]
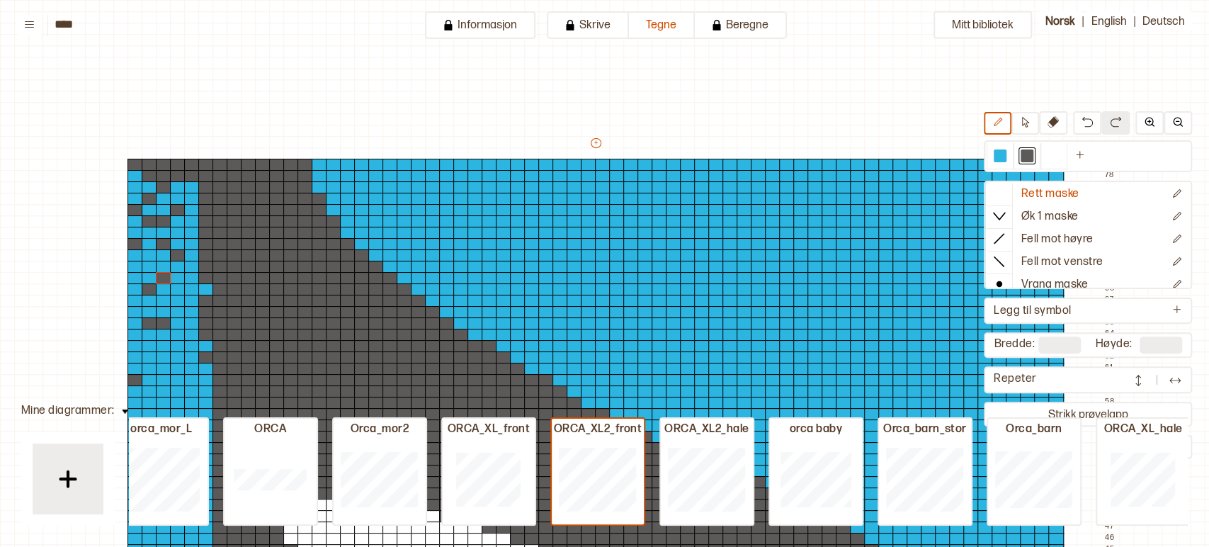
drag, startPoint x: 210, startPoint y: 164, endPoint x: 171, endPoint y: 301, distance: 142.3
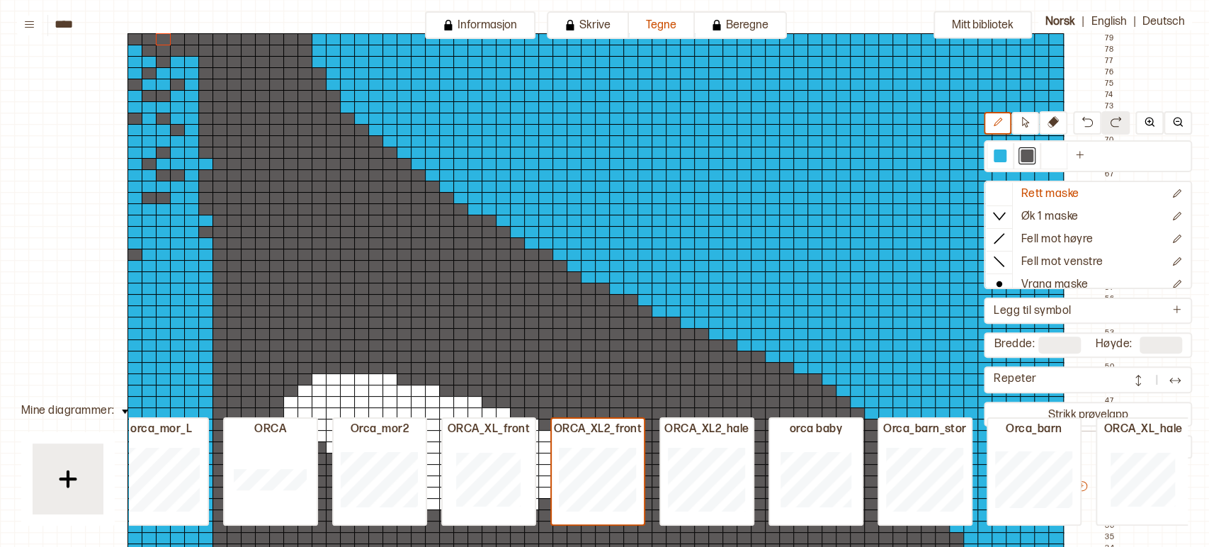
scroll to position [248, 0]
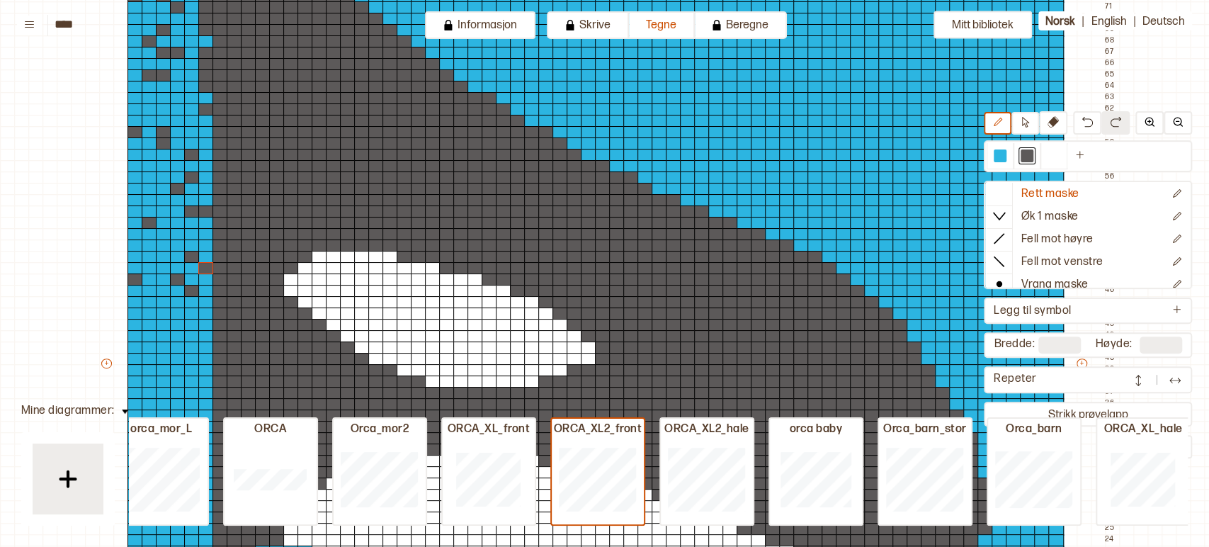
drag, startPoint x: 188, startPoint y: 176, endPoint x: 193, endPoint y: 288, distance: 112.0
click at [193, 288] on div "+ + + + 66 65 64 63 62 61 60 59 58 57 56 55 54 53 52 51 50 49 48 47 46 45 44 43…" at bounding box center [609, 369] width 1020 height 963
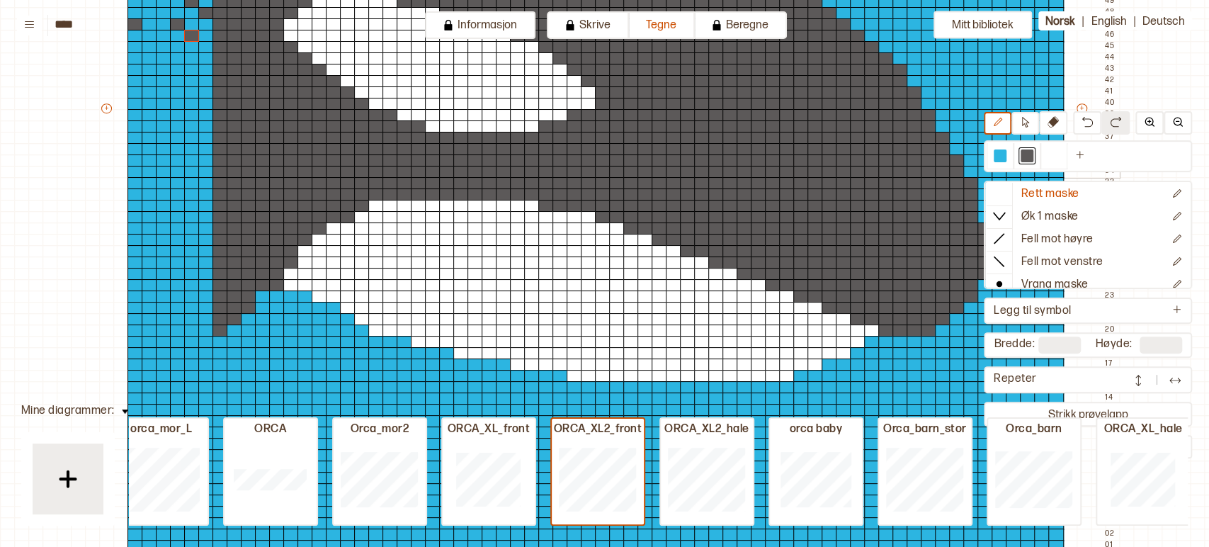
scroll to position [505, 0]
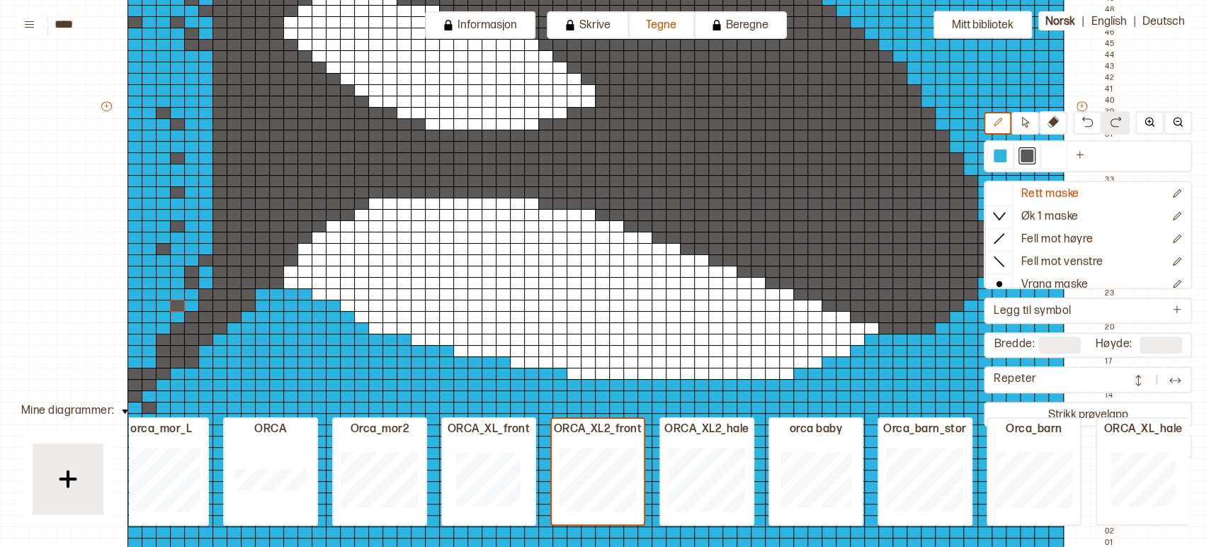
drag, startPoint x: 198, startPoint y: 49, endPoint x: 183, endPoint y: 299, distance: 250.4
click at [183, 299] on div "+ + + + 66 65 64 63 62 61 60 59 58 57 56 55 54 53 52 51 50 49 48 47 46 45 44 43…" at bounding box center [609, 112] width 1020 height 963
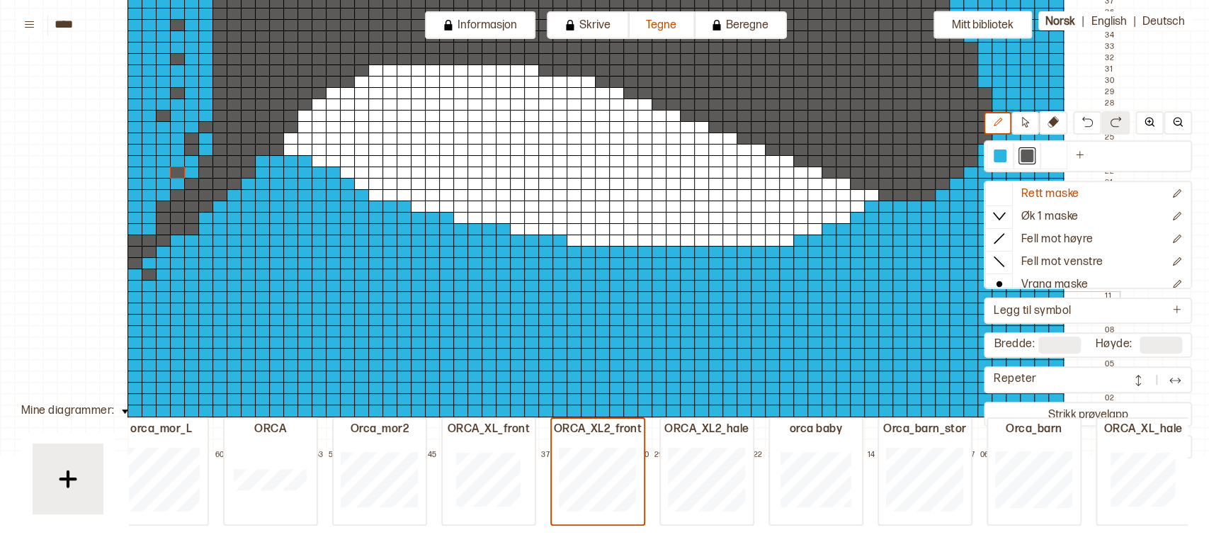
scroll to position [639, 0]
drag, startPoint x: 232, startPoint y: 183, endPoint x: 232, endPoint y: 195, distance: 12.0
drag, startPoint x: 220, startPoint y: 195, endPoint x: 214, endPoint y: 220, distance: 24.7
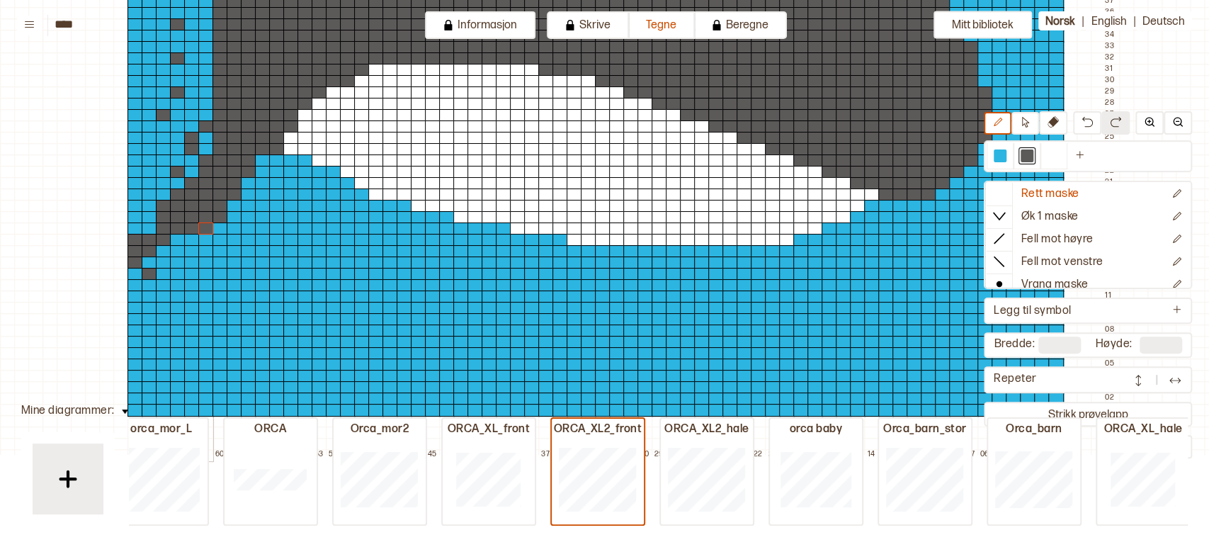
drag, startPoint x: 205, startPoint y: 217, endPoint x: 204, endPoint y: 229, distance: 12.1
click at [176, 246] on div at bounding box center [178, 251] width 16 height 13
click at [161, 259] on div at bounding box center [164, 262] width 16 height 13
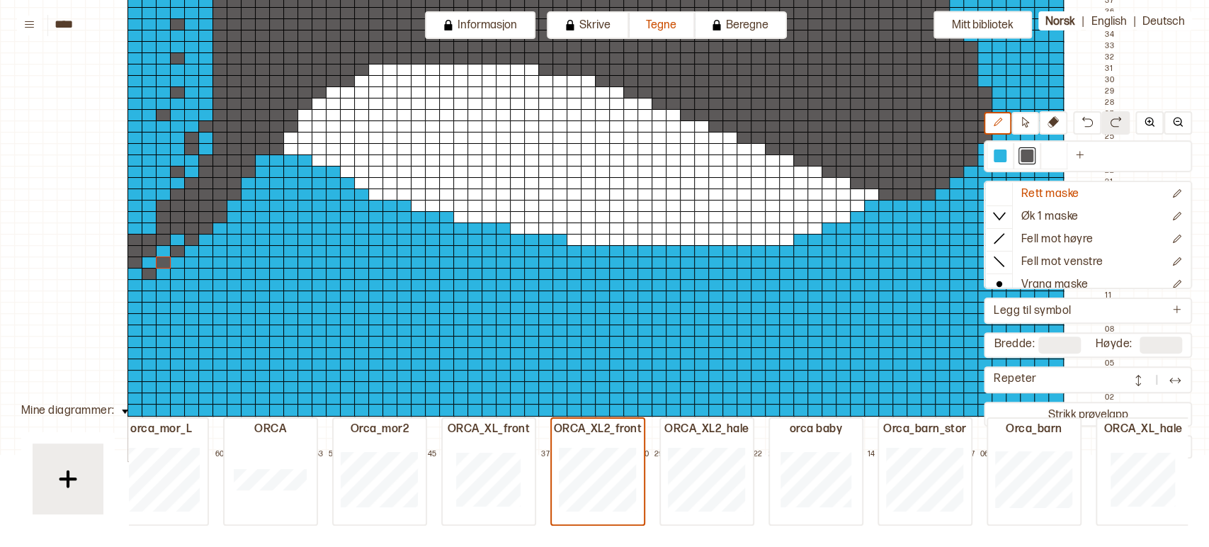
click at [134, 271] on div at bounding box center [135, 274] width 16 height 13
drag, startPoint x: 154, startPoint y: 254, endPoint x: 176, endPoint y: 197, distance: 60.8
click at [204, 237] on div at bounding box center [206, 240] width 16 height 13
click at [191, 246] on div at bounding box center [192, 251] width 16 height 13
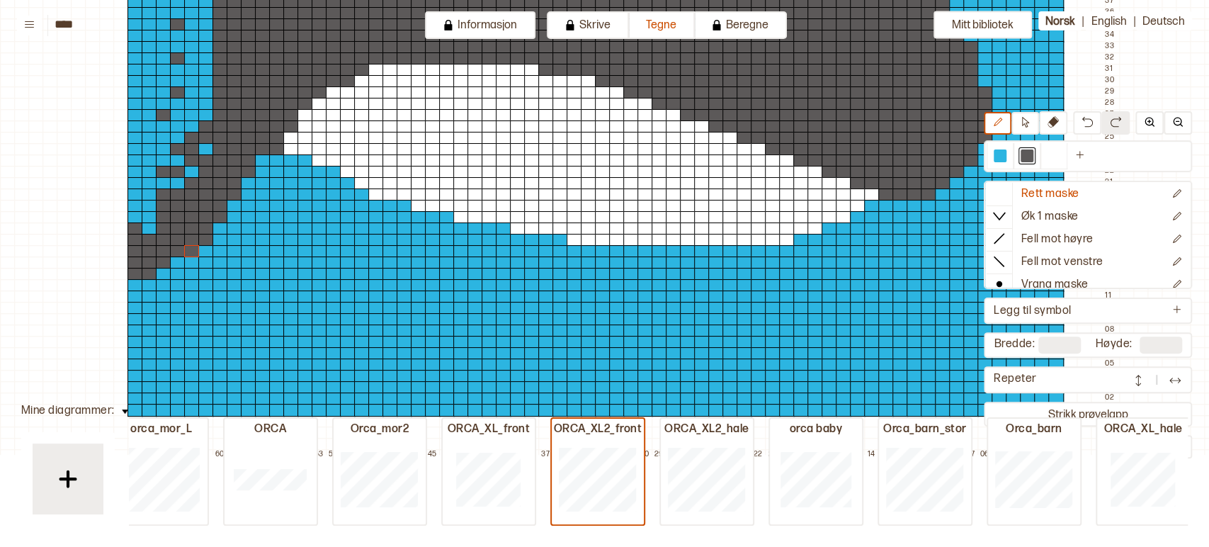
click at [190, 261] on div at bounding box center [192, 262] width 16 height 13
drag, startPoint x: 176, startPoint y: 261, endPoint x: 176, endPoint y: 275, distance: 14.2
click at [165, 282] on div at bounding box center [164, 285] width 16 height 13
drag, startPoint x: 147, startPoint y: 283, endPoint x: 135, endPoint y: 274, distance: 15.3
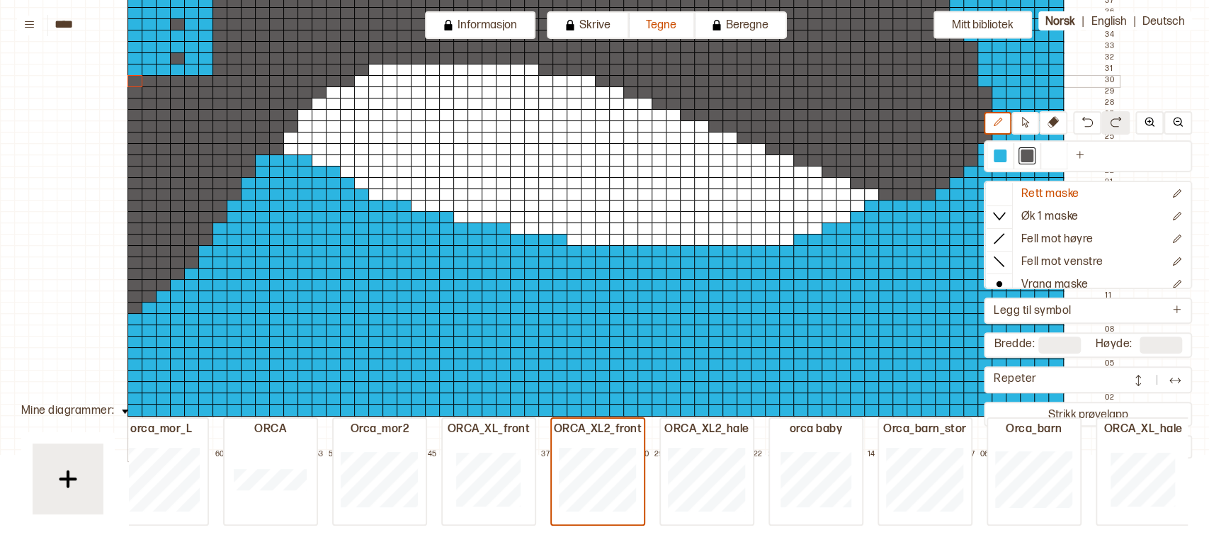
drag, startPoint x: 149, startPoint y: 225, endPoint x: 130, endPoint y: 78, distance: 148.5
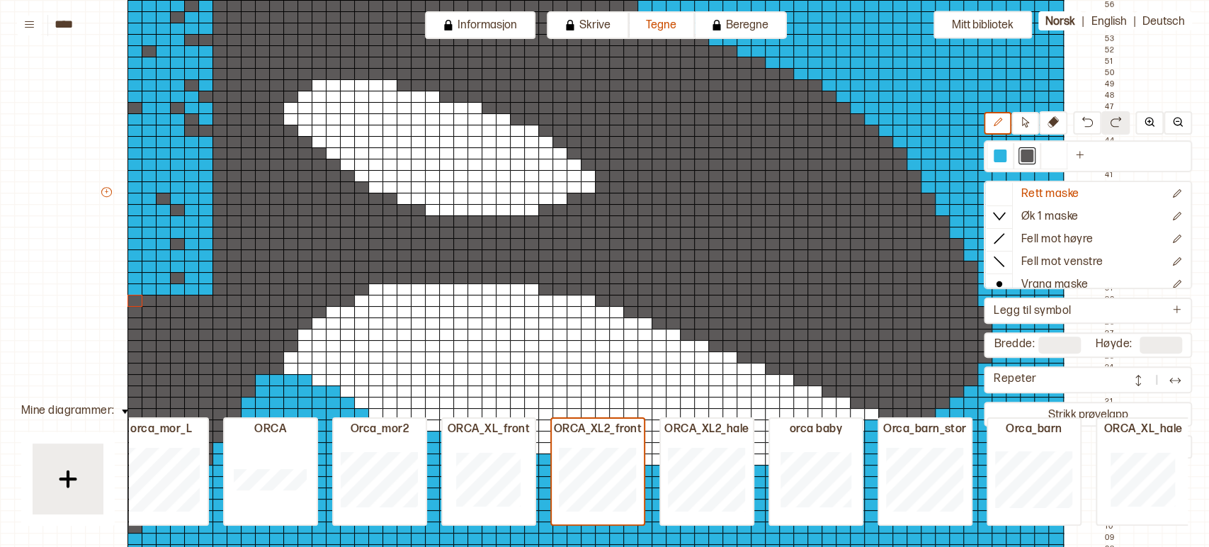
scroll to position [416, 0]
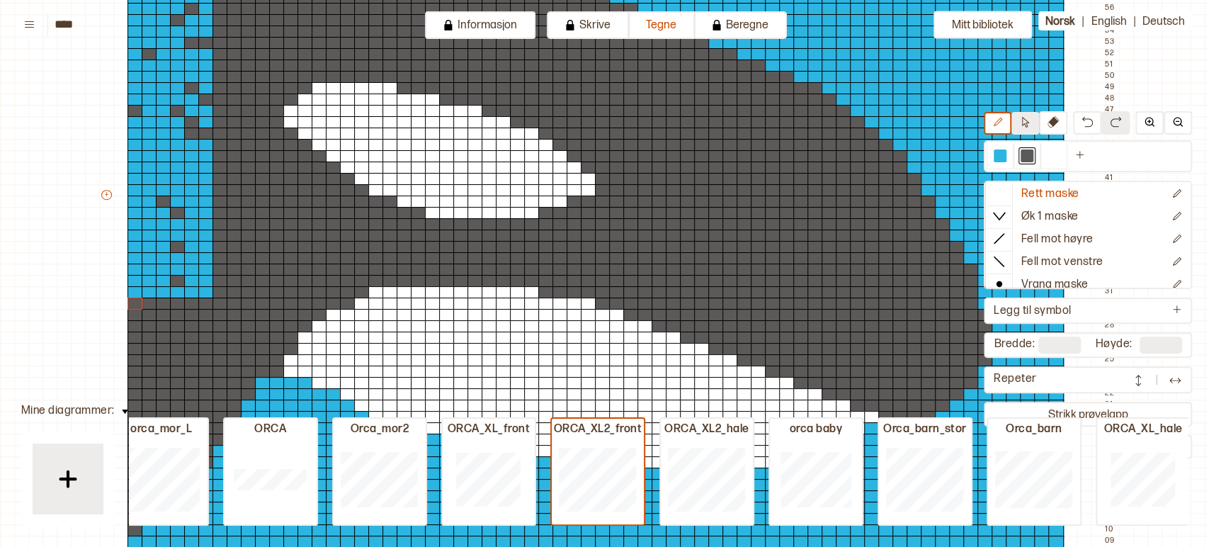
click at [1027, 123] on icon at bounding box center [1025, 122] width 7 height 11
drag, startPoint x: 222, startPoint y: 132, endPoint x: 289, endPoint y: 294, distance: 174.7
click at [289, 294] on div "+ + + + 66 65 64 63 62 61 60 59 58 57 56 55 54 53 52 51 50 49 48 47 46 45 44 43…" at bounding box center [609, 201] width 1020 height 963
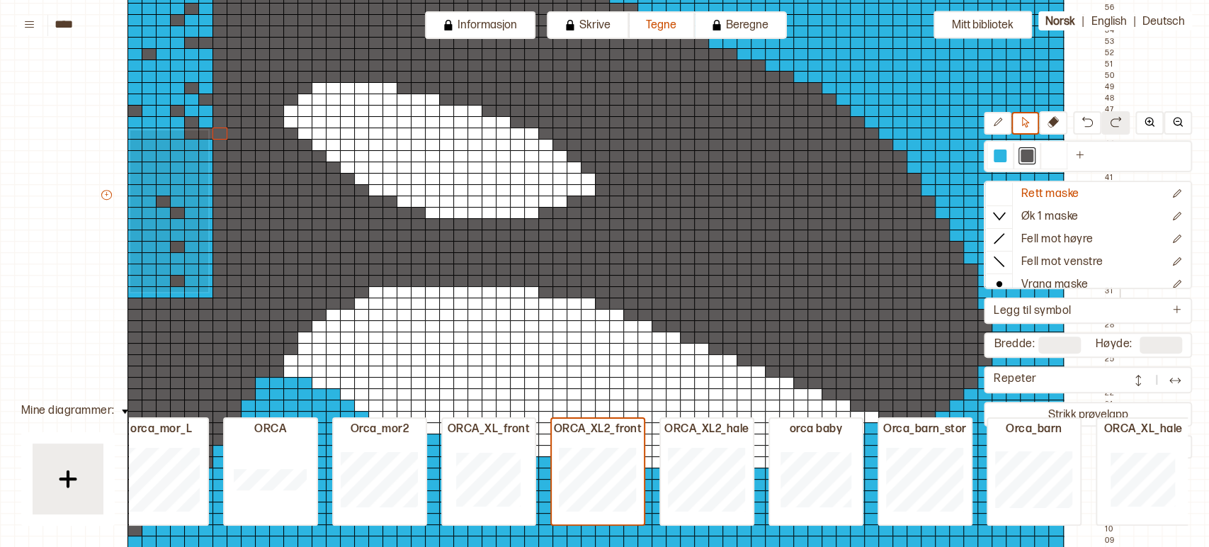
drag, startPoint x: 129, startPoint y: 129, endPoint x: 207, endPoint y: 292, distance: 181.2
click at [207, 292] on div "+ + + + 66 65 64 63 62 61 60 59 58 57 56 55 54 53 52 51 50 49 48 47 46 45 44 43…" at bounding box center [609, 201] width 1020 height 963
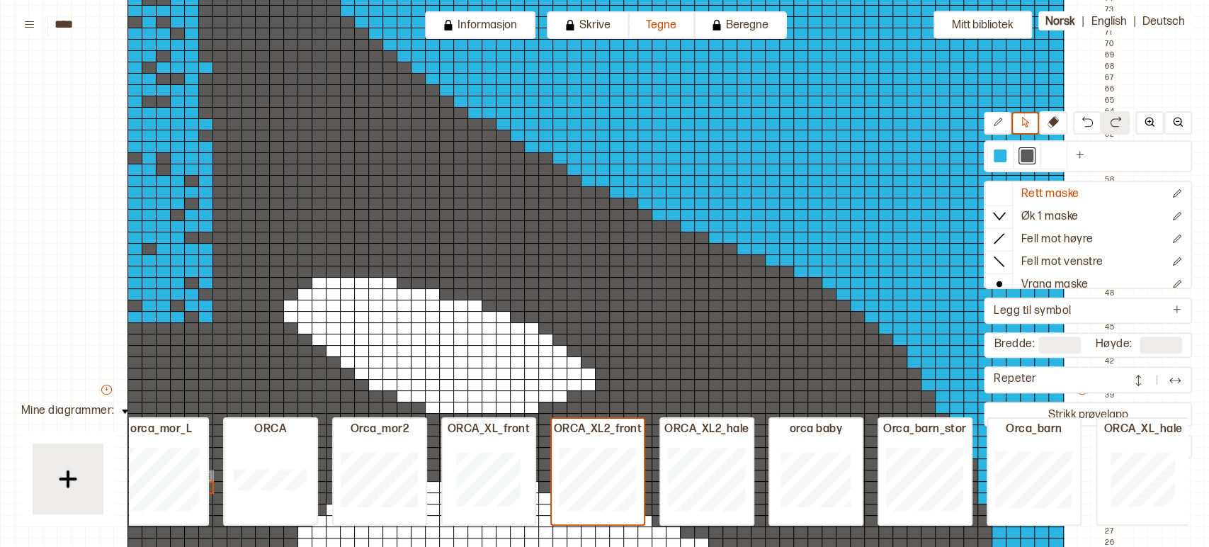
scroll to position [221, 0]
drag, startPoint x: 217, startPoint y: 157, endPoint x: 278, endPoint y: 316, distance: 169.9
click at [278, 316] on div "+ + + + 66 65 64 63 62 61 60 59 58 57 56 55 54 53 52 51 50 49 48 47 46 45 44 43…" at bounding box center [609, 396] width 1020 height 963
drag, startPoint x: 147, startPoint y: 156, endPoint x: 204, endPoint y: 317, distance: 171.1
click at [204, 317] on div "+ + + + 66 65 64 63 62 61 60 59 58 57 56 55 54 53 52 51 50 49 48 47 46 45 44 43…" at bounding box center [609, 396] width 1020 height 963
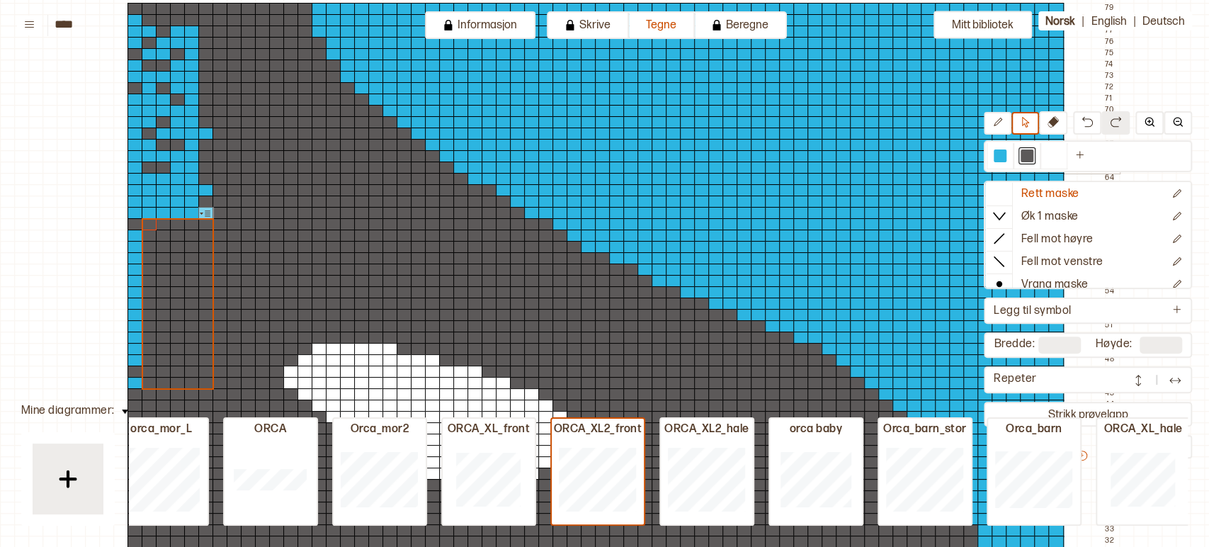
scroll to position [155, 0]
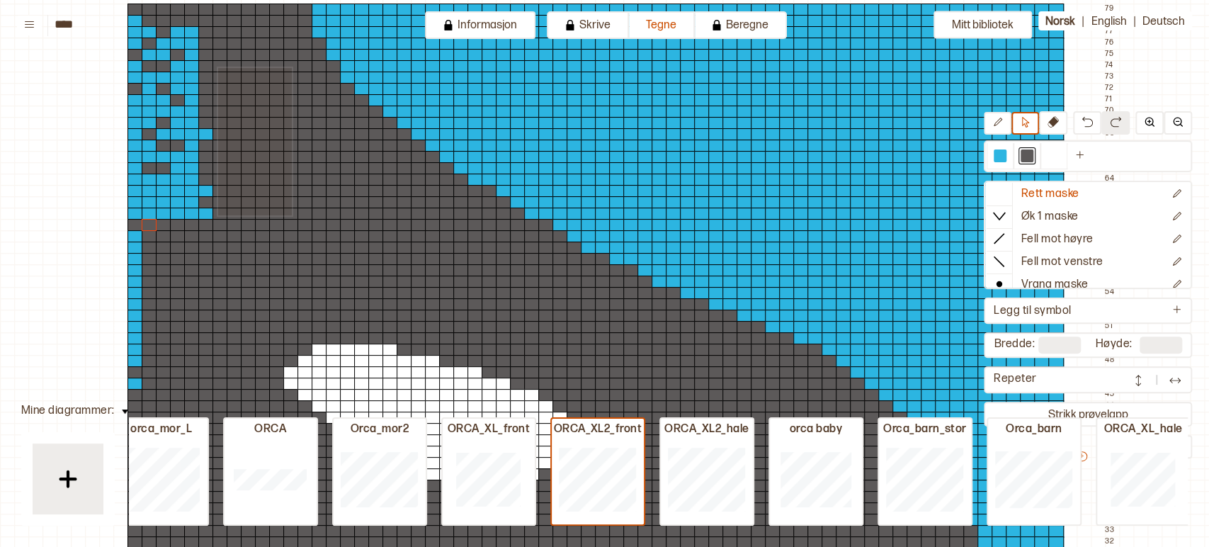
drag, startPoint x: 217, startPoint y: 67, endPoint x: 290, endPoint y: 214, distance: 164.7
click at [290, 214] on div "+ + + + 66 65 64 63 62 61 60 59 58 57 56 55 54 53 52 51 50 49 48 47 46 45 44 43…" at bounding box center [609, 462] width 1020 height 963
drag, startPoint x: 127, startPoint y: 64, endPoint x: 194, endPoint y: 88, distance: 70.8
click at [194, 88] on div "+ + + + 66 65 64 63 62 61 60 59 58 57 56 55 54 53 52 51 50 49 48 47 46 45 44 43…" at bounding box center [609, 462] width 1020 height 963
drag, startPoint x: 133, startPoint y: 67, endPoint x: 207, endPoint y: 212, distance: 163.7
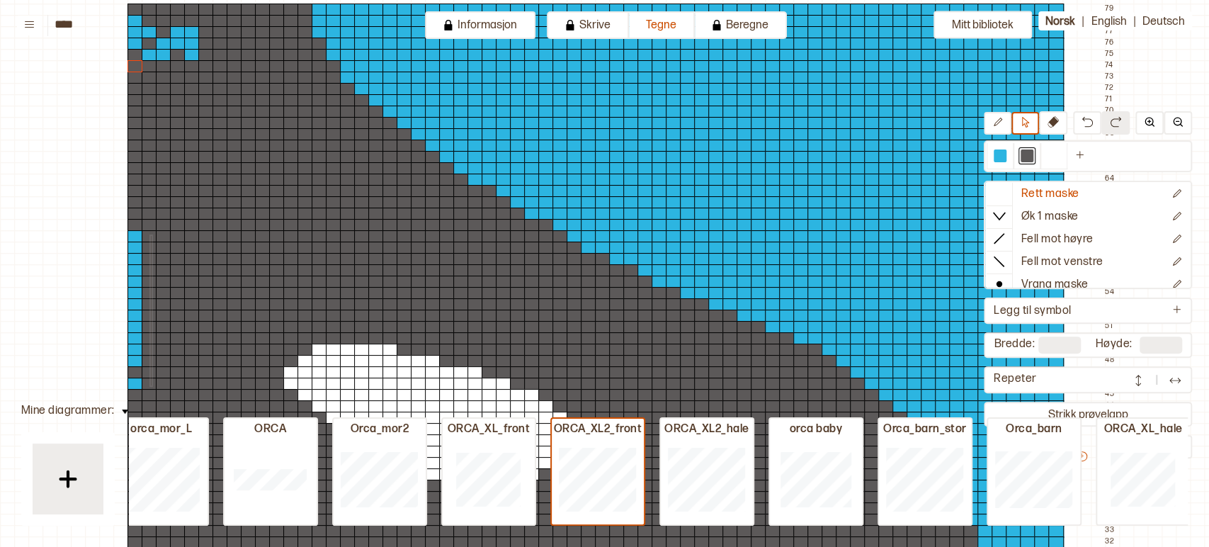
drag, startPoint x: 149, startPoint y: 234, endPoint x: 150, endPoint y: 384, distance: 149.4
click at [150, 384] on div "+ + + + 66 65 64 63 62 61 60 59 58 57 56 55 54 53 52 51 50 49 48 47 46 45 44 43…" at bounding box center [609, 462] width 1020 height 963
drag, startPoint x: 135, startPoint y: 234, endPoint x: 132, endPoint y: 384, distance: 149.4
click at [132, 384] on div "+ + + + 66 65 64 63 62 61 60 59 58 57 56 55 54 53 52 51 50 49 48 47 46 45 44 43…" at bounding box center [609, 462] width 1020 height 963
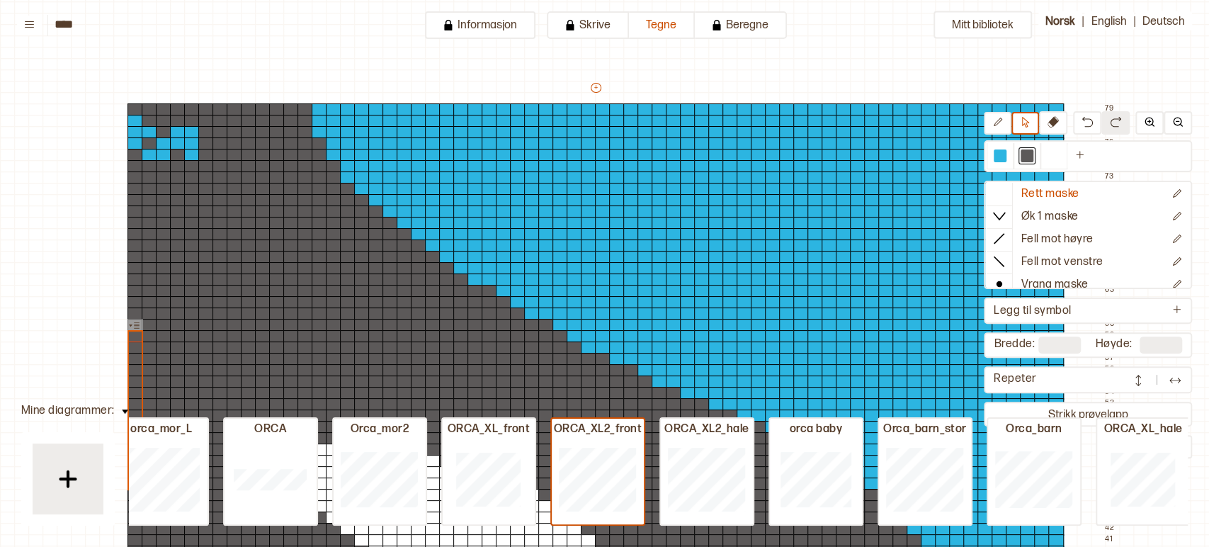
scroll to position [55, 0]
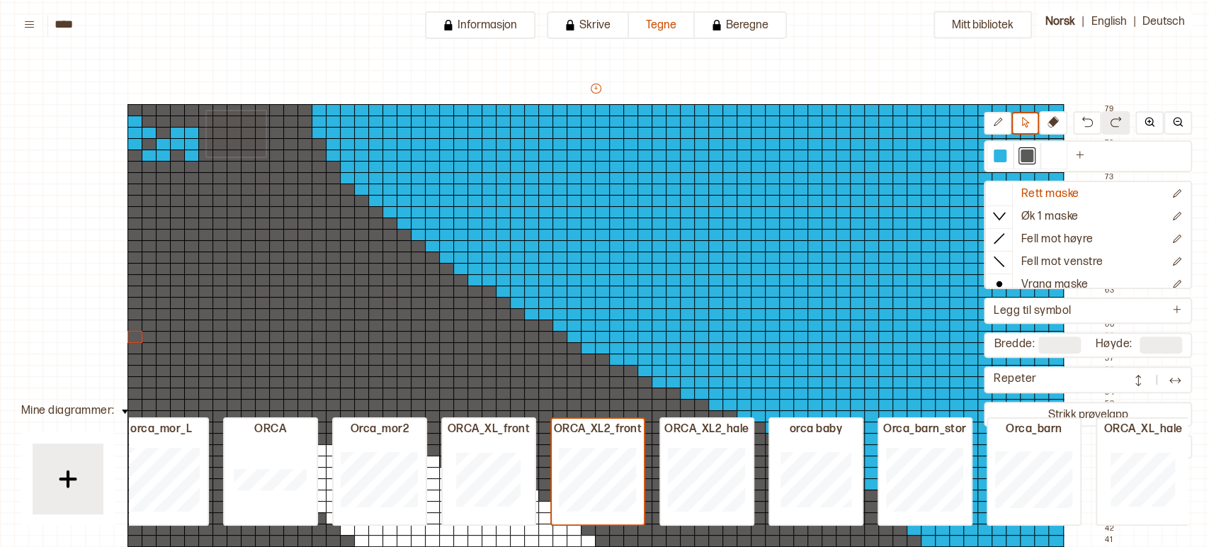
drag, startPoint x: 205, startPoint y: 110, endPoint x: 264, endPoint y: 156, distance: 74.7
drag, startPoint x: 134, startPoint y: 106, endPoint x: 193, endPoint y: 154, distance: 75.5
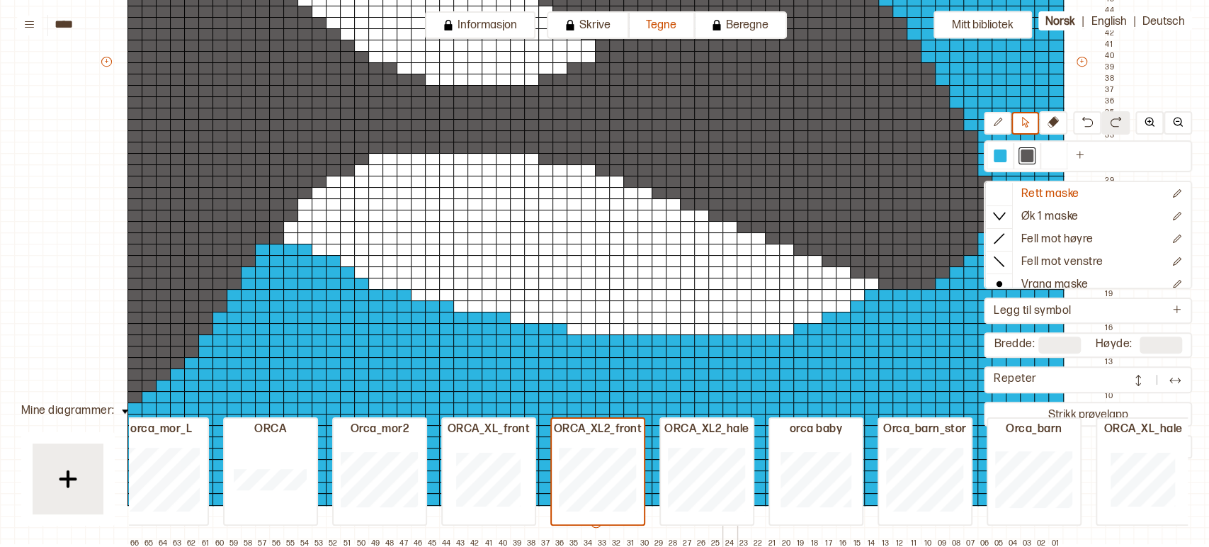
scroll to position [555, 0]
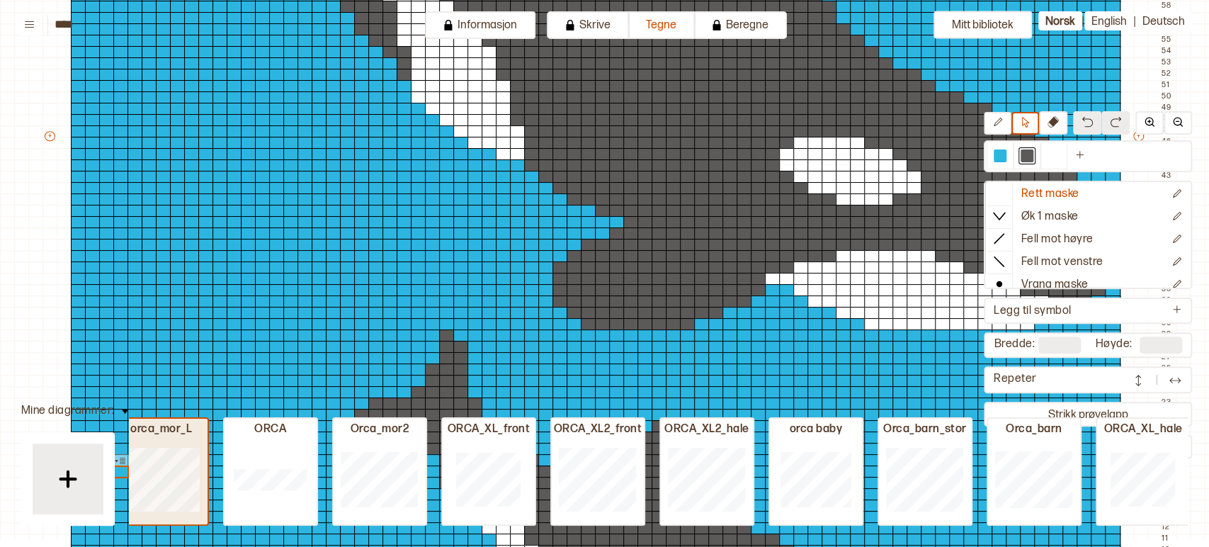
type input "**"
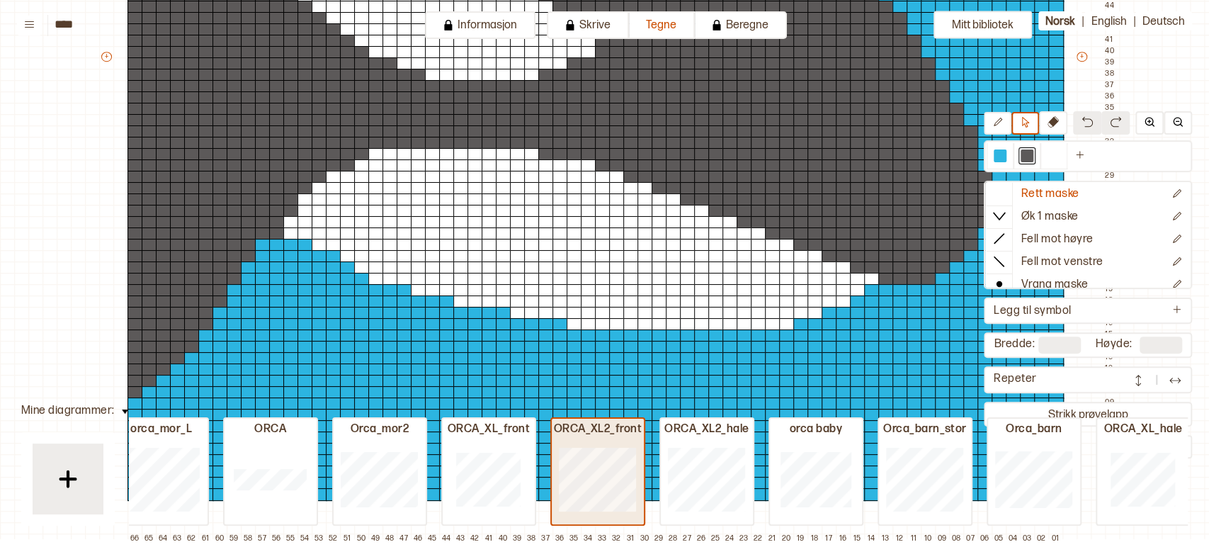
type input "**"
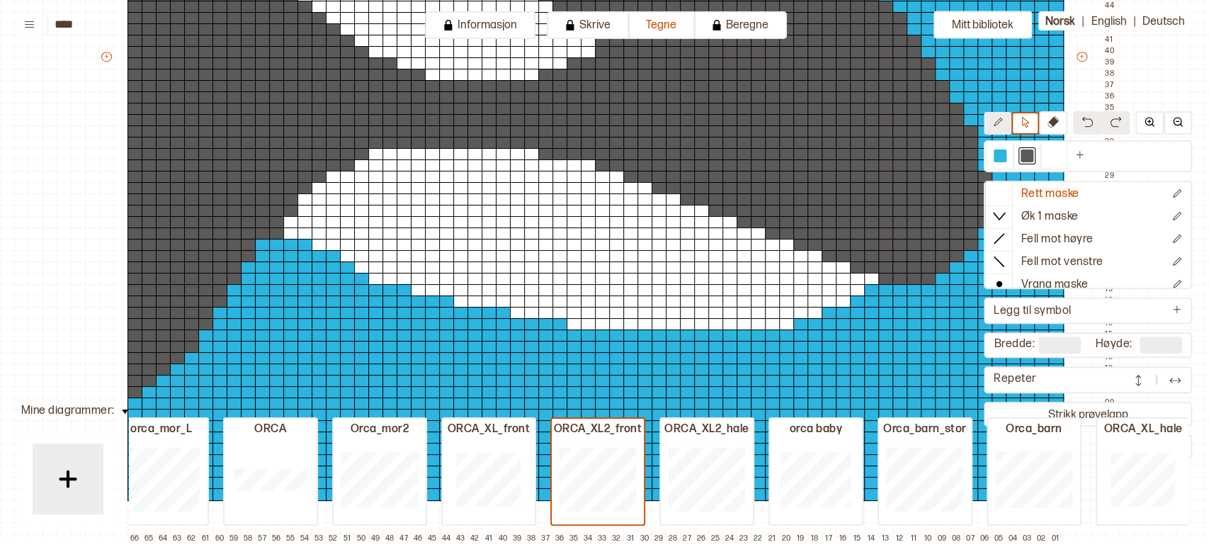
click at [1000, 126] on icon at bounding box center [997, 122] width 11 height 11
drag, startPoint x: 400, startPoint y: 154, endPoint x: 368, endPoint y: 153, distance: 32.6
click at [368, 153] on div "+ + + + 66 65 64 63 62 61 60 59 58 57 56 55 54 53 52 51 50 49 48 47 46 45 44 43…" at bounding box center [609, 62] width 1020 height 963
drag, startPoint x: 378, startPoint y: 164, endPoint x: 357, endPoint y: 163, distance: 21.3
click at [357, 163] on div "+ + + + 66 65 64 63 62 61 60 59 58 57 56 55 54 53 52 51 50 49 48 47 46 45 44 43…" at bounding box center [609, 62] width 1020 height 963
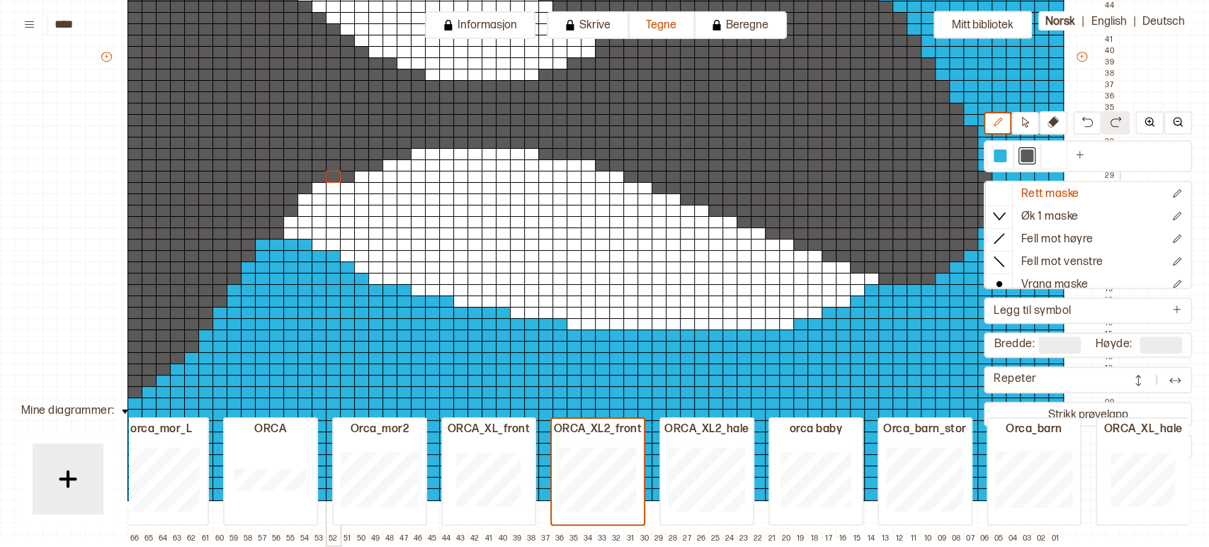
drag, startPoint x: 353, startPoint y: 172, endPoint x: 330, endPoint y: 173, distance: 22.7
click at [330, 173] on div "+ + + + 66 65 64 63 62 61 60 59 58 57 56 55 54 53 52 51 50 49 48 47 46 45 44 43…" at bounding box center [609, 62] width 1020 height 963
drag, startPoint x: 330, startPoint y: 188, endPoint x: 315, endPoint y: 186, distance: 14.9
click at [315, 186] on div "+ + + + 66 65 64 63 62 61 60 59 58 57 56 55 54 53 52 51 50 49 48 47 46 45 44 43…" at bounding box center [609, 62] width 1020 height 963
drag, startPoint x: 314, startPoint y: 197, endPoint x: 295, endPoint y: 200, distance: 19.3
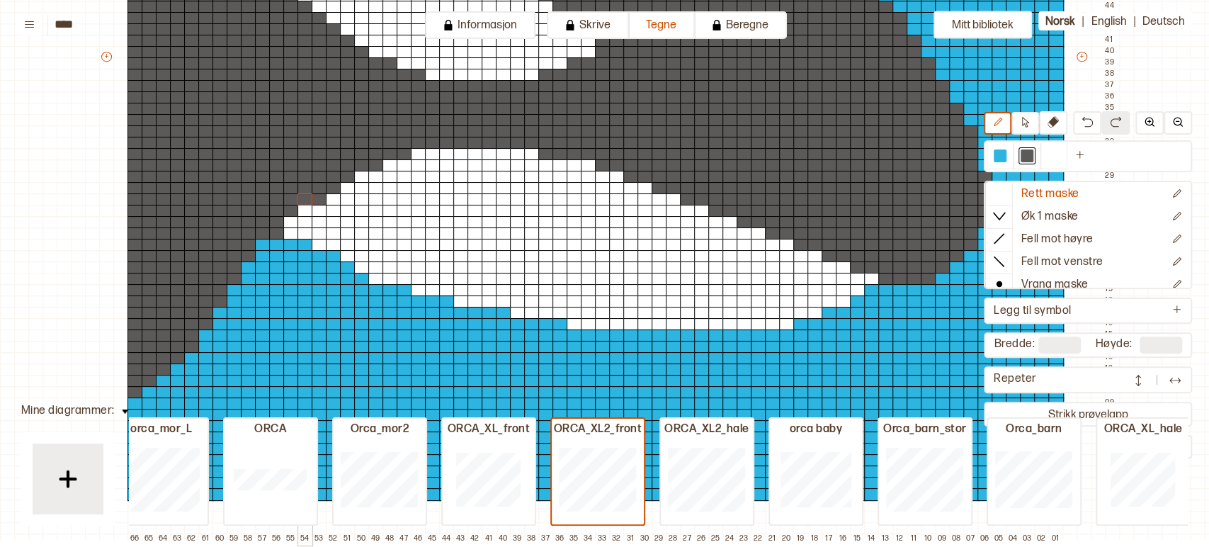
click at [295, 200] on div "+ + + + 66 65 64 63 62 61 60 59 58 57 56 55 54 53 52 51 50 49 48 47 46 45 44 43…" at bounding box center [609, 62] width 1020 height 963
click at [302, 208] on div at bounding box center [305, 211] width 16 height 13
click at [289, 221] on div at bounding box center [291, 222] width 16 height 13
click at [261, 242] on div at bounding box center [263, 245] width 16 height 13
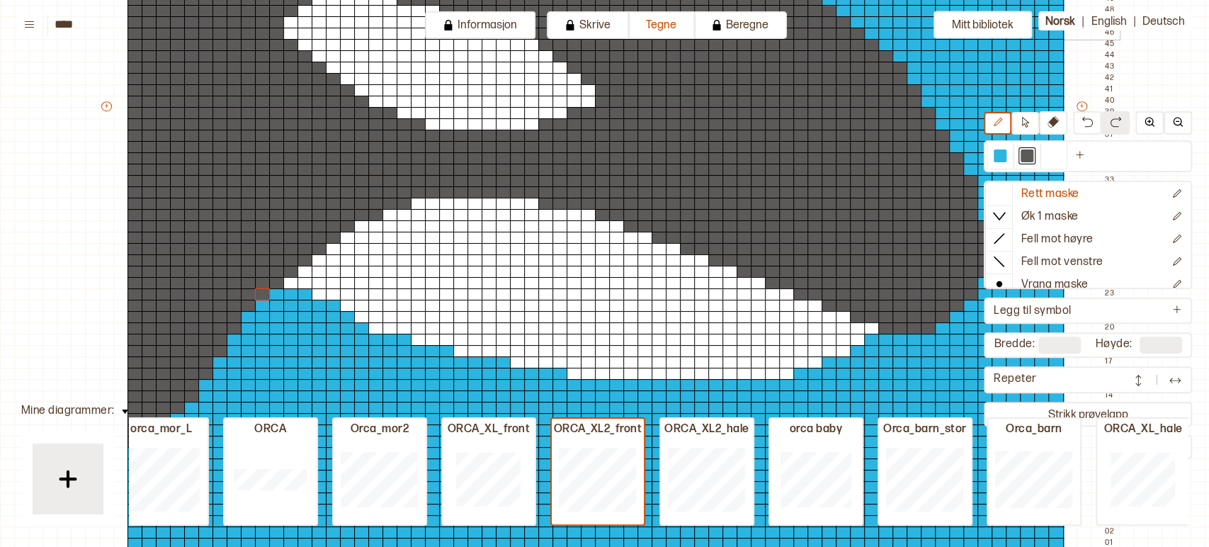
scroll to position [508, 0]
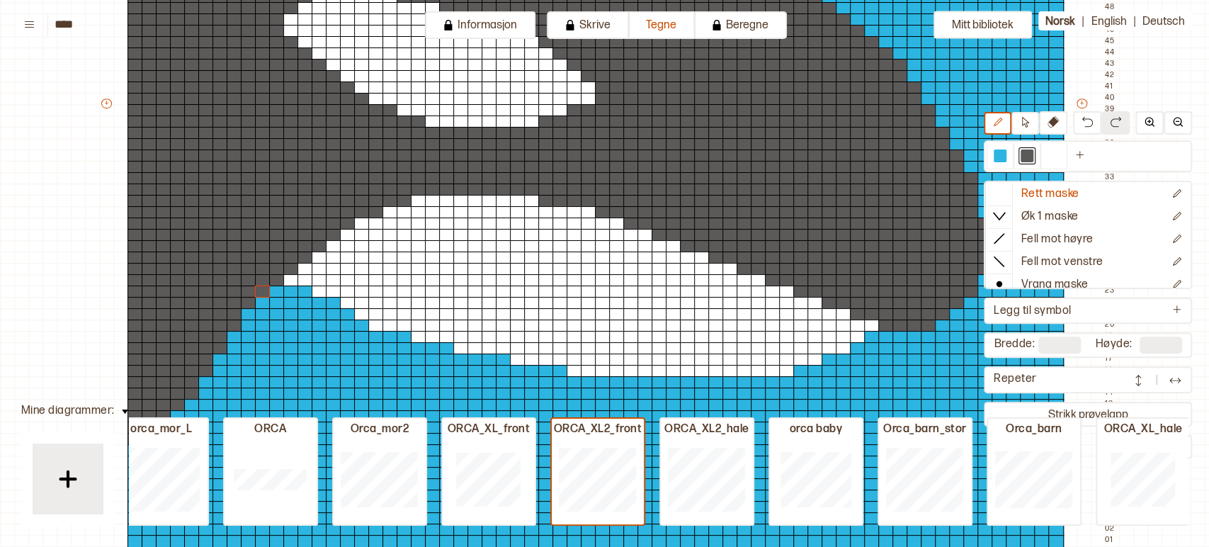
click at [306, 268] on div at bounding box center [305, 269] width 16 height 13
drag, startPoint x: 317, startPoint y: 257, endPoint x: 336, endPoint y: 256, distance: 19.2
click at [336, 256] on div "+ + + + 66 65 64 63 62 61 60 59 58 57 56 55 54 53 52 51 50 49 48 47 46 45 44 43…" at bounding box center [609, 109] width 1020 height 963
drag, startPoint x: 336, startPoint y: 243, endPoint x: 363, endPoint y: 244, distance: 27.7
click at [363, 244] on div "+ + + + 66 65 64 63 62 61 60 59 58 57 56 55 54 53 52 51 50 49 48 47 46 45 44 43…" at bounding box center [609, 109] width 1020 height 963
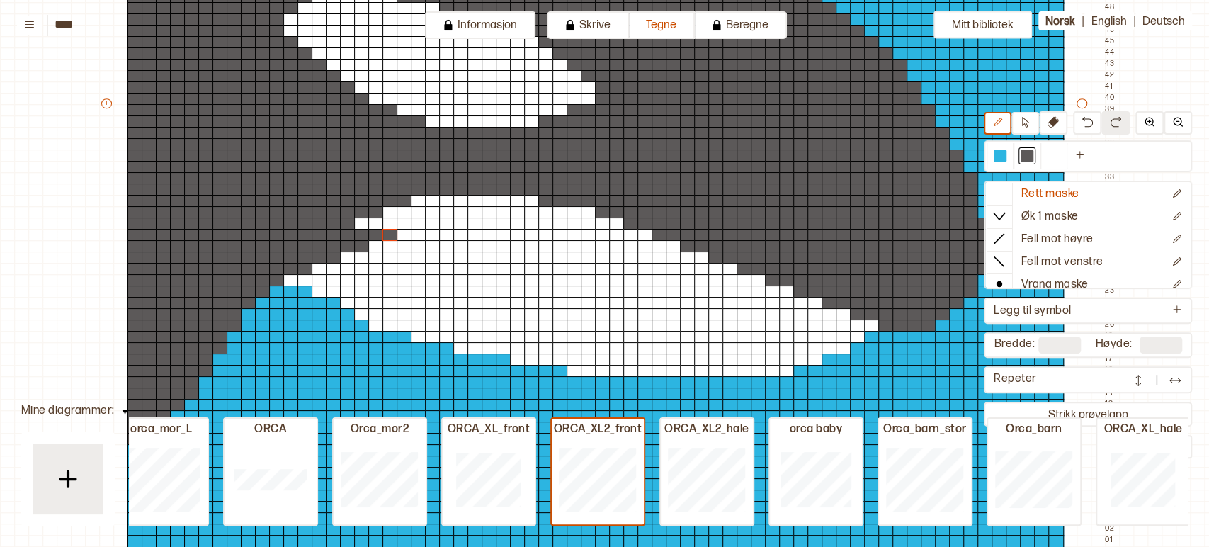
drag, startPoint x: 348, startPoint y: 234, endPoint x: 387, endPoint y: 234, distance: 38.2
click at [387, 234] on div "+ + + + 66 65 64 63 62 61 60 59 58 57 56 55 54 53 52 51 50 49 48 47 46 45 44 43…" at bounding box center [609, 109] width 1020 height 963
drag, startPoint x: 357, startPoint y: 223, endPoint x: 408, endPoint y: 222, distance: 51.0
click at [408, 222] on div "+ + + + 66 65 64 63 62 61 60 59 58 57 56 55 54 53 52 51 50 49 48 47 46 45 44 43…" at bounding box center [609, 109] width 1020 height 963
drag, startPoint x: 389, startPoint y: 214, endPoint x: 438, endPoint y: 214, distance: 48.9
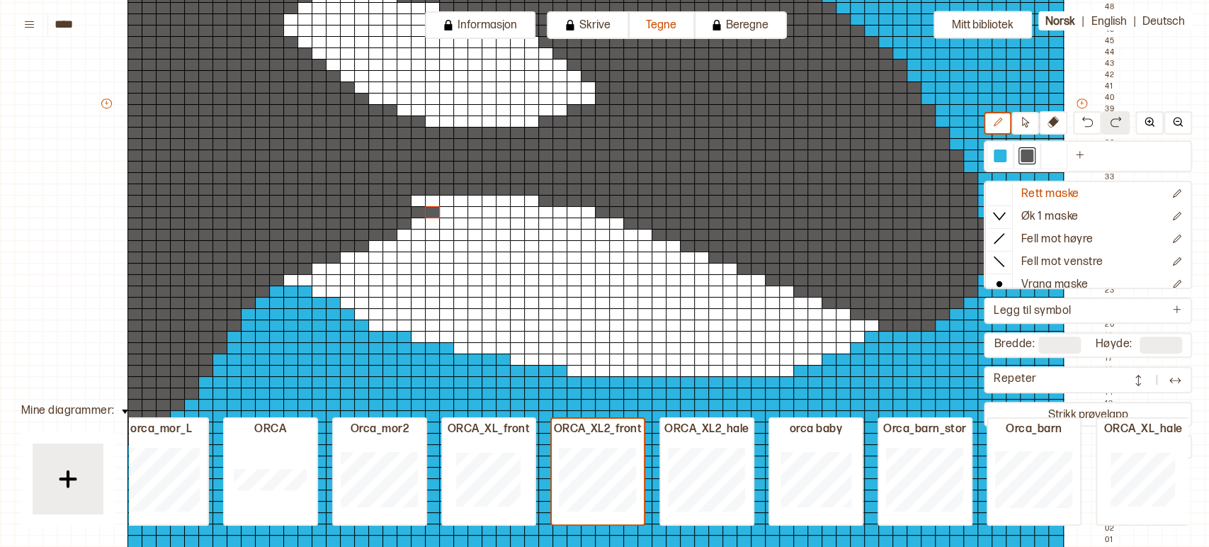
click at [438, 214] on div "+ + + + 66 65 64 63 62 61 60 59 58 57 56 55 54 53 52 51 50 49 48 47 46 45 44 43…" at bounding box center [609, 109] width 1020 height 963
drag, startPoint x: 413, startPoint y: 200, endPoint x: 474, endPoint y: 203, distance: 61.6
click at [474, 203] on div "+ + + + 66 65 64 63 62 61 60 59 58 57 56 55 54 53 52 51 50 49 48 47 46 45 44 43…" at bounding box center [609, 109] width 1020 height 963
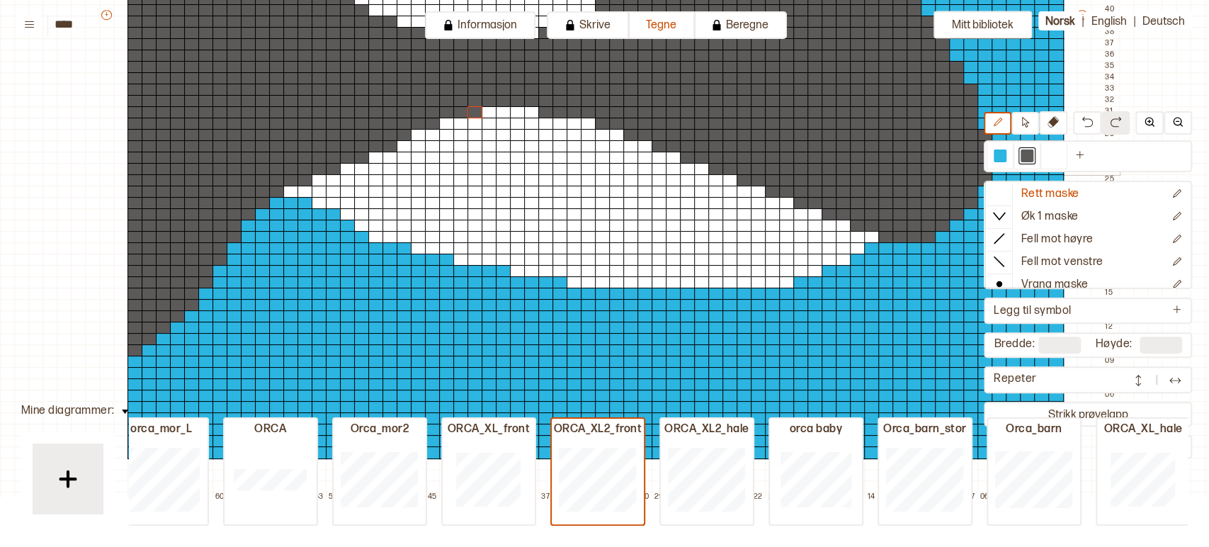
scroll to position [603, 0]
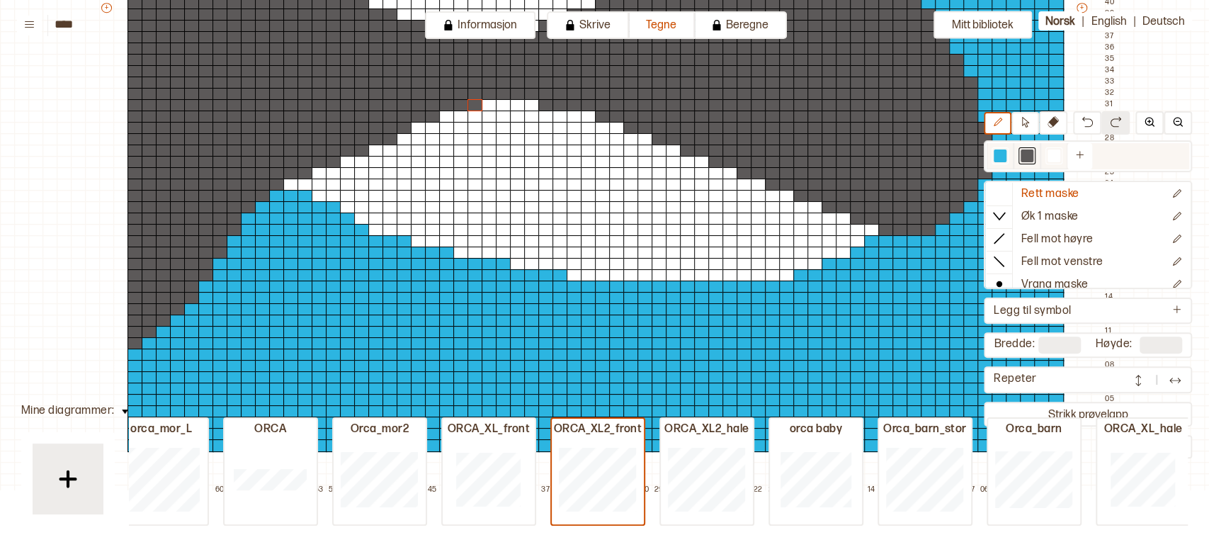
click at [1062, 157] on div at bounding box center [1053, 155] width 17 height 17
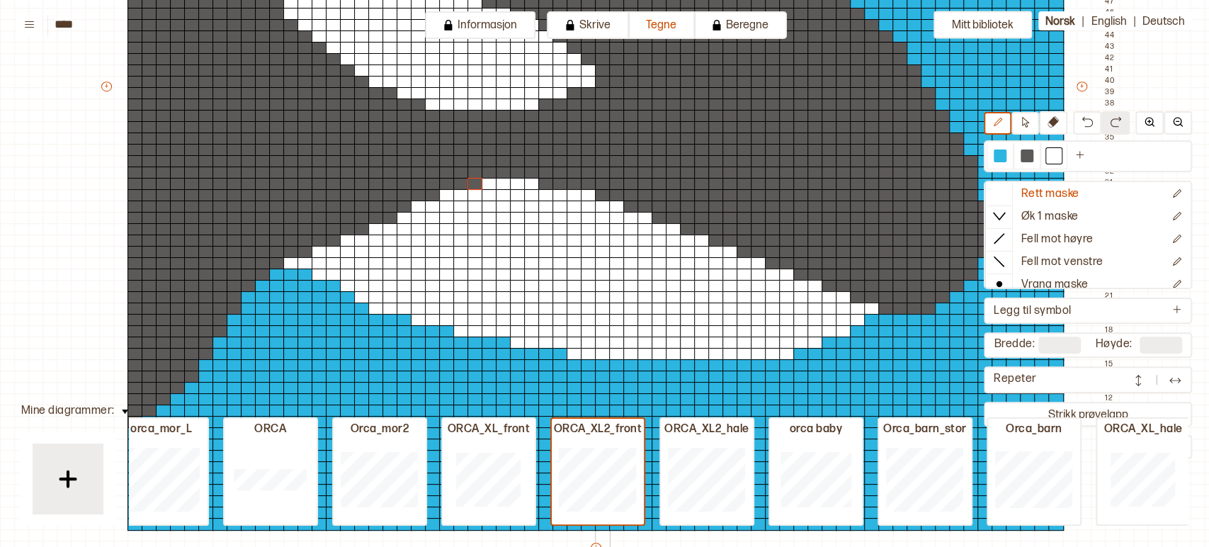
scroll to position [523, 0]
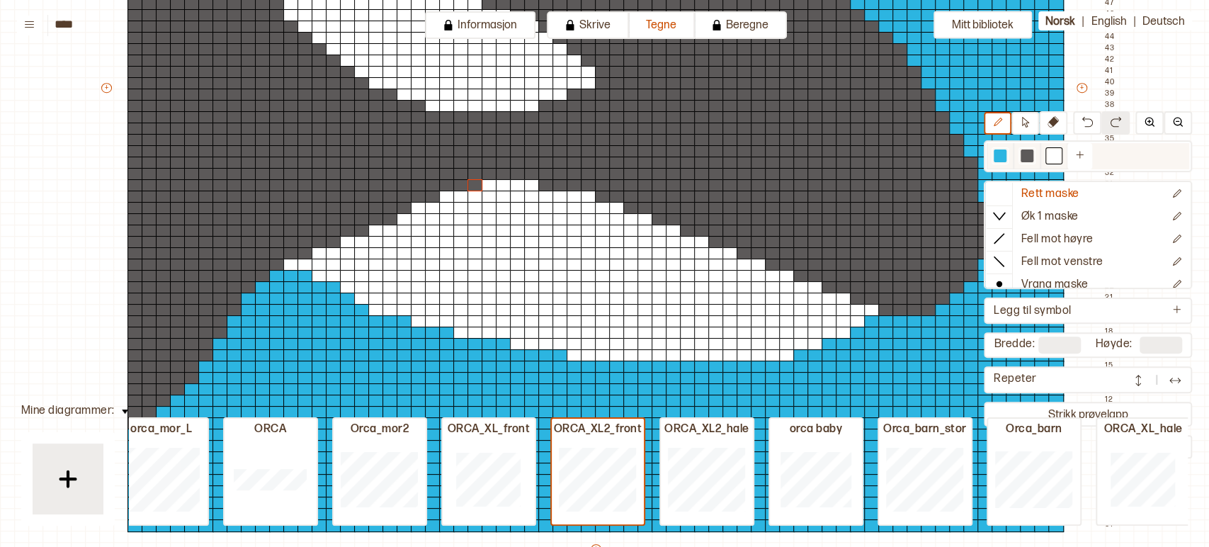
click at [1033, 155] on div at bounding box center [1027, 155] width 13 height 13
drag, startPoint x: 488, startPoint y: 188, endPoint x: 547, endPoint y: 189, distance: 58.8
click at [547, 189] on div "+ + + + 66 65 64 63 62 61 60 59 58 57 56 55 54 53 52 51 50 49 48 47 46 45 44 43…" at bounding box center [609, 94] width 1020 height 963
click at [1054, 158] on div at bounding box center [1053, 155] width 13 height 13
click at [391, 222] on div at bounding box center [390, 219] width 16 height 13
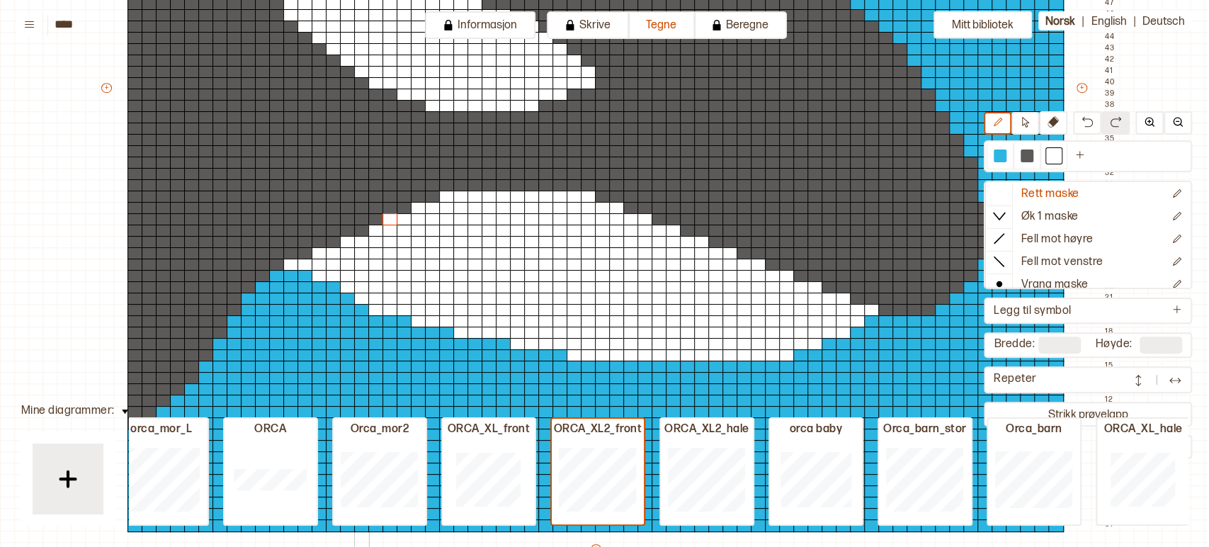
click at [364, 231] on div at bounding box center [362, 230] width 16 height 13
click at [335, 241] on div at bounding box center [334, 242] width 16 height 13
click at [1002, 153] on div at bounding box center [1000, 155] width 13 height 13
click at [249, 288] on div at bounding box center [249, 287] width 16 height 13
drag, startPoint x: 237, startPoint y: 300, endPoint x: 219, endPoint y: 300, distance: 18.4
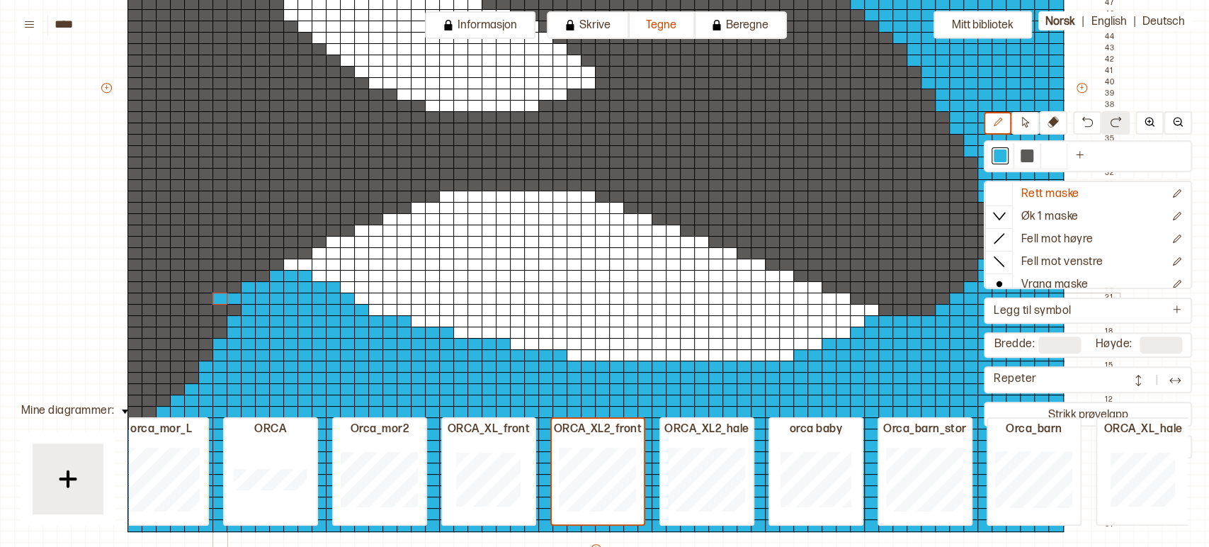
click at [219, 300] on div "+ + + + 66 65 64 63 62 61 60 59 58 57 56 55 54 53 52 51 50 49 48 47 46 45 44 43…" at bounding box center [609, 94] width 1020 height 963
drag, startPoint x: 238, startPoint y: 307, endPoint x: 203, endPoint y: 310, distance: 34.9
click at [203, 310] on div "+ + + + 66 65 64 63 62 61 60 59 58 57 56 55 54 53 52 51 50 49 48 47 46 45 44 43…" at bounding box center [609, 94] width 1020 height 963
drag, startPoint x: 222, startPoint y: 319, endPoint x: 176, endPoint y: 319, distance: 46.0
click at [176, 319] on div "+ + + + 66 65 64 63 62 61 60 59 58 57 56 55 54 53 52 51 50 49 48 47 46 45 44 43…" at bounding box center [609, 94] width 1020 height 963
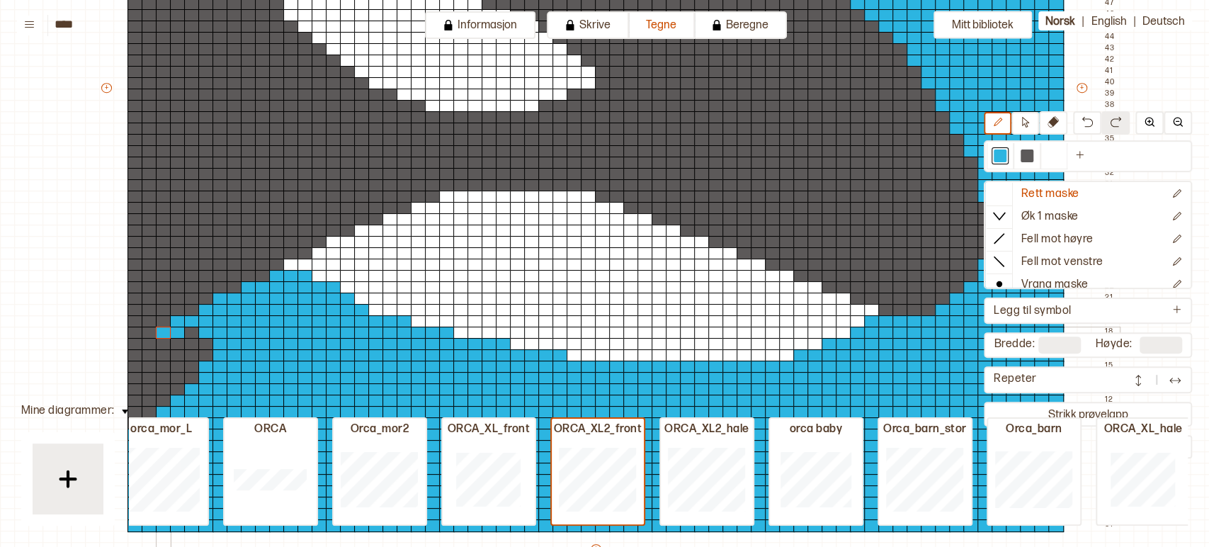
drag, startPoint x: 222, startPoint y: 330, endPoint x: 159, endPoint y: 329, distance: 63.0
click at [159, 329] on div "+ + + + 66 65 64 63 62 61 60 59 58 57 56 55 54 53 52 51 50 49 48 47 46 45 44 43…" at bounding box center [609, 94] width 1020 height 963
drag, startPoint x: 210, startPoint y: 343, endPoint x: 148, endPoint y: 339, distance: 62.5
click at [148, 339] on div "+ + + + 66 65 64 63 62 61 60 59 58 57 56 55 54 53 52 51 50 49 48 47 46 45 44 43…" at bounding box center [609, 94] width 1020 height 963
click at [197, 331] on div at bounding box center [192, 332] width 16 height 13
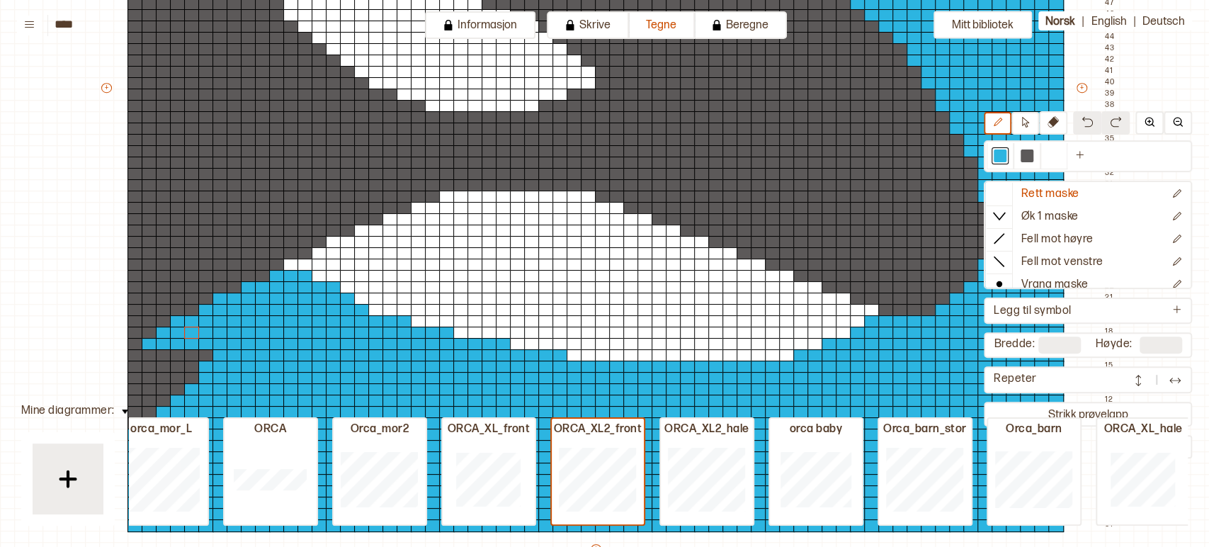
click at [1088, 126] on img at bounding box center [1086, 121] width 11 height 11
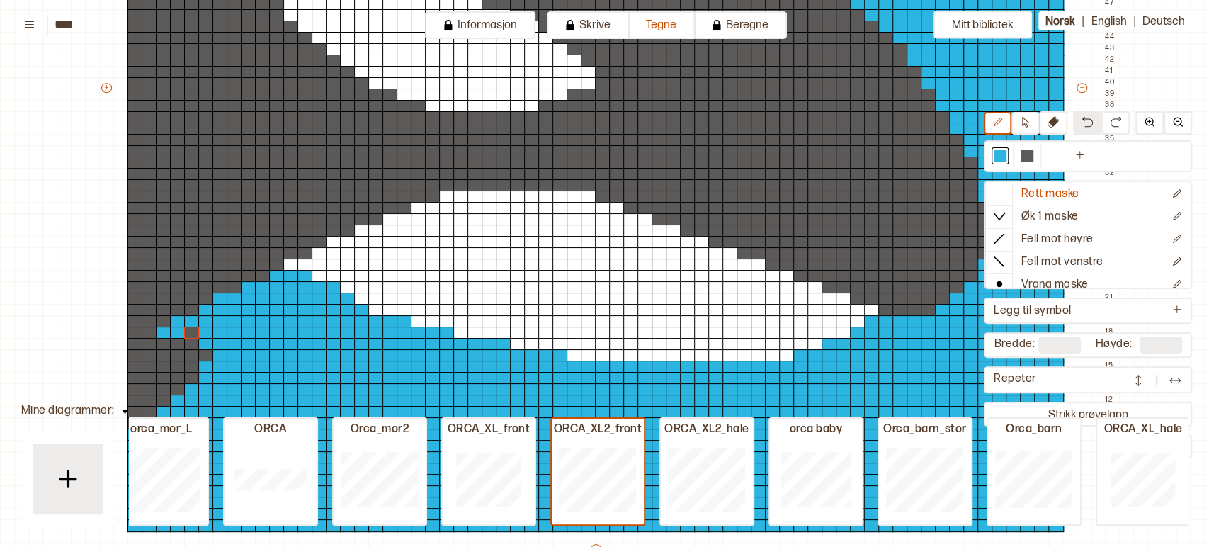
click at [1088, 126] on img at bounding box center [1086, 121] width 11 height 11
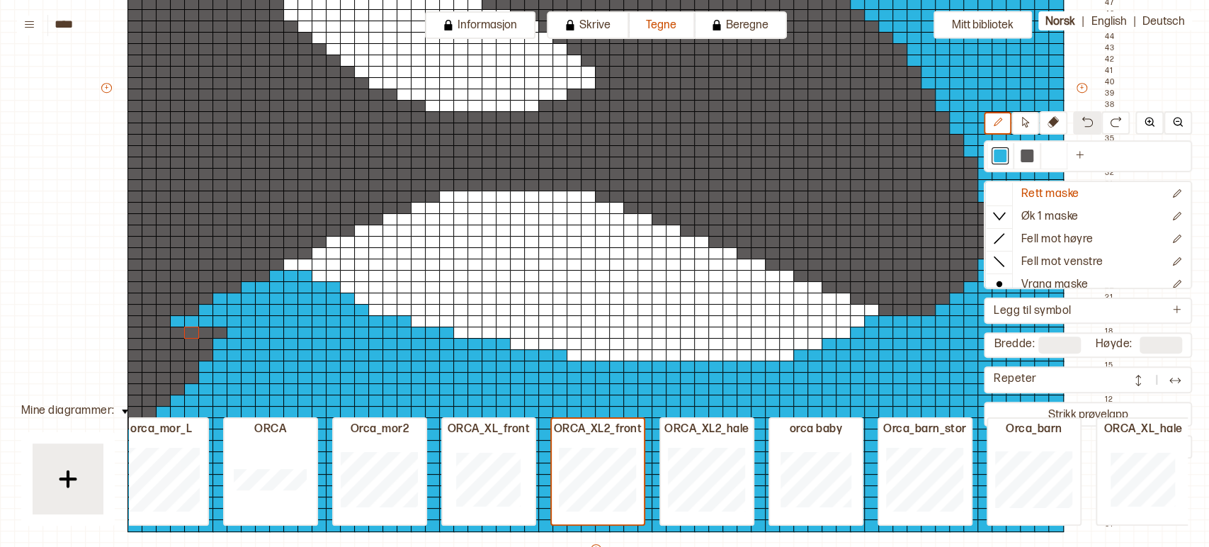
click at [1088, 126] on img at bounding box center [1086, 121] width 11 height 11
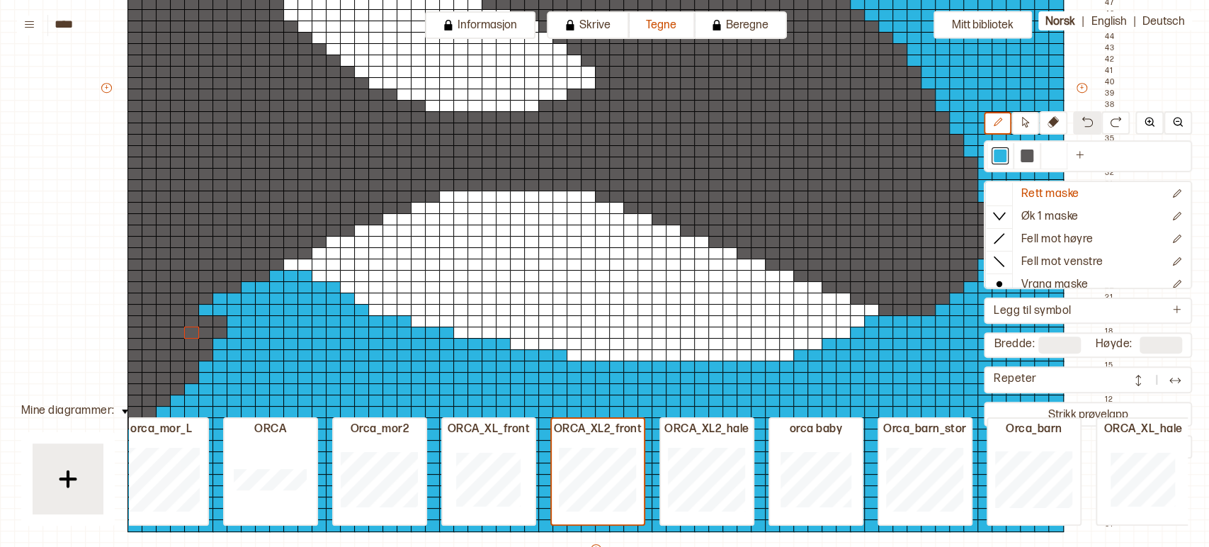
click at [1088, 126] on img at bounding box center [1086, 121] width 11 height 11
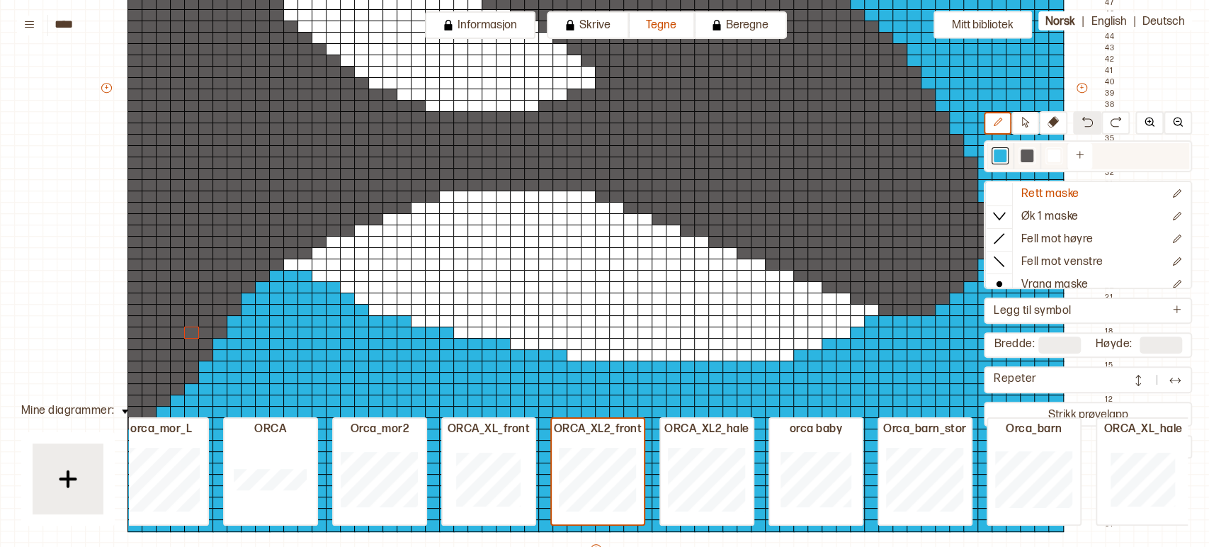
click at [1056, 158] on div at bounding box center [1053, 155] width 13 height 13
click at [289, 254] on div at bounding box center [291, 253] width 16 height 13
click at [306, 255] on div at bounding box center [305, 253] width 16 height 13
click at [319, 244] on div at bounding box center [320, 242] width 16 height 13
click at [348, 232] on div at bounding box center [348, 230] width 16 height 13
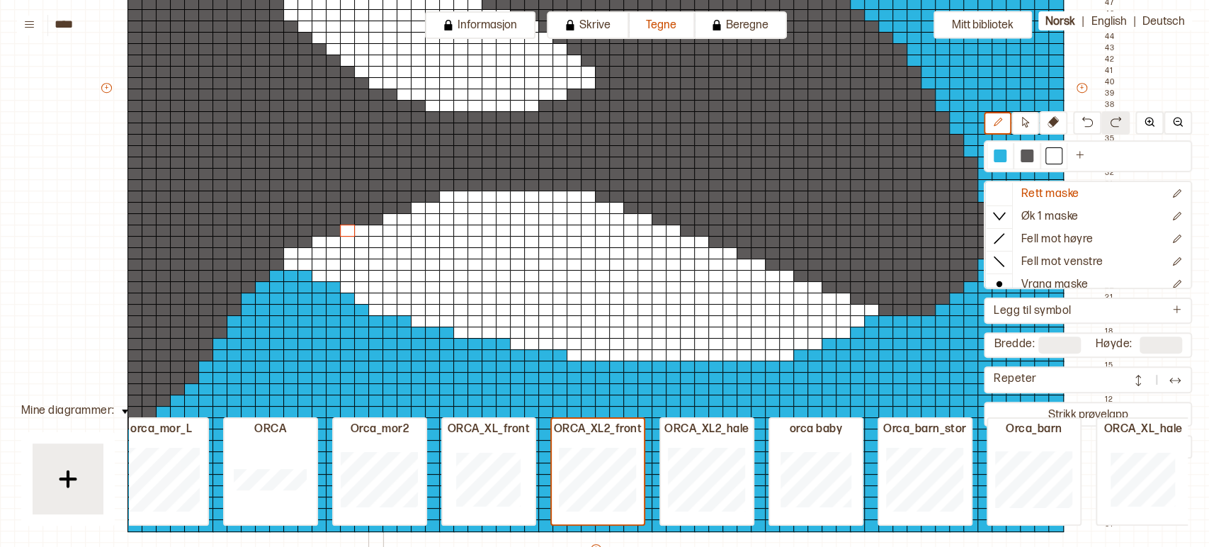
click at [377, 220] on div at bounding box center [376, 219] width 16 height 13
click at [1001, 154] on div at bounding box center [1000, 155] width 13 height 13
click at [260, 277] on div at bounding box center [263, 276] width 16 height 13
click at [233, 296] on div at bounding box center [235, 298] width 16 height 13
click at [232, 309] on div at bounding box center [235, 310] width 16 height 13
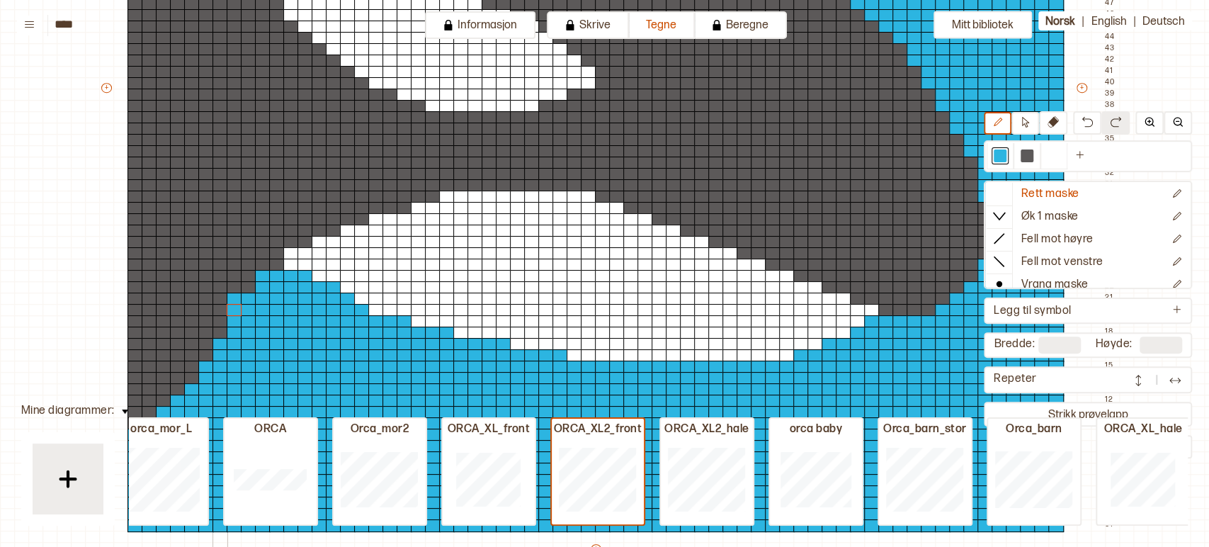
click at [220, 309] on div at bounding box center [220, 310] width 16 height 13
drag, startPoint x: 207, startPoint y: 320, endPoint x: 224, endPoint y: 321, distance: 17.0
click at [224, 321] on div "+ + + + 66 65 64 63 62 61 60 59 58 57 56 55 54 53 52 51 50 49 48 47 46 45 44 43…" at bounding box center [609, 94] width 1020 height 963
drag, startPoint x: 191, startPoint y: 329, endPoint x: 210, endPoint y: 329, distance: 19.1
click at [210, 329] on div "+ + + + 66 65 64 63 62 61 60 59 58 57 56 55 54 53 52 51 50 49 48 47 46 45 44 43…" at bounding box center [609, 94] width 1020 height 963
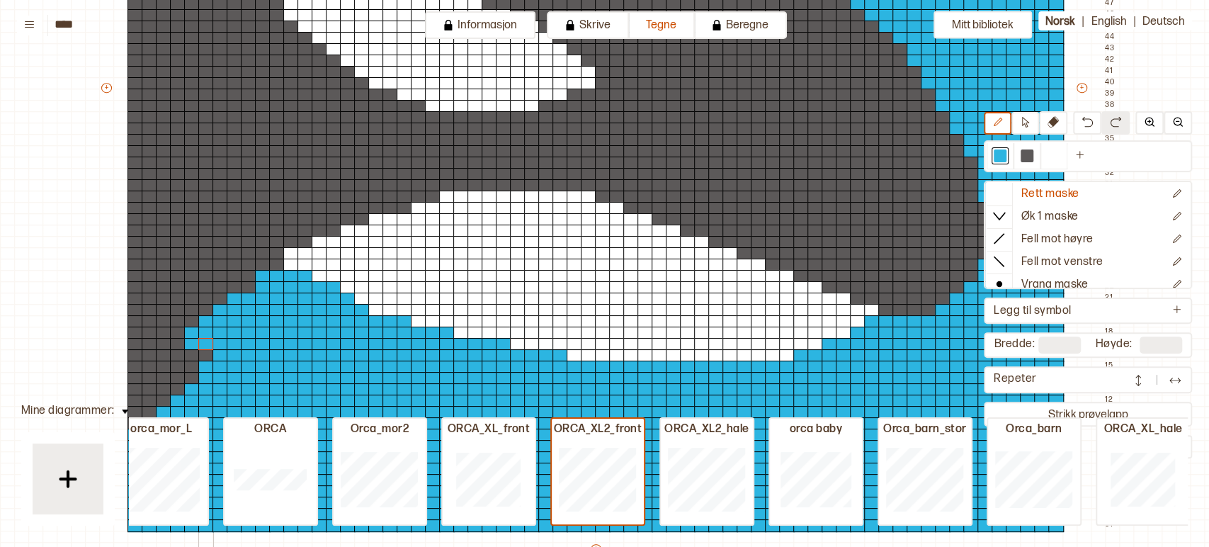
drag, startPoint x: 191, startPoint y: 343, endPoint x: 205, endPoint y: 343, distance: 13.5
click at [205, 343] on div "+ + + + 66 65 64 63 62 61 60 59 58 57 56 55 54 53 52 51 50 49 48 47 46 45 44 43…" at bounding box center [609, 94] width 1020 height 963
drag, startPoint x: 176, startPoint y: 356, endPoint x: 208, endPoint y: 353, distance: 32.7
click at [208, 353] on div "+ + + + 66 65 64 63 62 61 60 59 58 57 56 55 54 53 52 51 50 49 48 47 46 45 44 43…" at bounding box center [609, 94] width 1020 height 963
drag, startPoint x: 176, startPoint y: 365, endPoint x: 195, endPoint y: 365, distance: 19.1
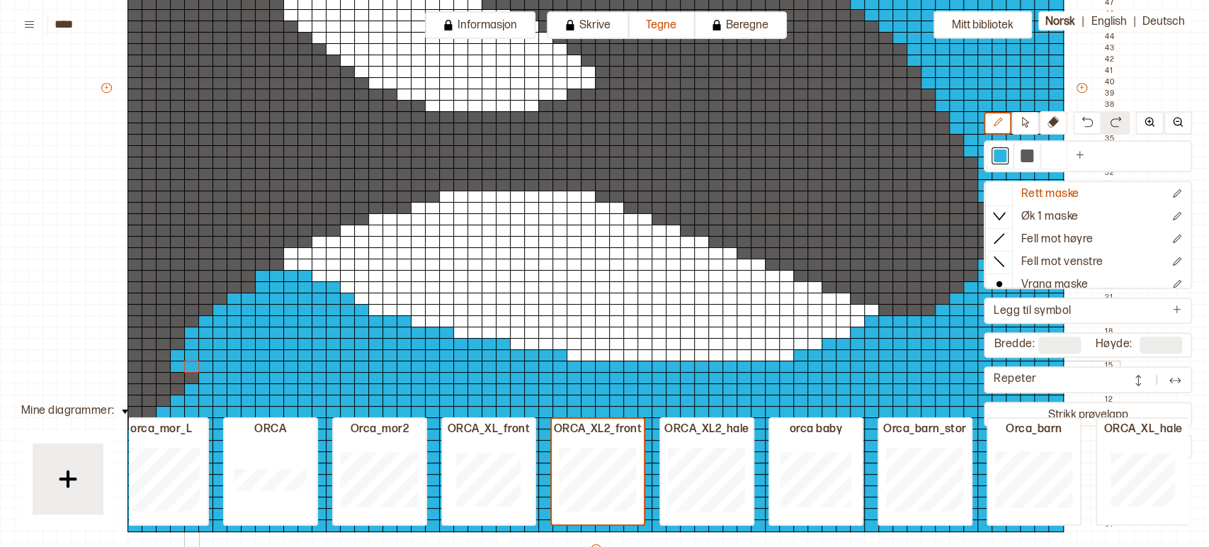
click at [198, 365] on div "+ + + + 66 65 64 63 62 61 60 59 58 57 56 55 54 53 52 51 50 49 48 47 46 45 44 43…" at bounding box center [609, 94] width 1020 height 963
drag, startPoint x: 161, startPoint y: 375, endPoint x: 194, endPoint y: 378, distance: 33.4
click at [194, 378] on div "+ + + + 66 65 64 63 62 61 60 59 58 57 56 55 54 53 52 51 50 49 48 47 46 45 44 43…" at bounding box center [609, 94] width 1020 height 963
drag, startPoint x: 161, startPoint y: 387, endPoint x: 181, endPoint y: 388, distance: 20.6
click at [181, 388] on div "+ + + + 66 65 64 63 62 61 60 59 58 57 56 55 54 53 52 51 50 49 48 47 46 45 44 43…" at bounding box center [609, 94] width 1020 height 963
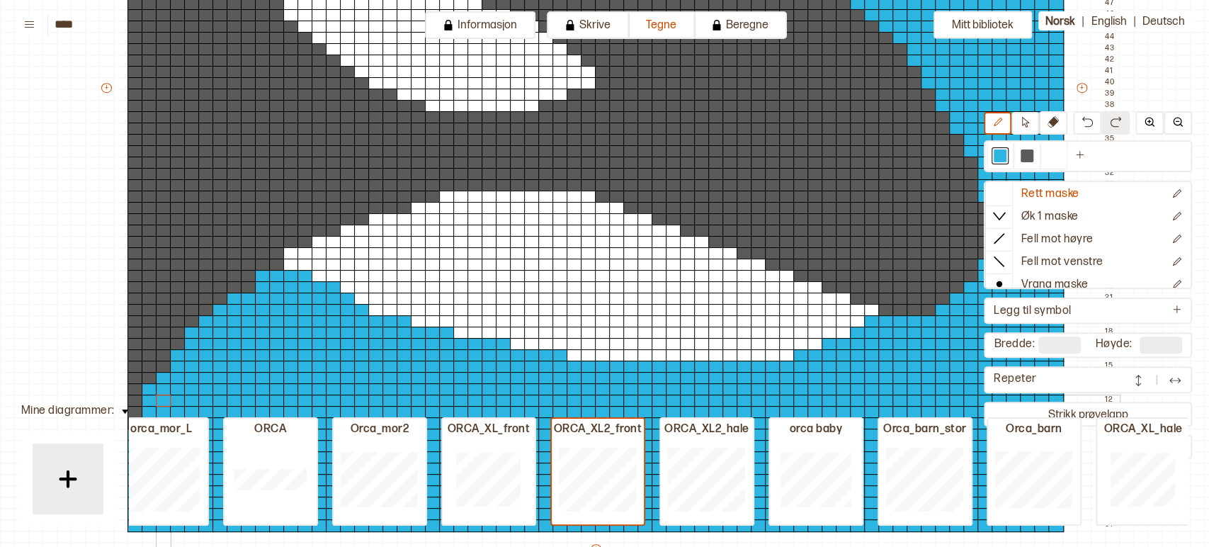
drag, startPoint x: 152, startPoint y: 389, endPoint x: 156, endPoint y: 397, distance: 9.5
click at [156, 397] on div "+ + + + 66 65 64 63 62 61 60 59 58 57 56 55 54 53 52 51 50 49 48 47 46 45 44 43…" at bounding box center [609, 94] width 1020 height 963
click at [156, 397] on div at bounding box center [164, 400] width 16 height 13
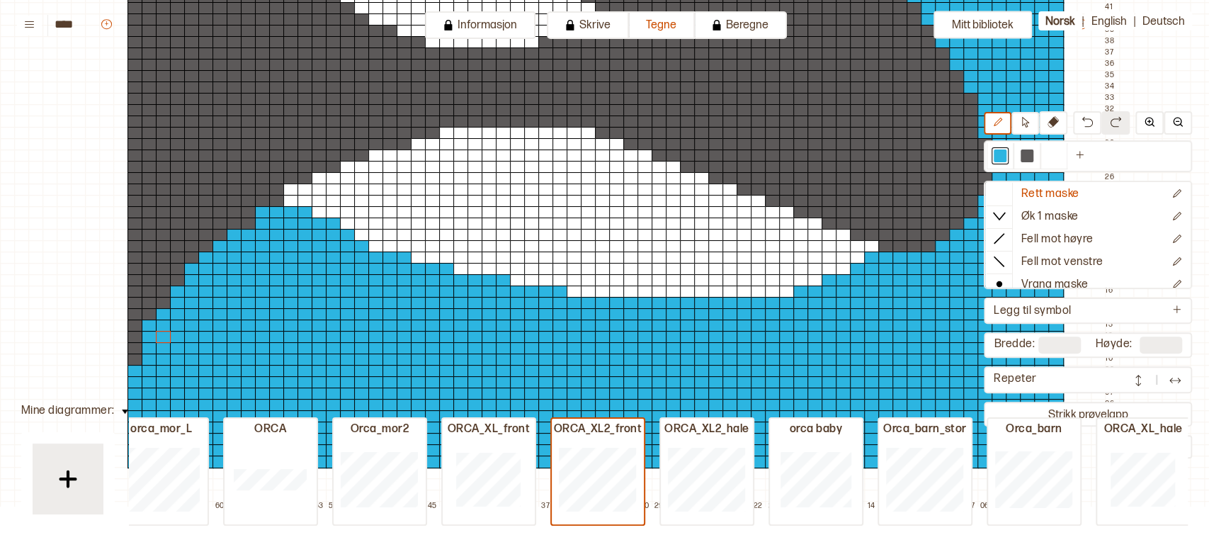
scroll to position [589, 0]
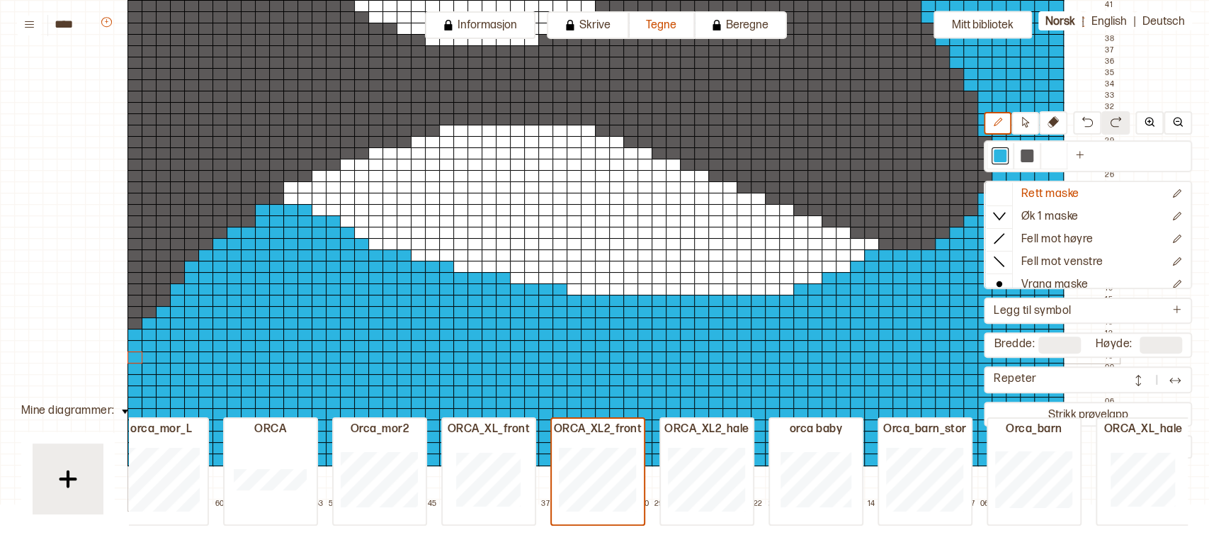
drag, startPoint x: 139, startPoint y: 331, endPoint x: 136, endPoint y: 357, distance: 25.7
click at [136, 357] on div "+ + + + 66 65 64 63 62 61 60 59 58 57 56 55 54 53 52 51 50 49 48 47 46 45 44 43…" at bounding box center [609, 28] width 1020 height 963
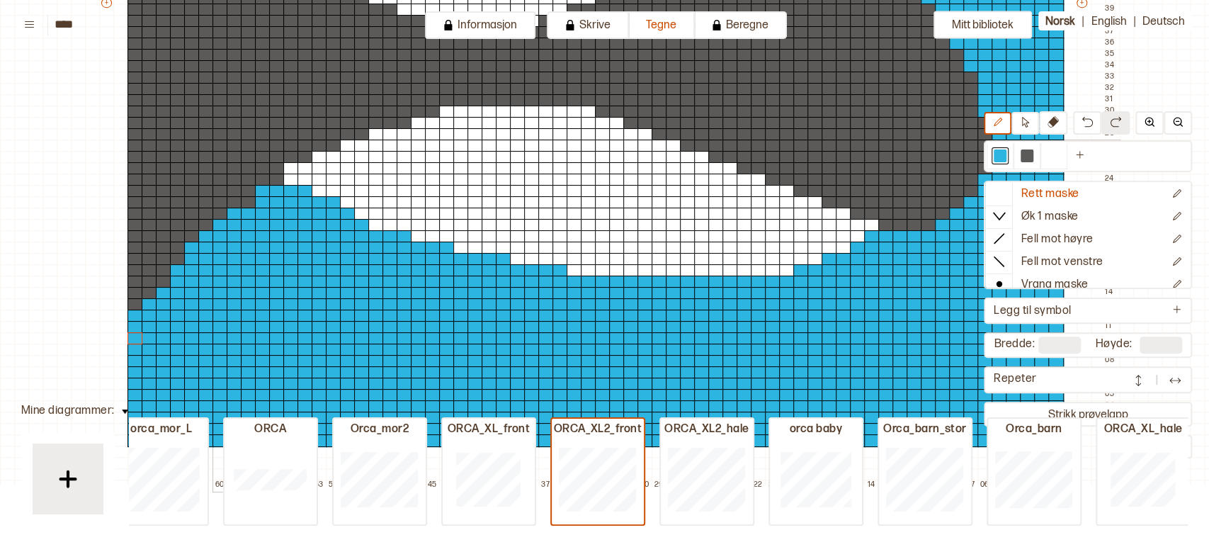
scroll to position [609, 0]
click at [1033, 153] on div at bounding box center [1027, 155] width 13 height 13
click at [261, 189] on div at bounding box center [263, 190] width 16 height 13
click at [1054, 158] on div at bounding box center [1053, 155] width 13 height 13
click at [300, 157] on div at bounding box center [305, 156] width 16 height 13
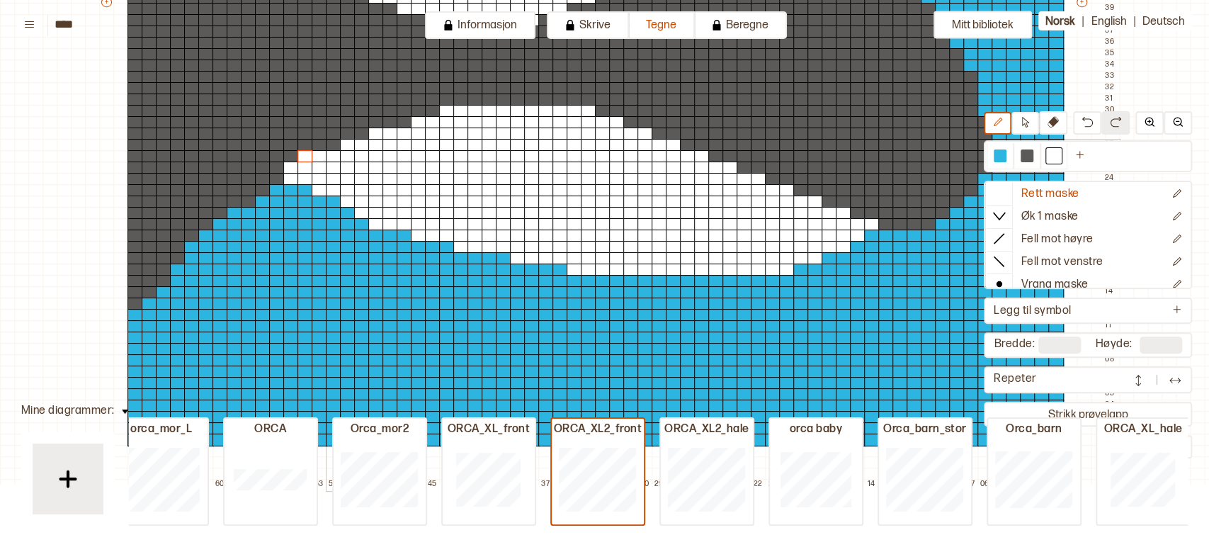
click at [335, 147] on div at bounding box center [334, 145] width 16 height 13
click at [360, 135] on div at bounding box center [362, 133] width 16 height 13
click at [400, 125] on div at bounding box center [405, 122] width 16 height 13
click at [1002, 154] on div at bounding box center [1000, 155] width 13 height 13
click at [263, 191] on div at bounding box center [263, 190] width 16 height 13
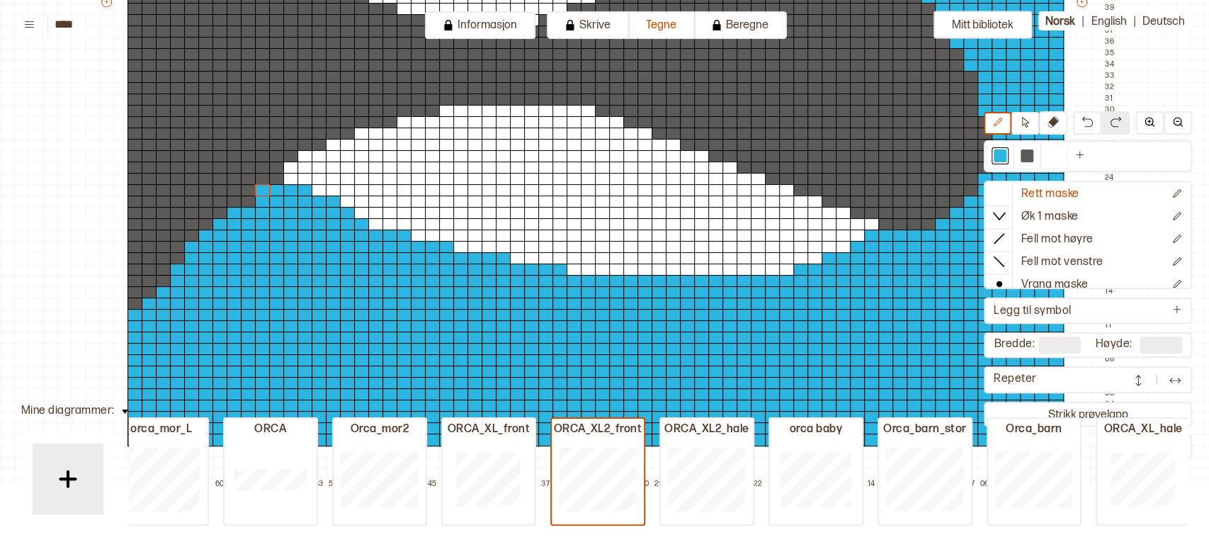
click at [248, 199] on div at bounding box center [249, 201] width 16 height 13
click at [237, 203] on div at bounding box center [235, 201] width 16 height 13
drag, startPoint x: 222, startPoint y: 212, endPoint x: 205, endPoint y: 215, distance: 17.9
click at [205, 215] on div "+ + + + 66 65 64 63 62 61 60 59 58 57 56 55 54 53 52 51 50 49 48 47 46 45 44 43…" at bounding box center [609, 8] width 1020 height 963
drag, startPoint x: 205, startPoint y: 224, endPoint x: 189, endPoint y: 224, distance: 16.3
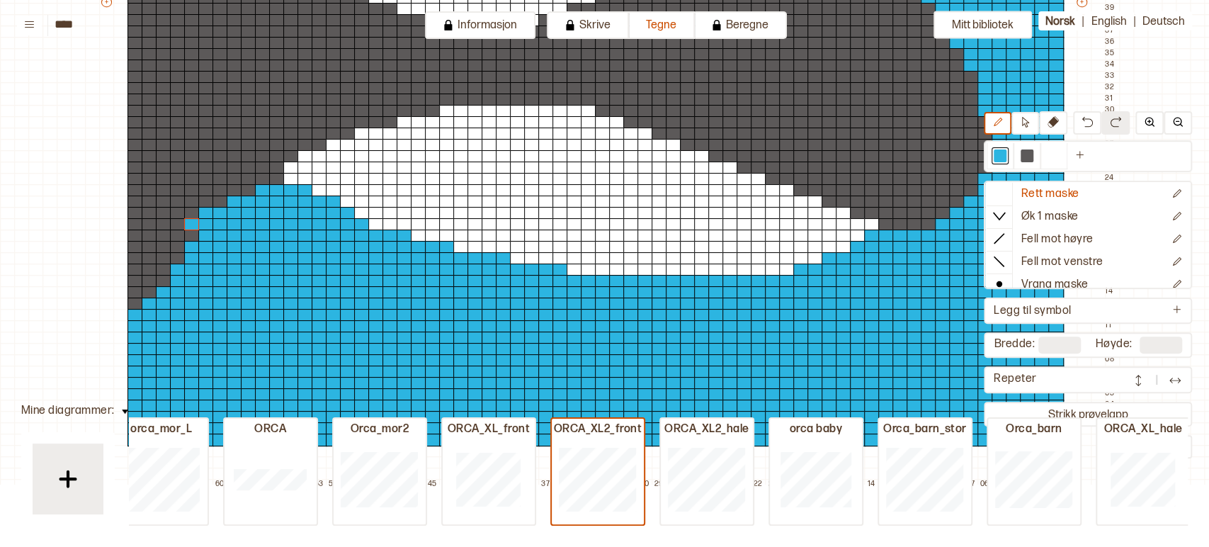
click at [189, 224] on div "+ + + + 66 65 64 63 62 61 60 59 58 57 56 55 54 53 52 51 50 49 48 47 46 45 44 43…" at bounding box center [609, 8] width 1020 height 963
click at [189, 224] on div at bounding box center [192, 224] width 16 height 13
drag, startPoint x: 191, startPoint y: 234, endPoint x: 172, endPoint y: 234, distance: 18.4
click at [172, 234] on div "+ + + + 66 65 64 63 62 61 60 59 58 57 56 55 54 53 52 51 50 49 48 47 46 45 44 43…" at bounding box center [609, 8] width 1020 height 963
drag, startPoint x: 176, startPoint y: 248, endPoint x: 161, endPoint y: 250, distance: 15.0
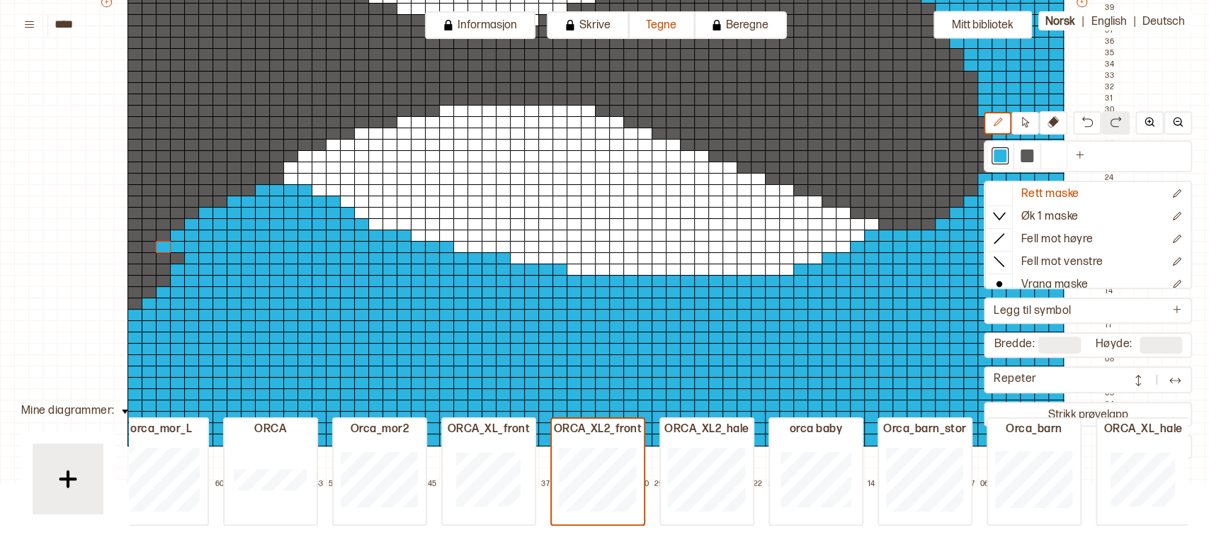
click at [161, 250] on div "+ + + + 66 65 64 63 62 61 60 59 58 57 56 55 54 53 52 51 50 49 48 47 46 45 44 43…" at bounding box center [609, 8] width 1020 height 963
drag, startPoint x: 187, startPoint y: 259, endPoint x: 161, endPoint y: 258, distance: 25.5
click at [161, 258] on div "+ + + + 66 65 64 63 62 61 60 59 58 57 56 55 54 53 52 51 50 49 48 47 46 45 44 43…" at bounding box center [609, 8] width 1020 height 963
drag, startPoint x: 163, startPoint y: 266, endPoint x: 149, endPoint y: 268, distance: 14.4
click at [149, 268] on div "+ + + + 66 65 64 63 62 61 60 59 58 57 56 55 54 53 52 51 50 49 48 47 46 45 44 43…" at bounding box center [609, 8] width 1020 height 963
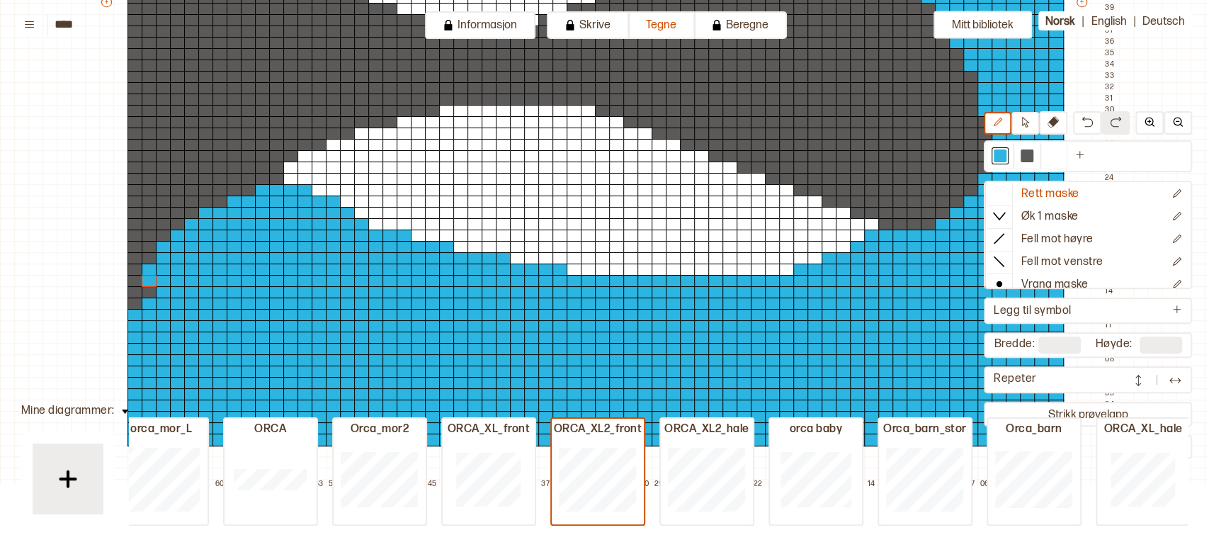
drag, startPoint x: 164, startPoint y: 281, endPoint x: 149, endPoint y: 281, distance: 15.6
click at [149, 281] on div "+ + + + 66 65 64 63 62 61 60 59 58 57 56 55 54 53 52 51 50 49 48 47 46 45 44 43…" at bounding box center [609, 8] width 1020 height 963
click at [149, 292] on div at bounding box center [150, 292] width 16 height 13
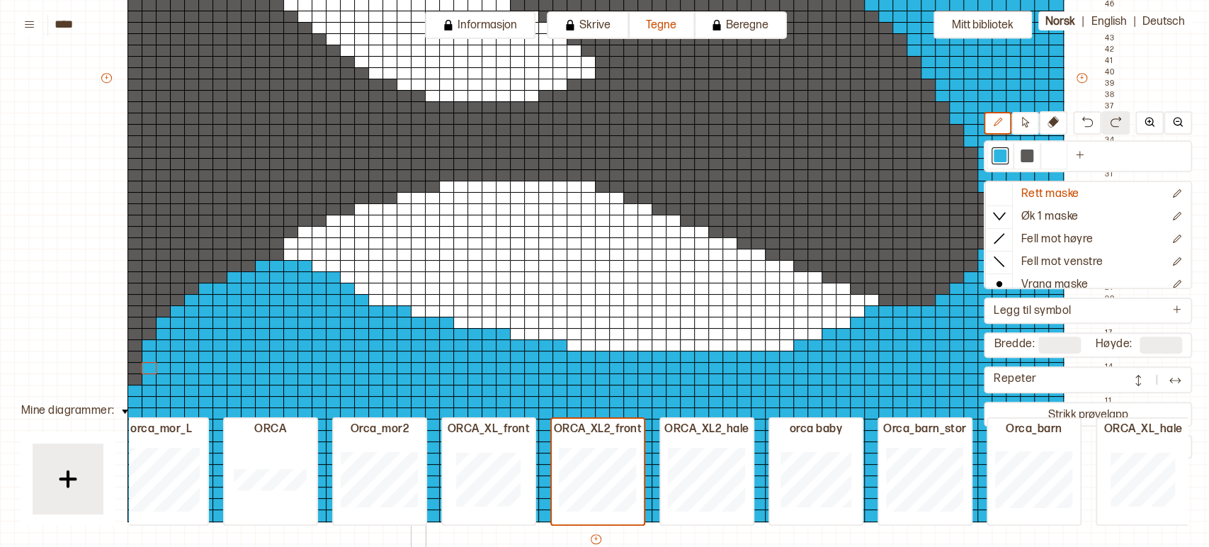
scroll to position [602, 0]
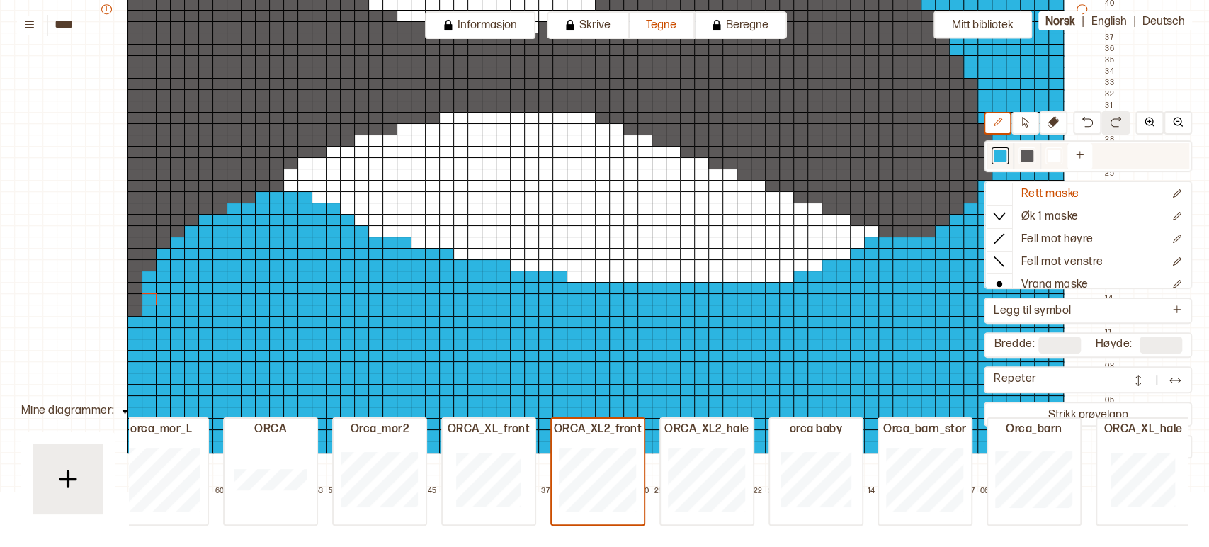
click at [1027, 157] on div at bounding box center [1027, 155] width 13 height 13
click at [230, 208] on div at bounding box center [235, 209] width 16 height 13
click at [215, 219] on div at bounding box center [220, 220] width 16 height 13
click at [205, 220] on div at bounding box center [206, 220] width 16 height 13
click at [203, 230] on div at bounding box center [206, 231] width 16 height 13
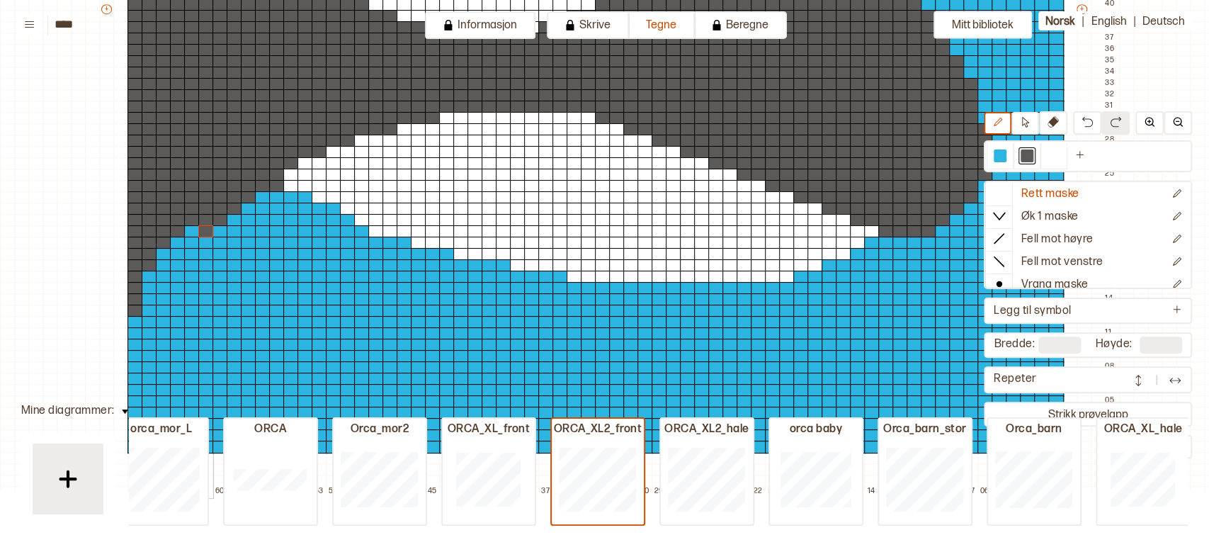
click at [201, 239] on div at bounding box center [206, 243] width 16 height 13
click at [191, 241] on div at bounding box center [192, 243] width 16 height 13
click at [190, 254] on div at bounding box center [192, 254] width 16 height 13
click at [176, 254] on div at bounding box center [178, 254] width 16 height 13
click at [176, 266] on div at bounding box center [178, 265] width 16 height 13
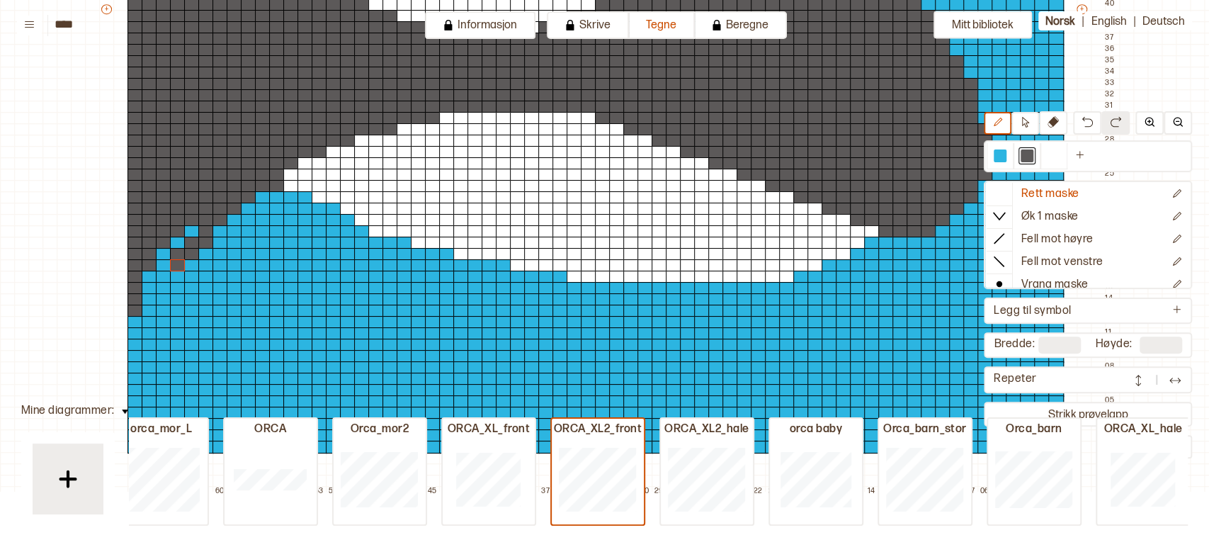
click at [176, 275] on div at bounding box center [178, 277] width 16 height 13
click at [161, 275] on div at bounding box center [164, 277] width 16 height 13
click at [161, 286] on div at bounding box center [164, 288] width 16 height 13
click at [161, 299] on div at bounding box center [164, 299] width 16 height 13
drag, startPoint x: 150, startPoint y: 298, endPoint x: 147, endPoint y: 326, distance: 28.5
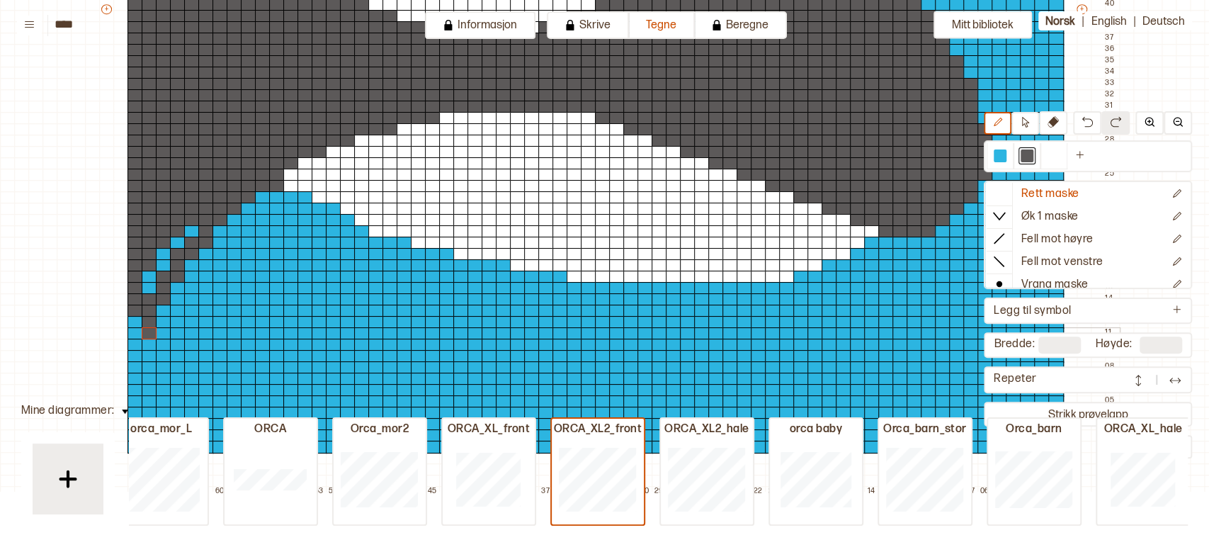
click at [147, 326] on div "+ + + + 66 65 64 63 62 61 60 59 58 57 56 55 54 53 52 51 50 49 48 47 46 45 44 43…" at bounding box center [609, 15] width 1020 height 963
drag, startPoint x: 137, startPoint y: 322, endPoint x: 132, endPoint y: 349, distance: 27.9
click at [132, 349] on div "+ + + + 66 65 64 63 62 61 60 59 58 57 56 55 54 53 52 51 50 49 48 47 46 45 44 43…" at bounding box center [609, 15] width 1020 height 963
drag, startPoint x: 150, startPoint y: 289, endPoint x: 169, endPoint y: 237, distance: 55.5
click at [169, 237] on div "+ + + + 66 65 64 63 62 61 60 59 58 57 56 55 54 53 52 51 50 49 48 47 46 45 44 43…" at bounding box center [609, 15] width 1020 height 963
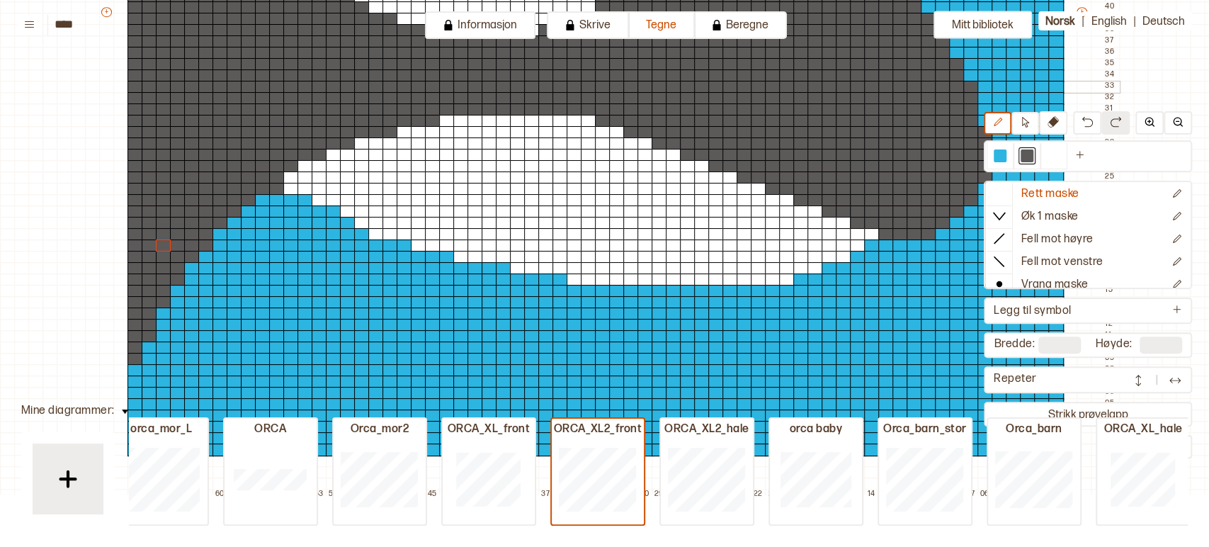
scroll to position [603, 0]
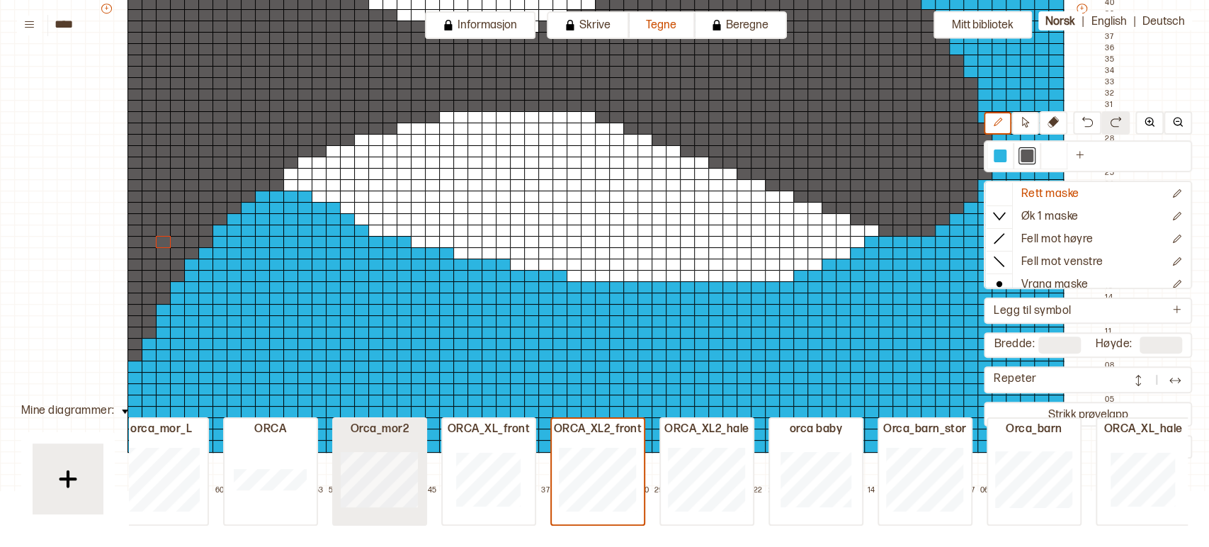
type input "**"
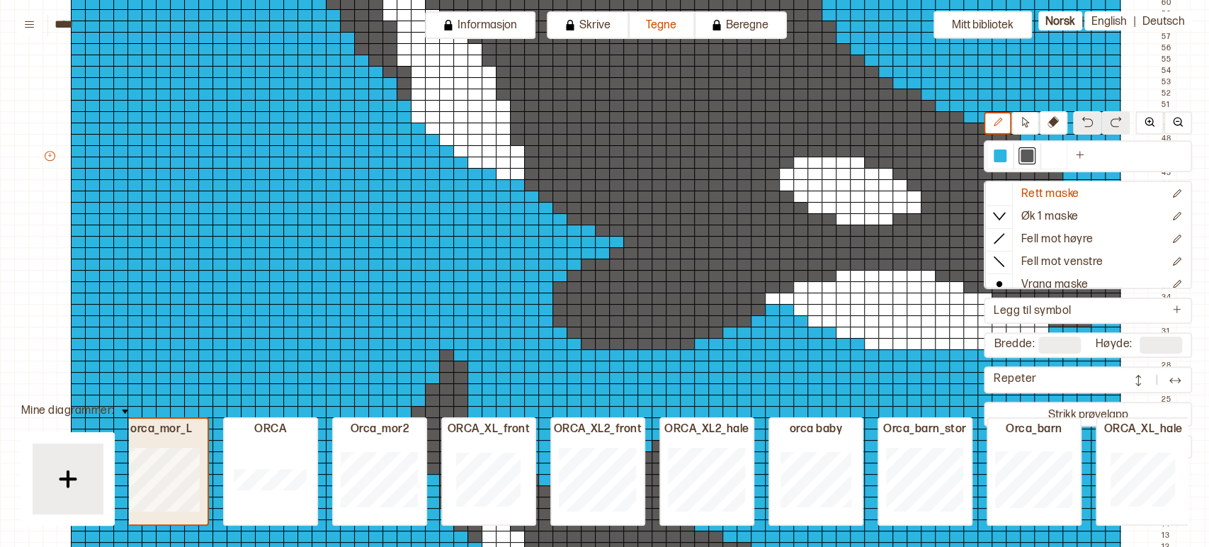
type input "**"
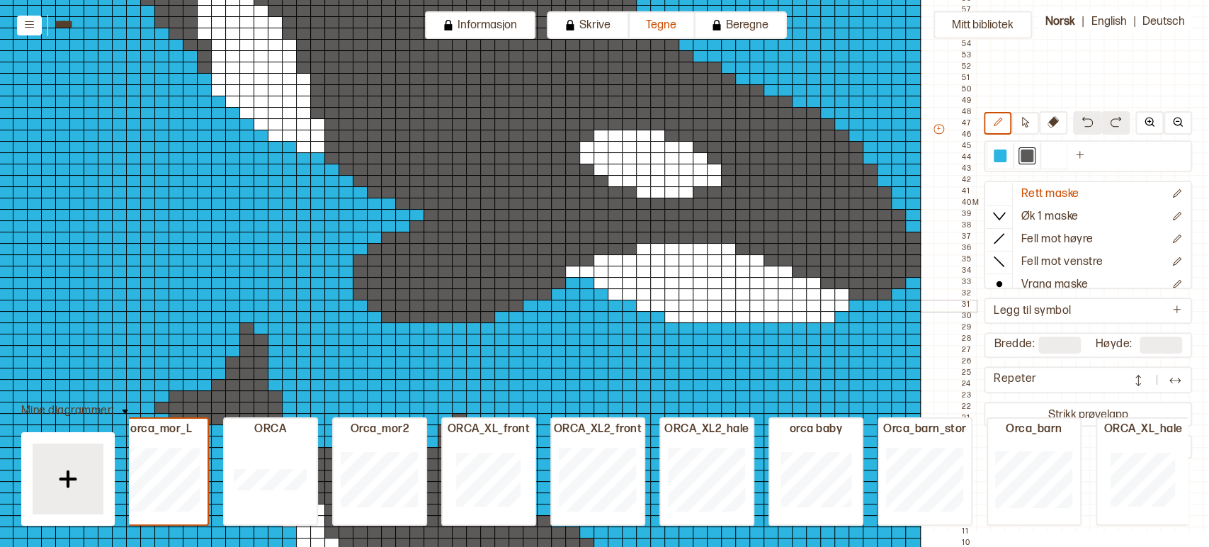
scroll to position [562, 201]
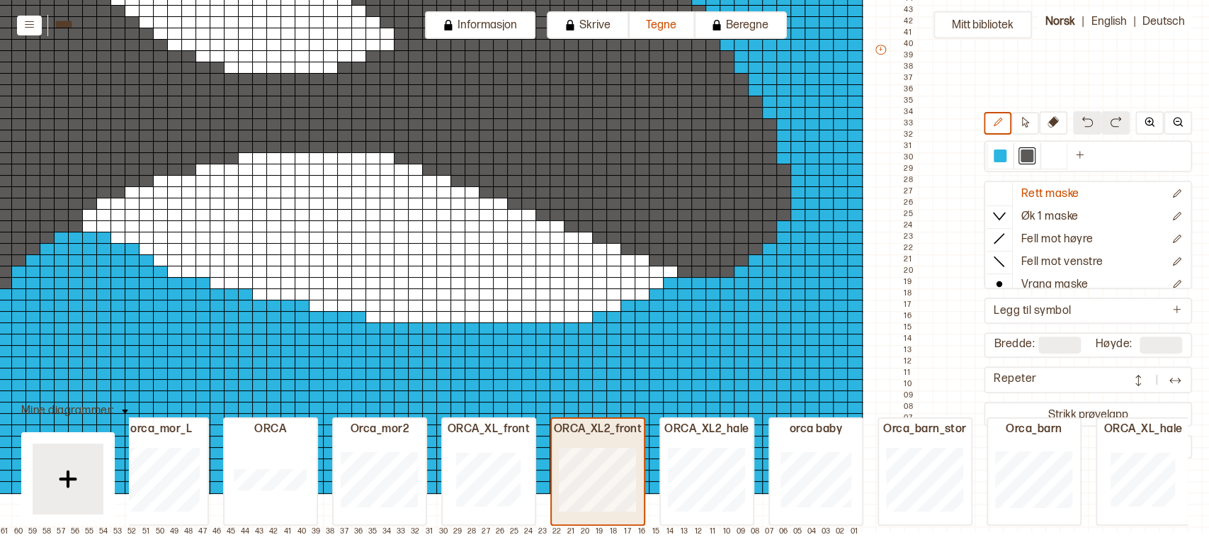
type input "**"
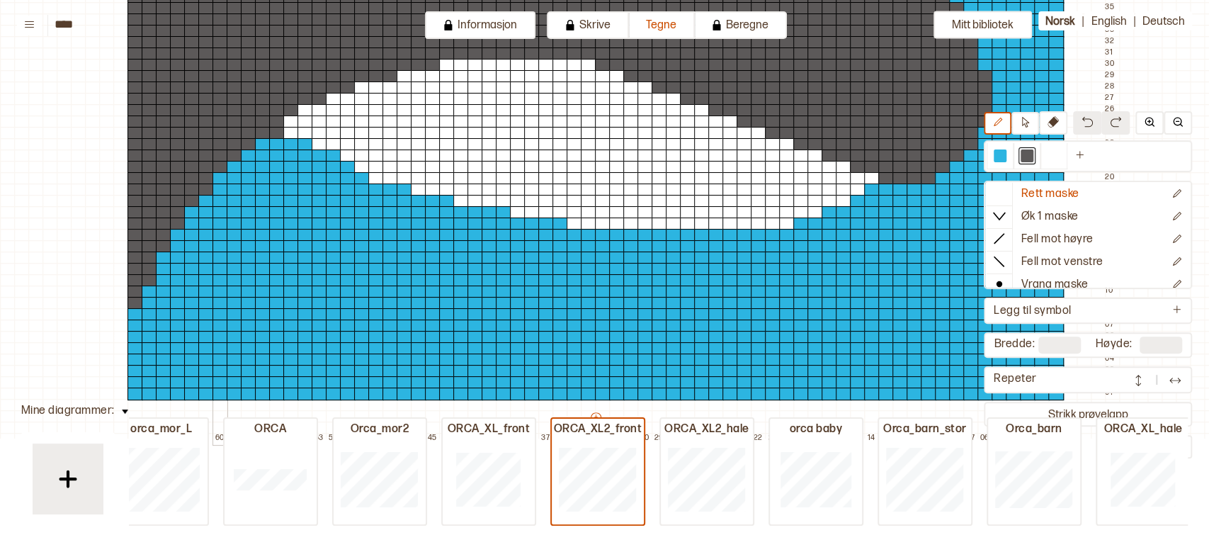
scroll to position [658, 0]
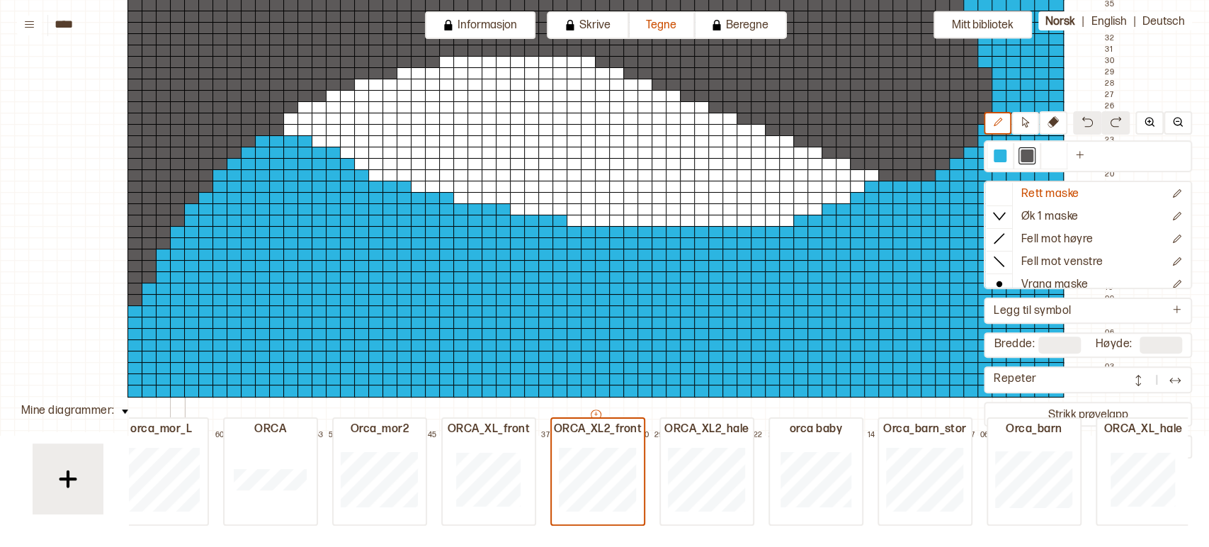
click at [178, 229] on div at bounding box center [178, 232] width 16 height 13
drag, startPoint x: 158, startPoint y: 254, endPoint x: 157, endPoint y: 279, distance: 25.5
drag, startPoint x: 147, startPoint y: 288, endPoint x: 145, endPoint y: 302, distance: 14.3
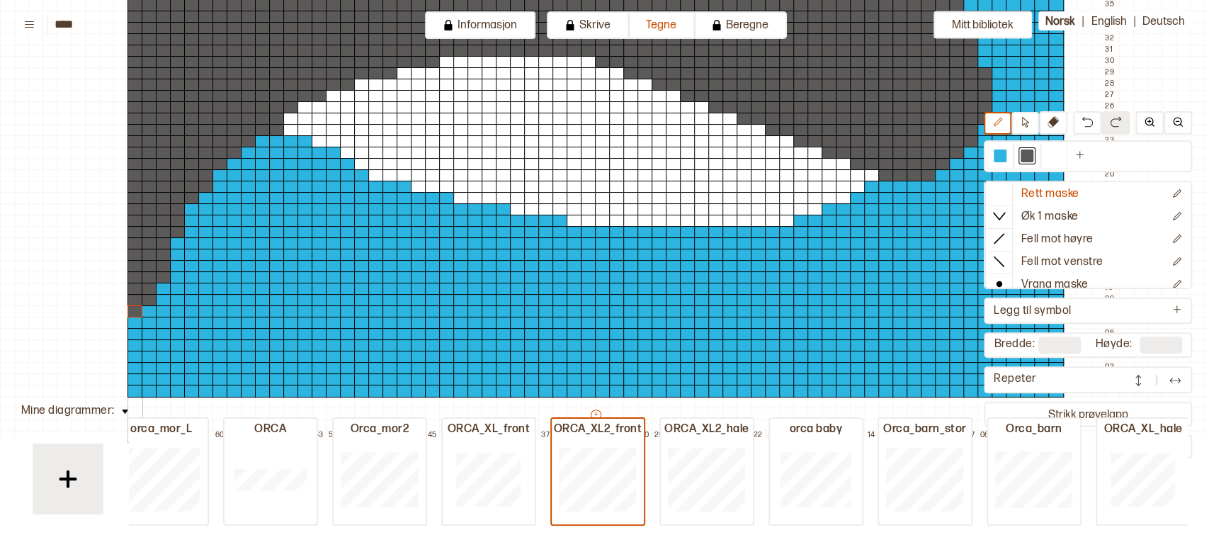
click at [131, 306] on div at bounding box center [135, 311] width 16 height 13
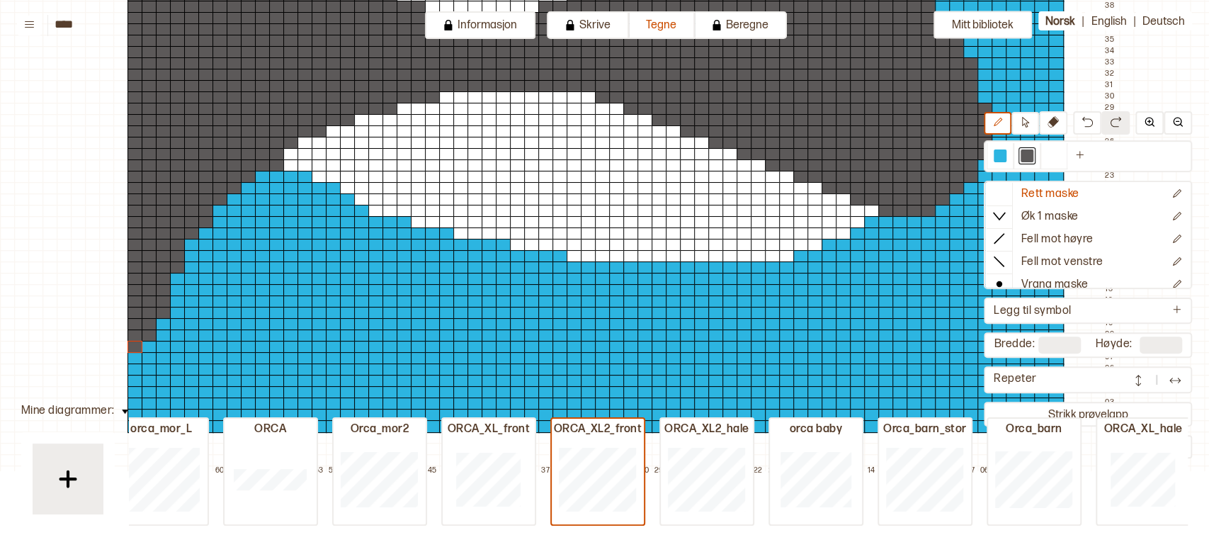
scroll to position [636, 0]
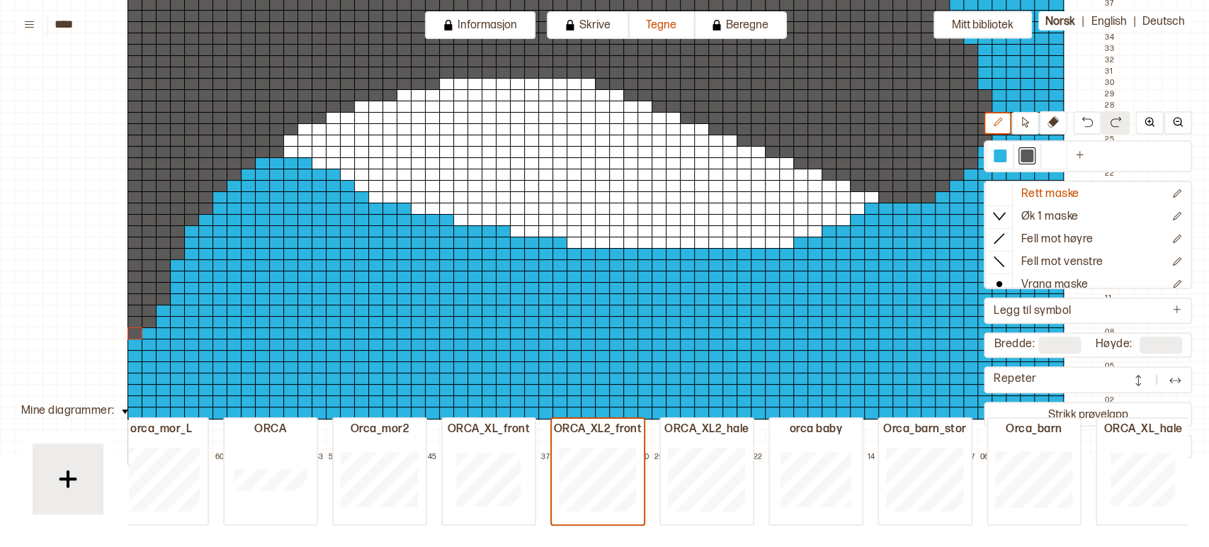
click at [129, 343] on div at bounding box center [135, 345] width 16 height 13
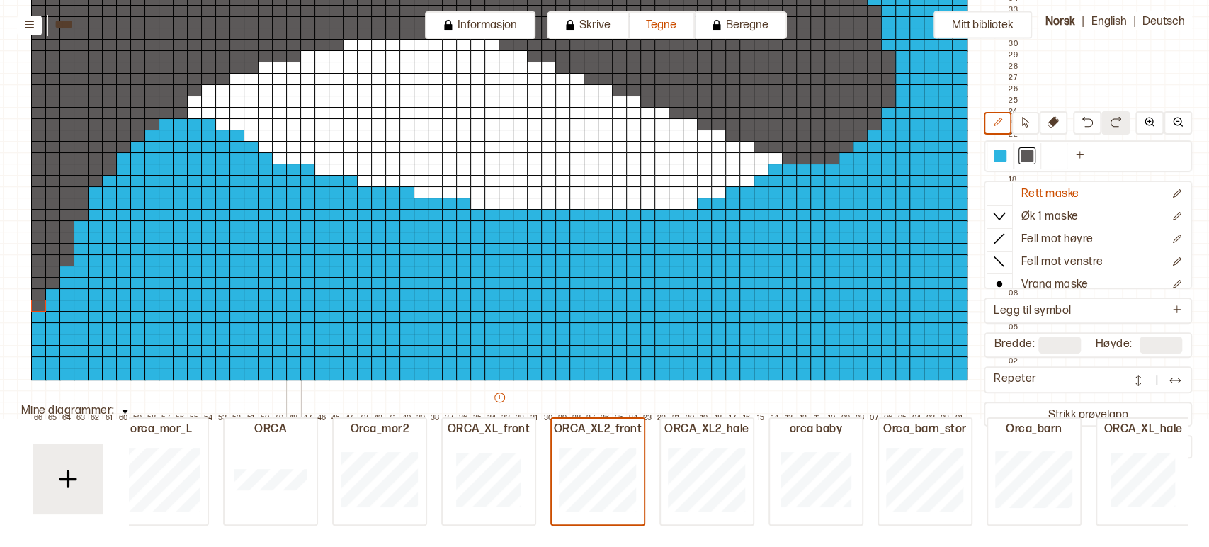
scroll to position [675, 97]
click at [1027, 123] on icon at bounding box center [1025, 122] width 11 height 11
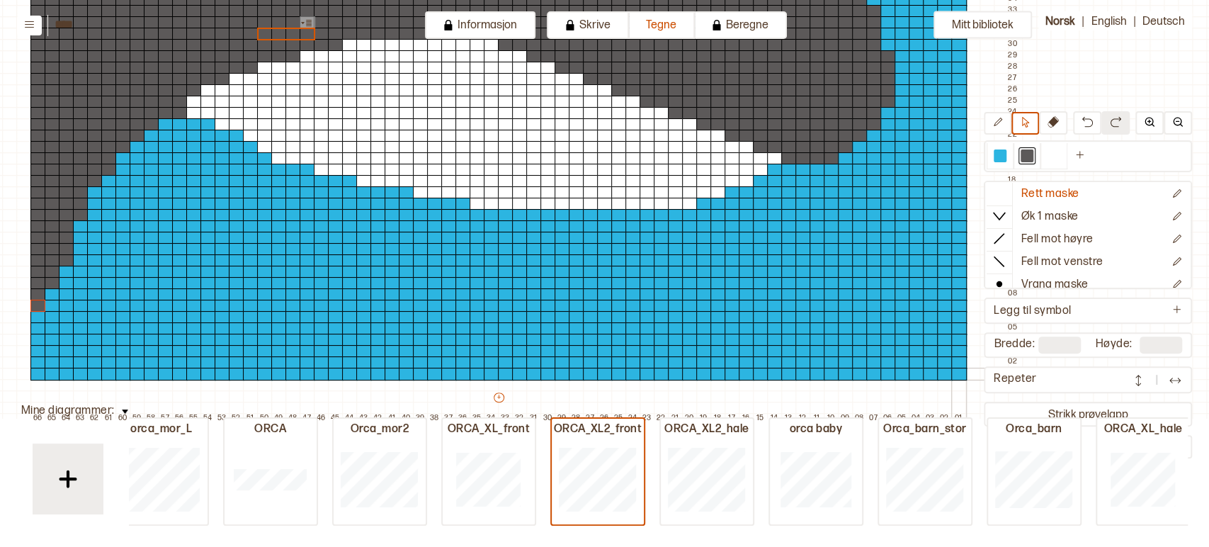
click at [957, 373] on div at bounding box center [959, 374] width 16 height 13
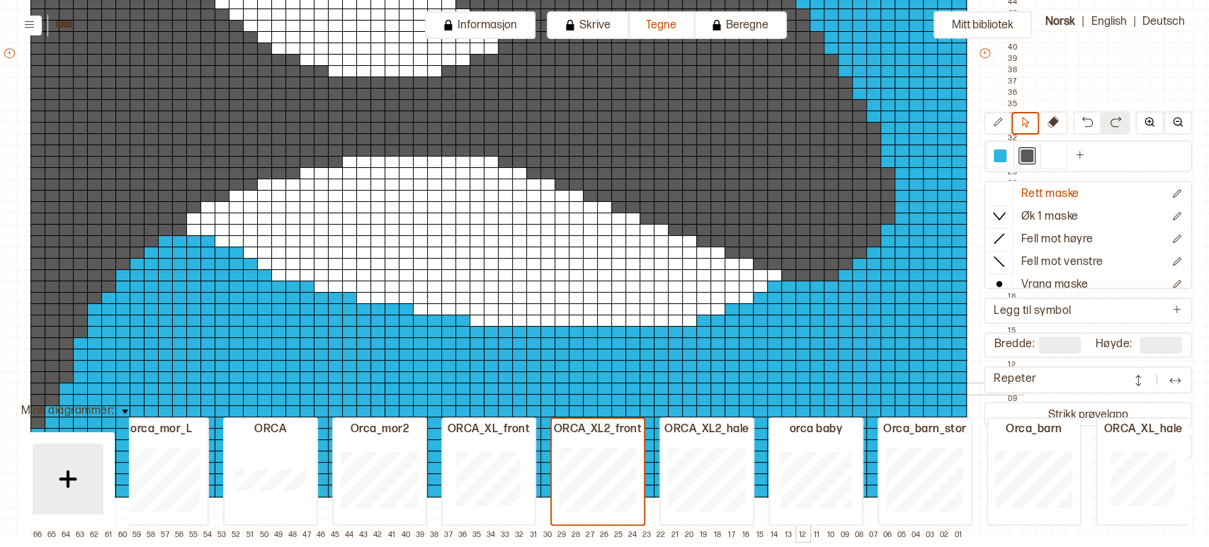
scroll to position [557, 97]
click at [959, 59] on div at bounding box center [959, 61] width 16 height 13
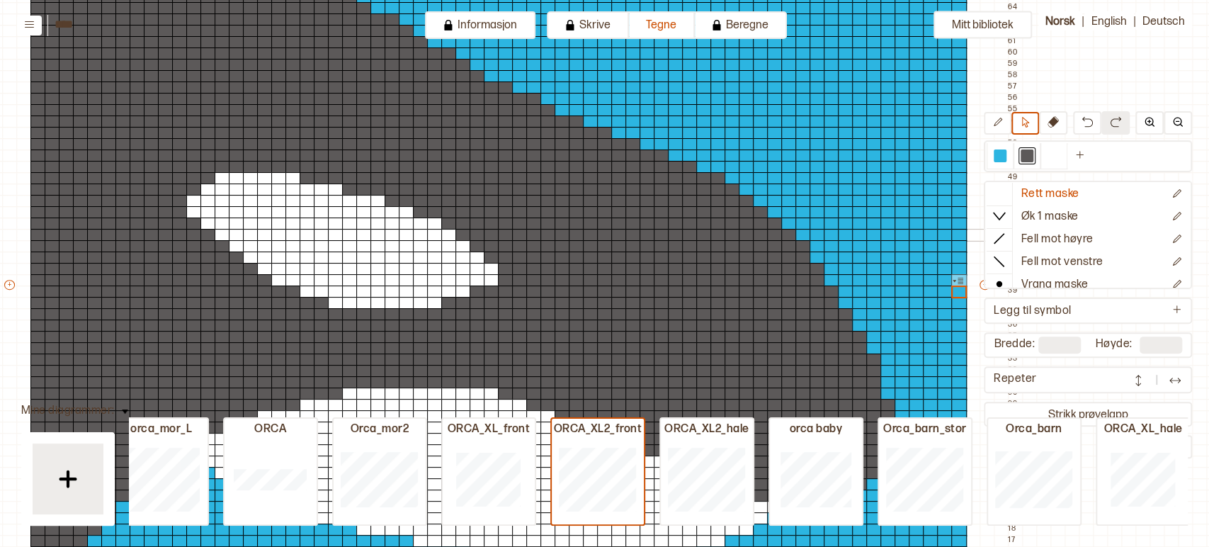
scroll to position [326, 97]
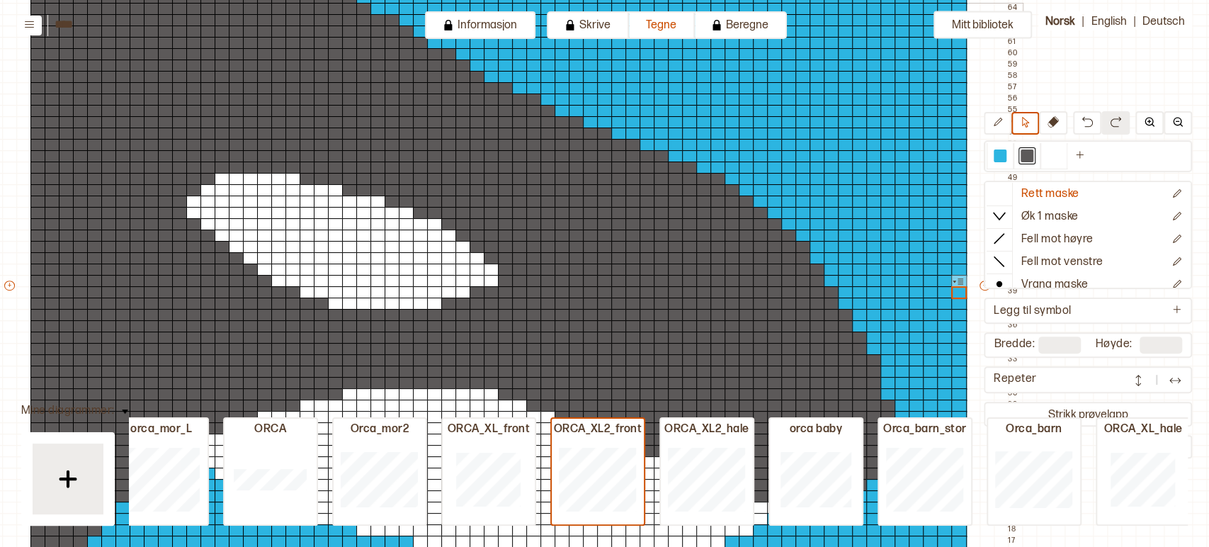
click at [918, 5] on div at bounding box center [917, 9] width 16 height 13
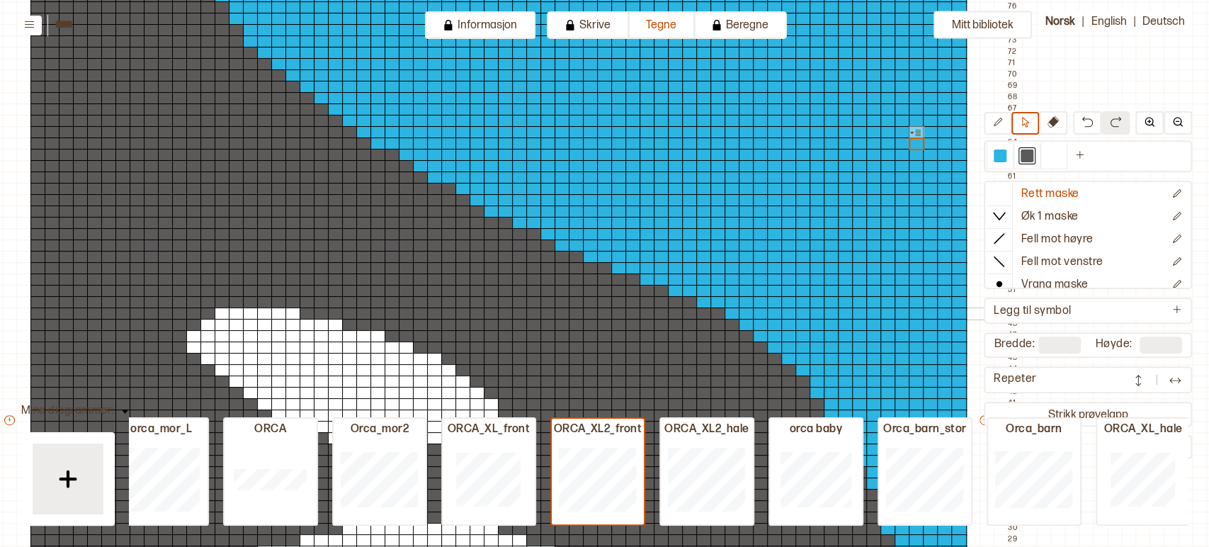
scroll to position [193, 97]
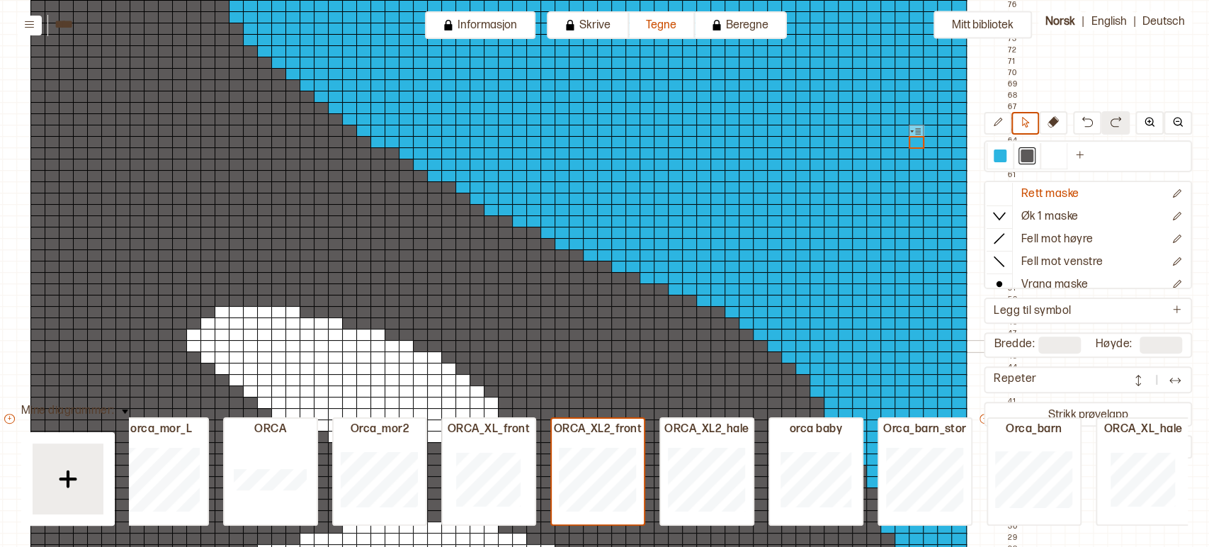
click at [960, 347] on div at bounding box center [959, 346] width 16 height 13
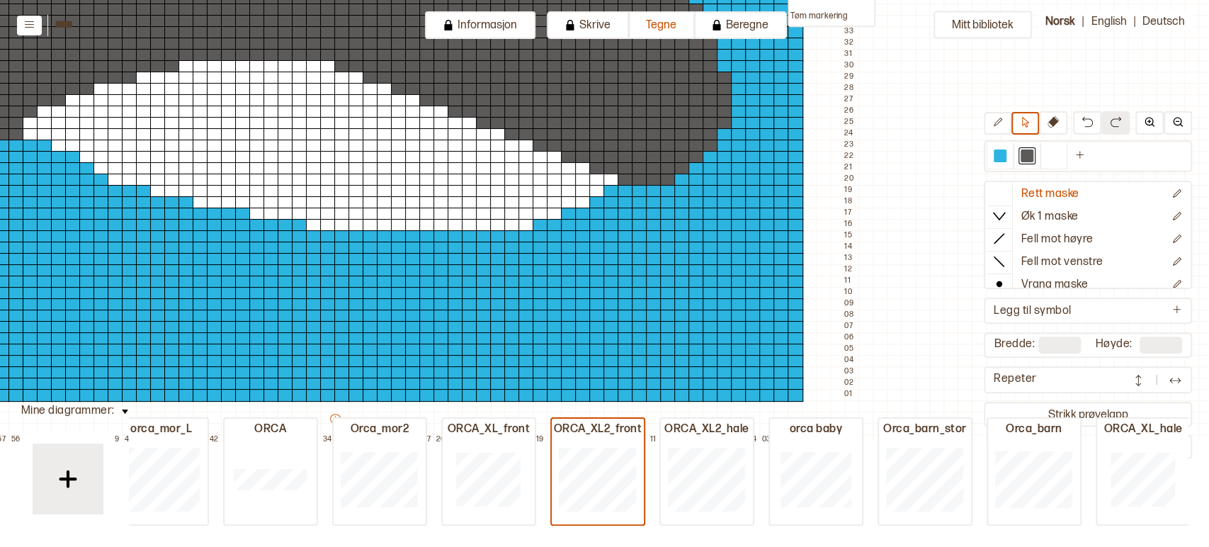
scroll to position [653, 261]
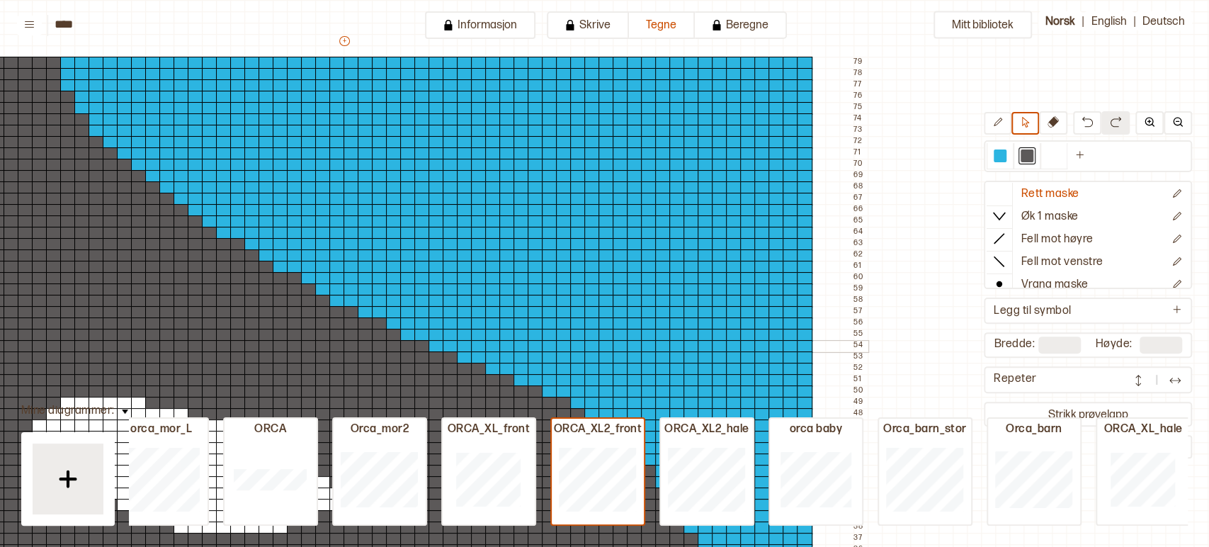
scroll to position [102, 251]
